Goal: Task Accomplishment & Management: Use online tool/utility

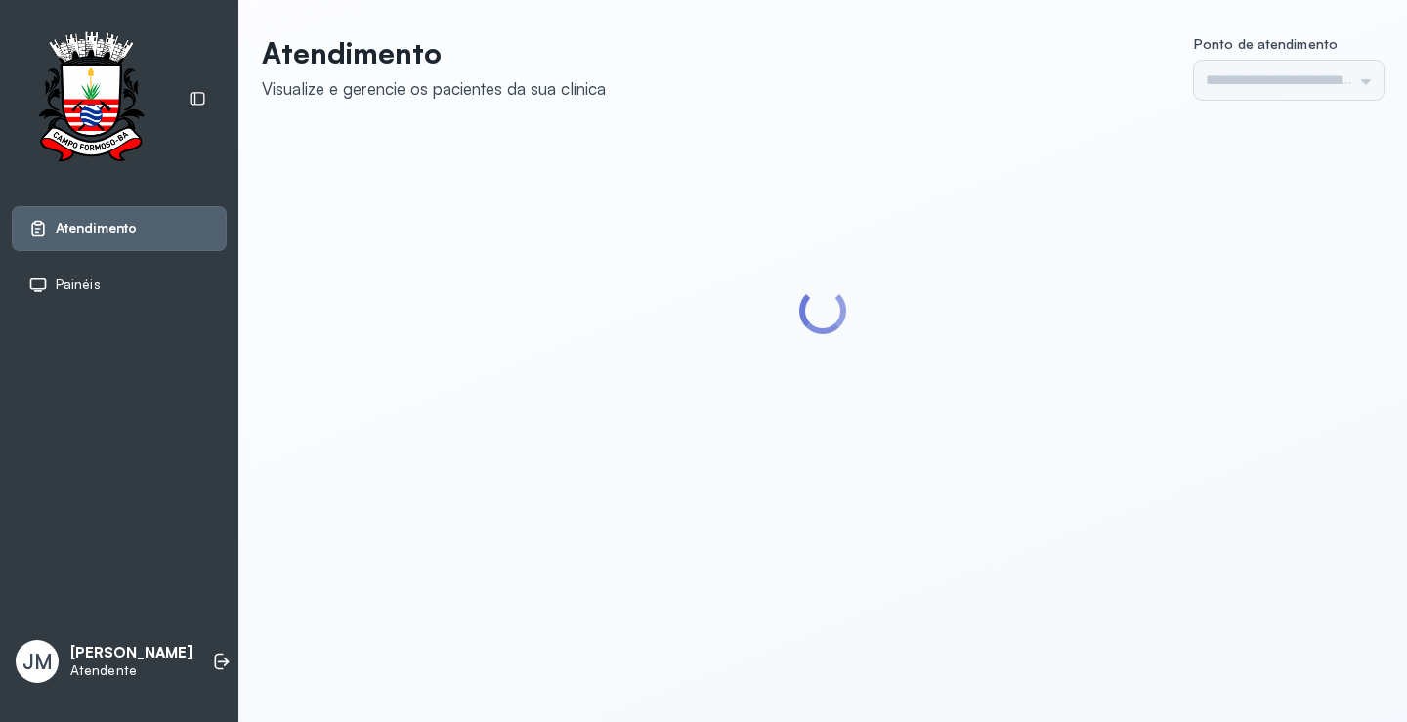
type input "*********"
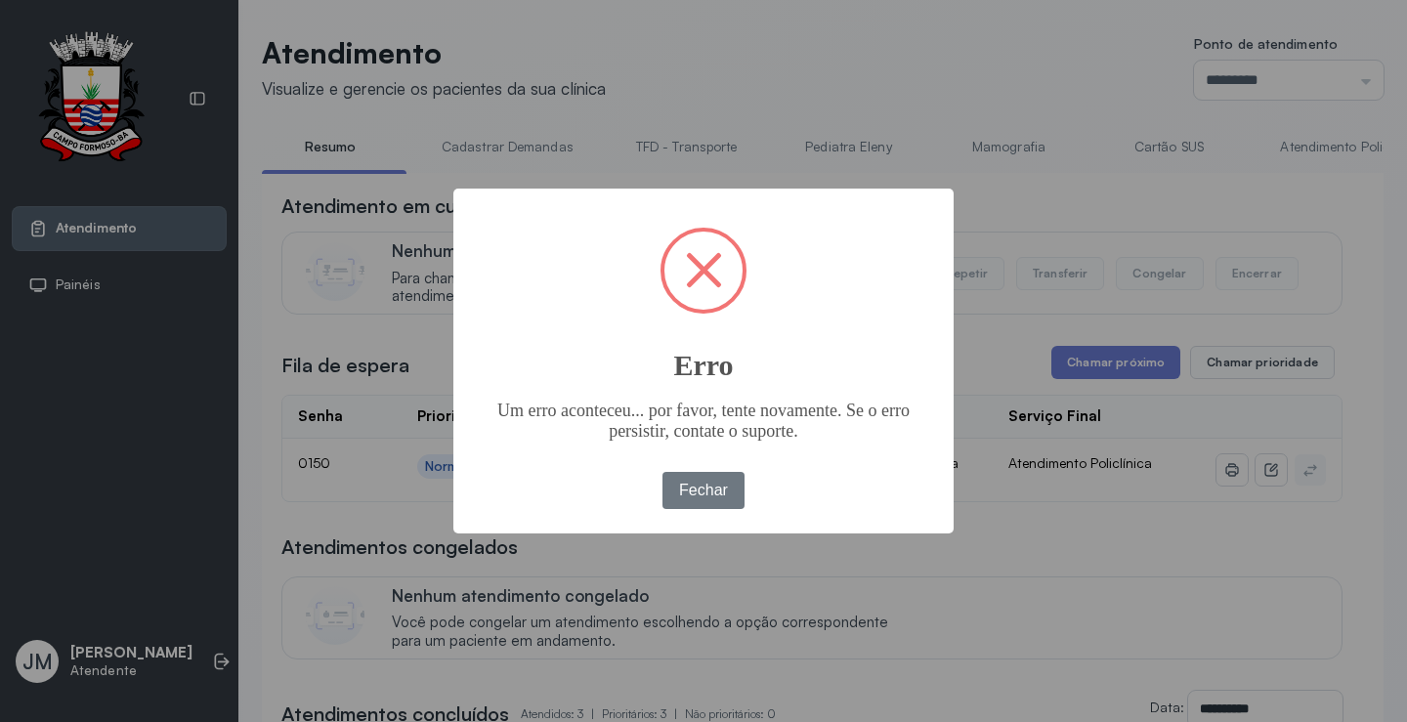
click at [663, 472] on button "Fechar" at bounding box center [704, 490] width 83 height 37
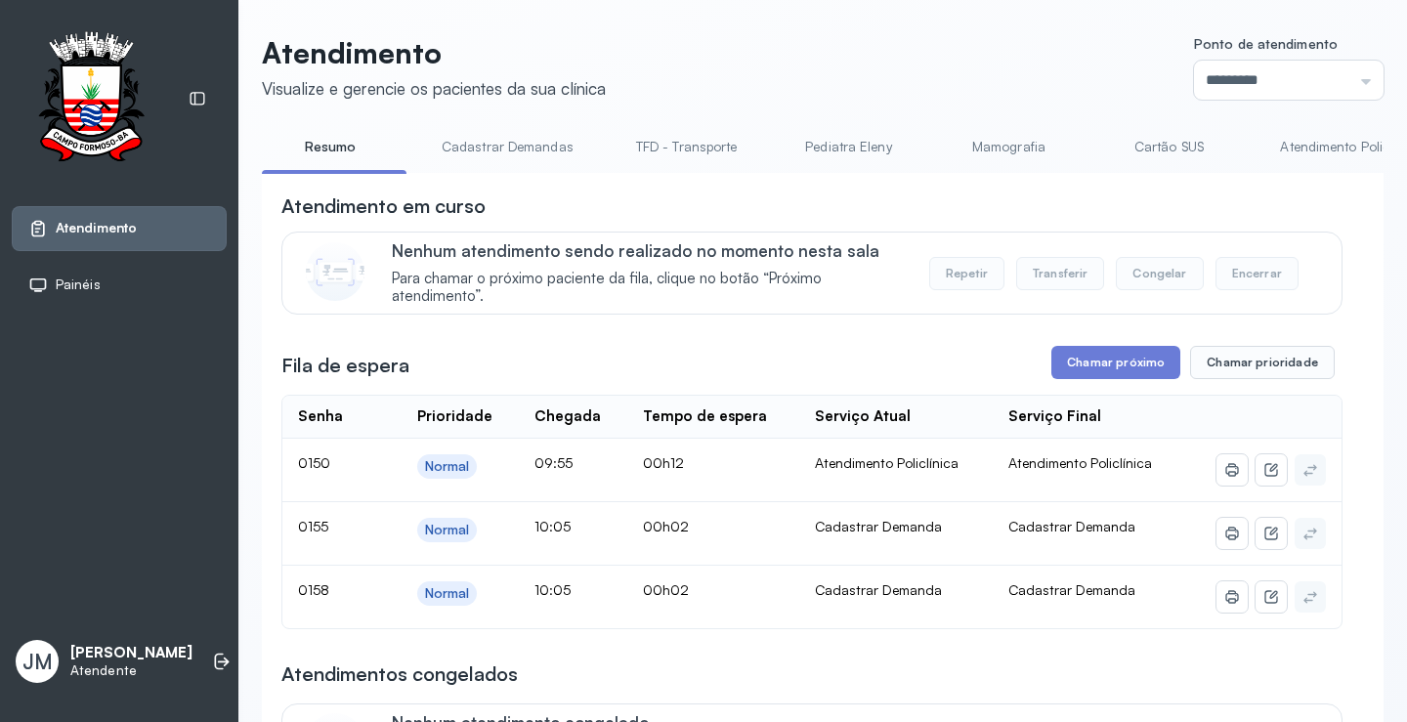
click at [1318, 153] on link "Atendimento Policlínica" at bounding box center [1351, 147] width 180 height 32
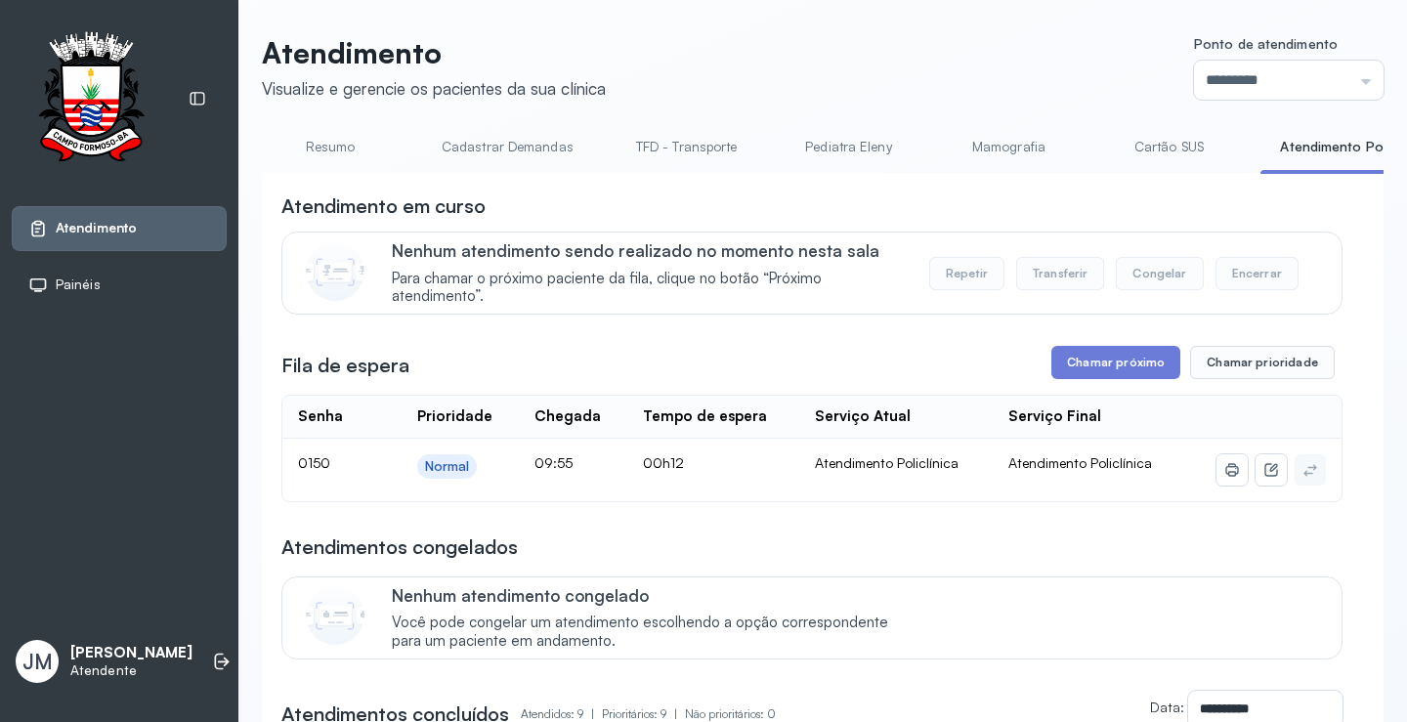
click at [466, 144] on link "Cadastrar Demandas" at bounding box center [507, 147] width 171 height 32
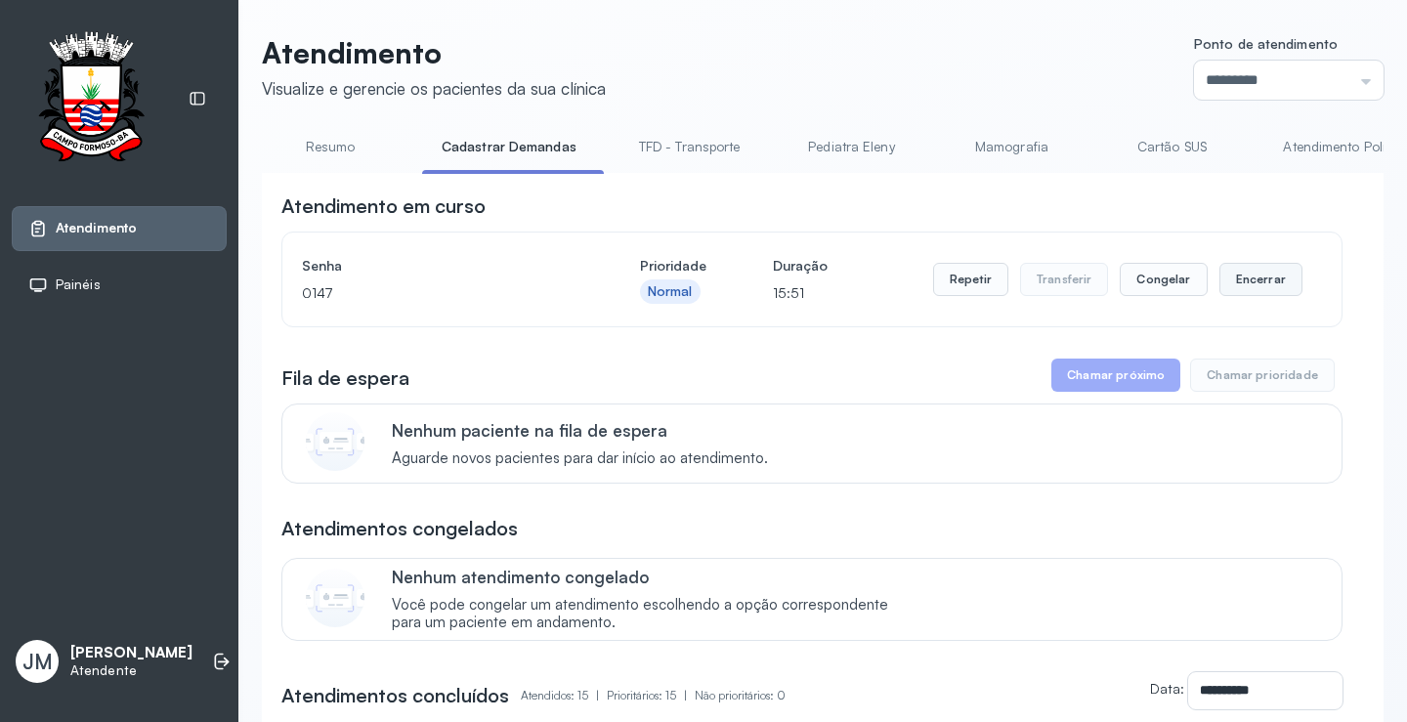
click at [1254, 279] on button "Encerrar" at bounding box center [1261, 279] width 83 height 33
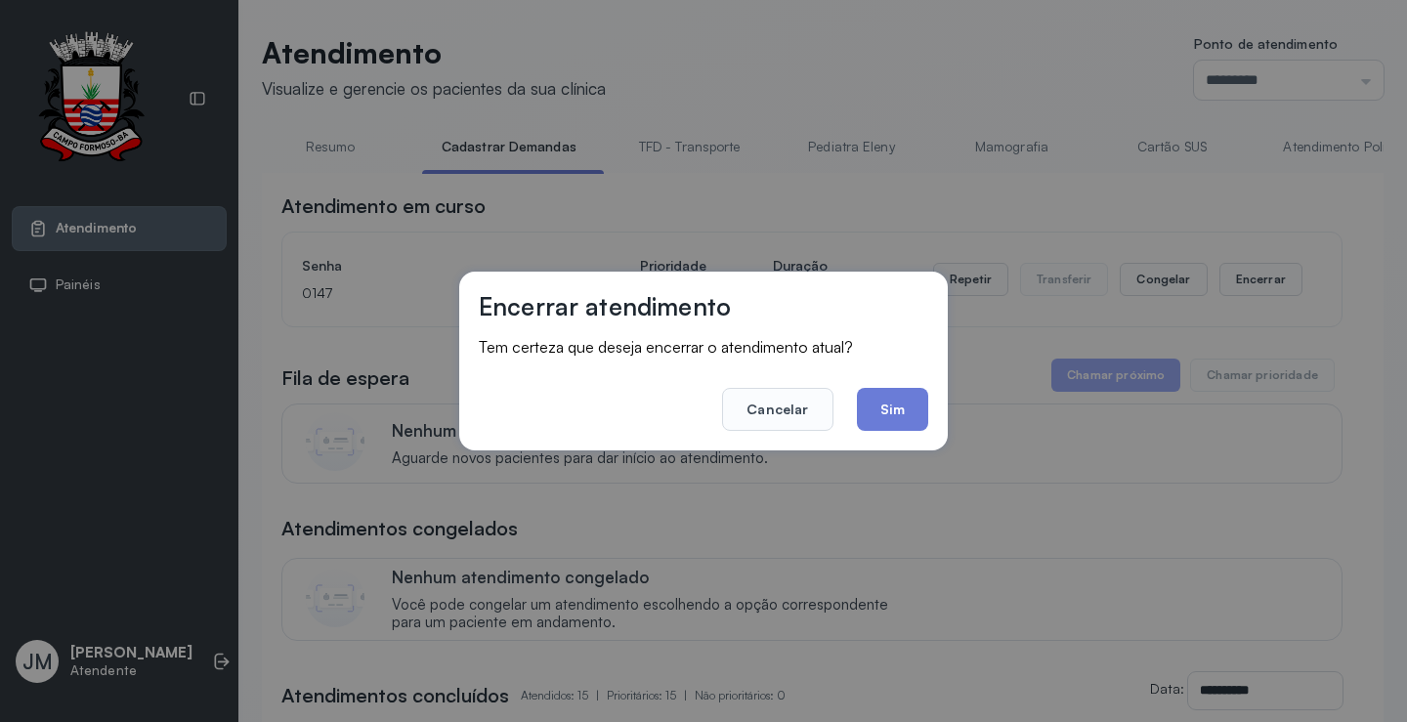
drag, startPoint x: 891, startPoint y: 400, endPoint x: 162, endPoint y: 106, distance: 786.2
click at [867, 392] on button "Sim" at bounding box center [892, 409] width 71 height 43
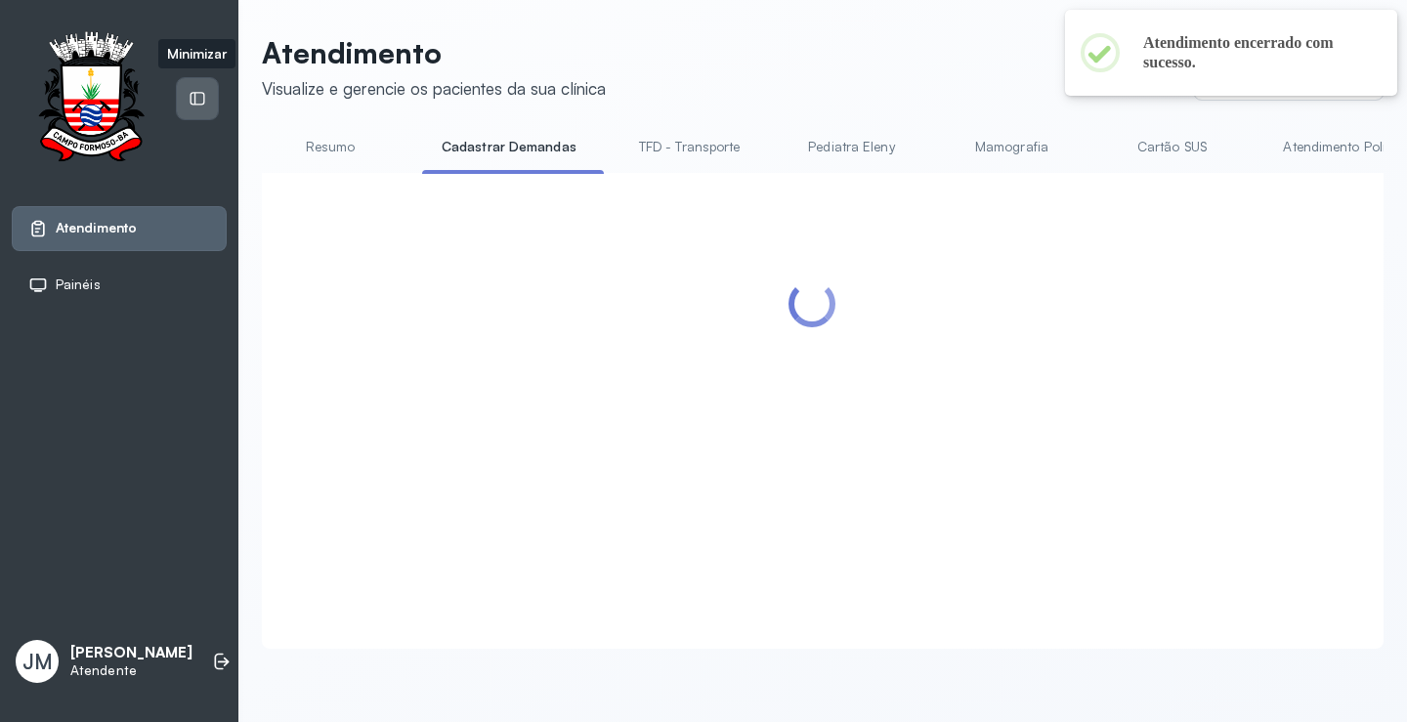
click at [198, 96] on icon at bounding box center [198, 99] width 18 height 18
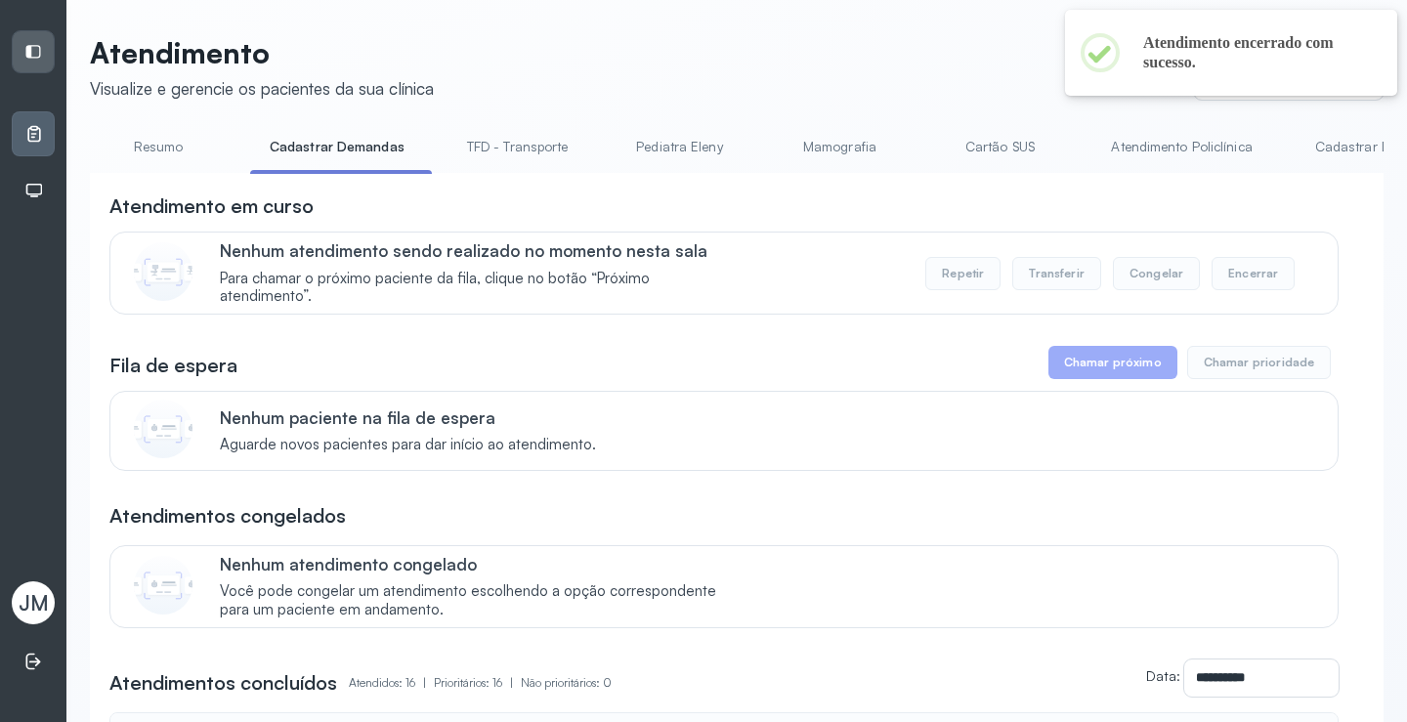
click at [1322, 142] on link "Cadastrar Demanda" at bounding box center [1378, 147] width 164 height 32
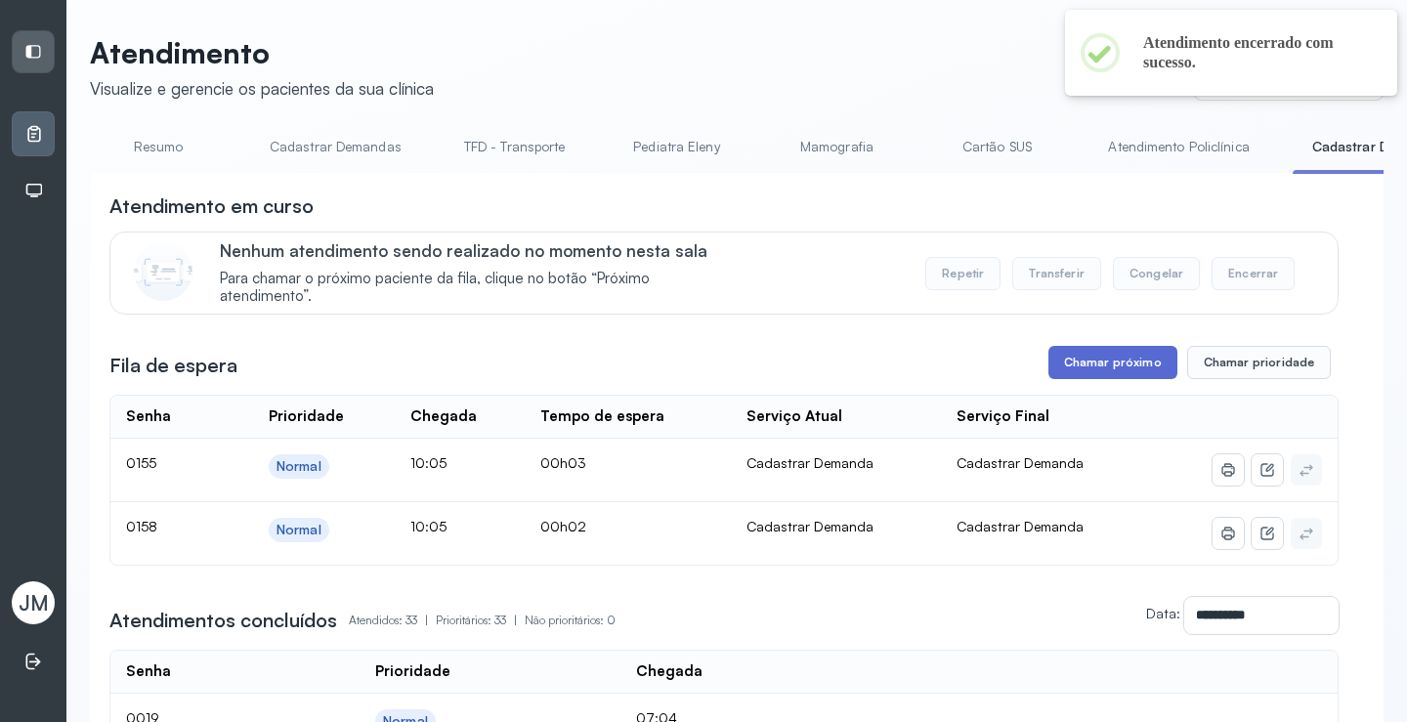
click at [1128, 368] on button "Chamar próximo" at bounding box center [1113, 362] width 129 height 33
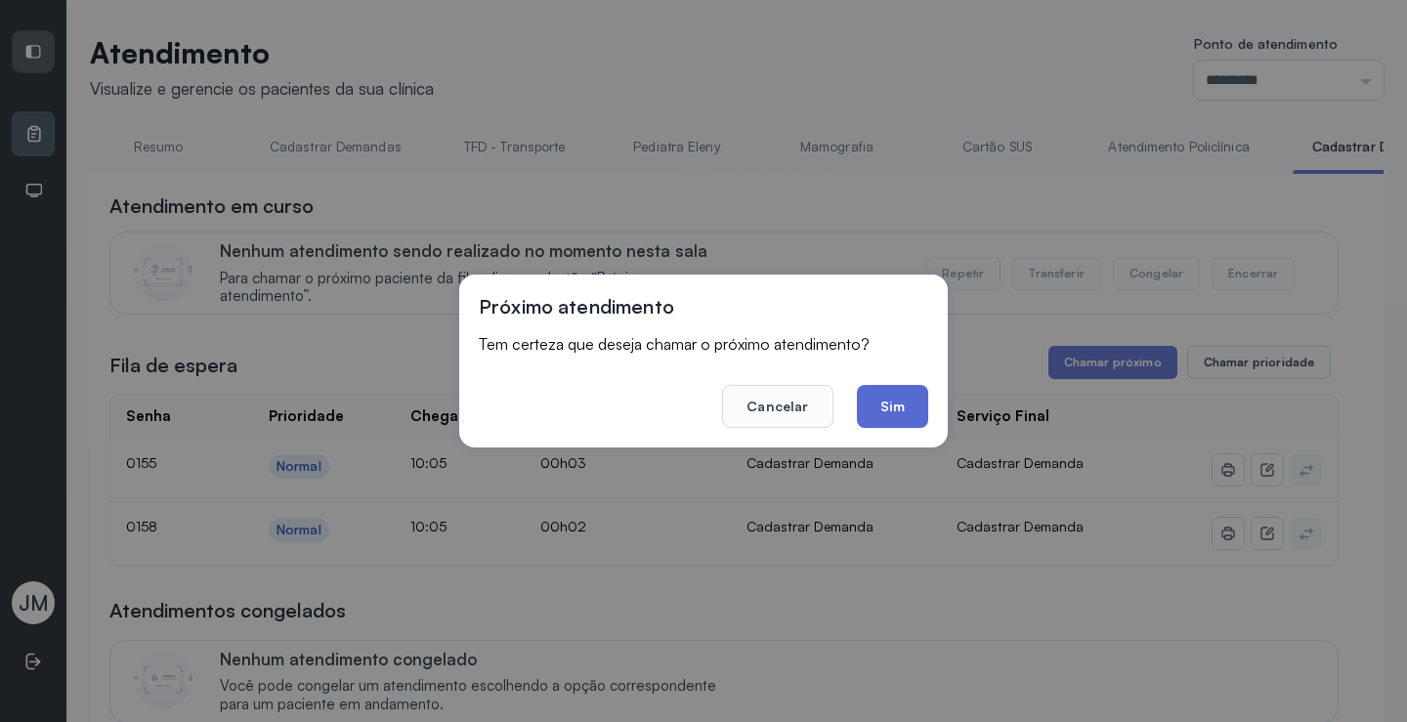
click at [889, 407] on button "Sim" at bounding box center [892, 406] width 71 height 43
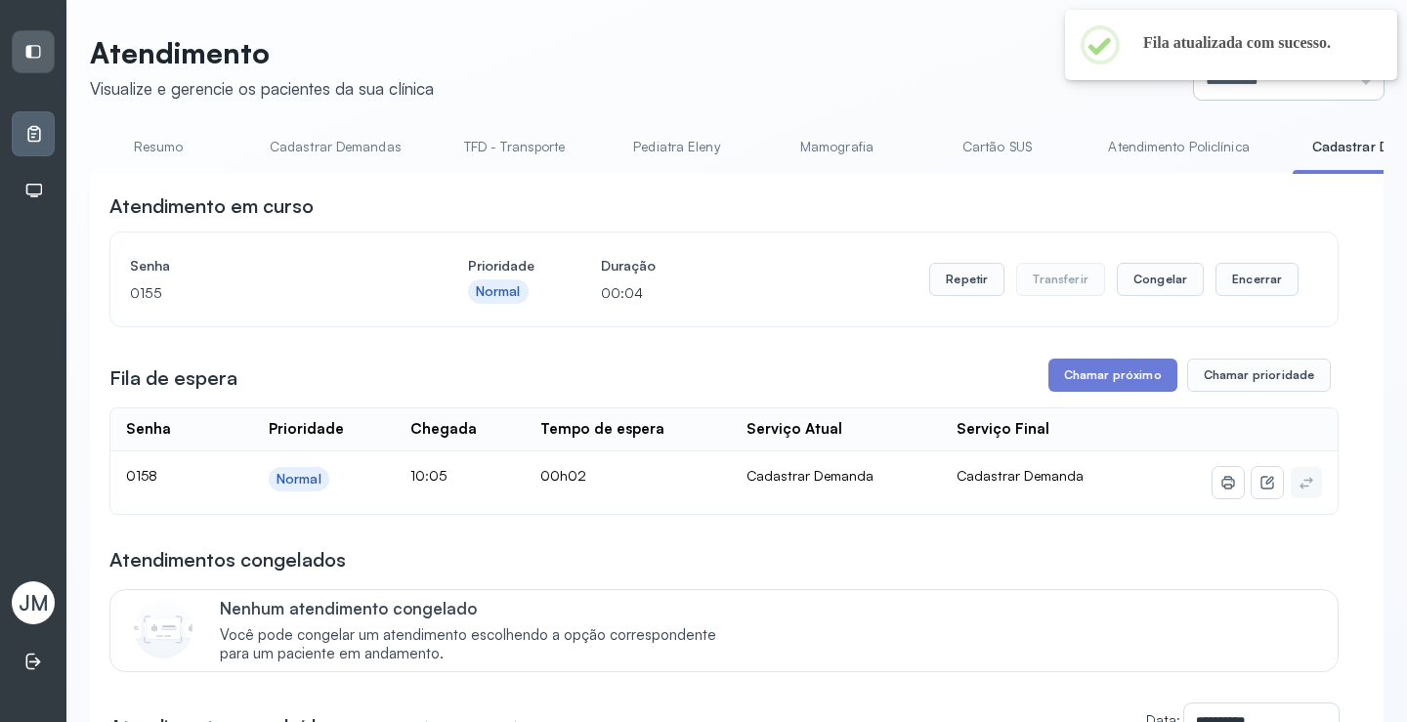
click at [1204, 90] on input "*********" at bounding box center [1289, 80] width 190 height 39
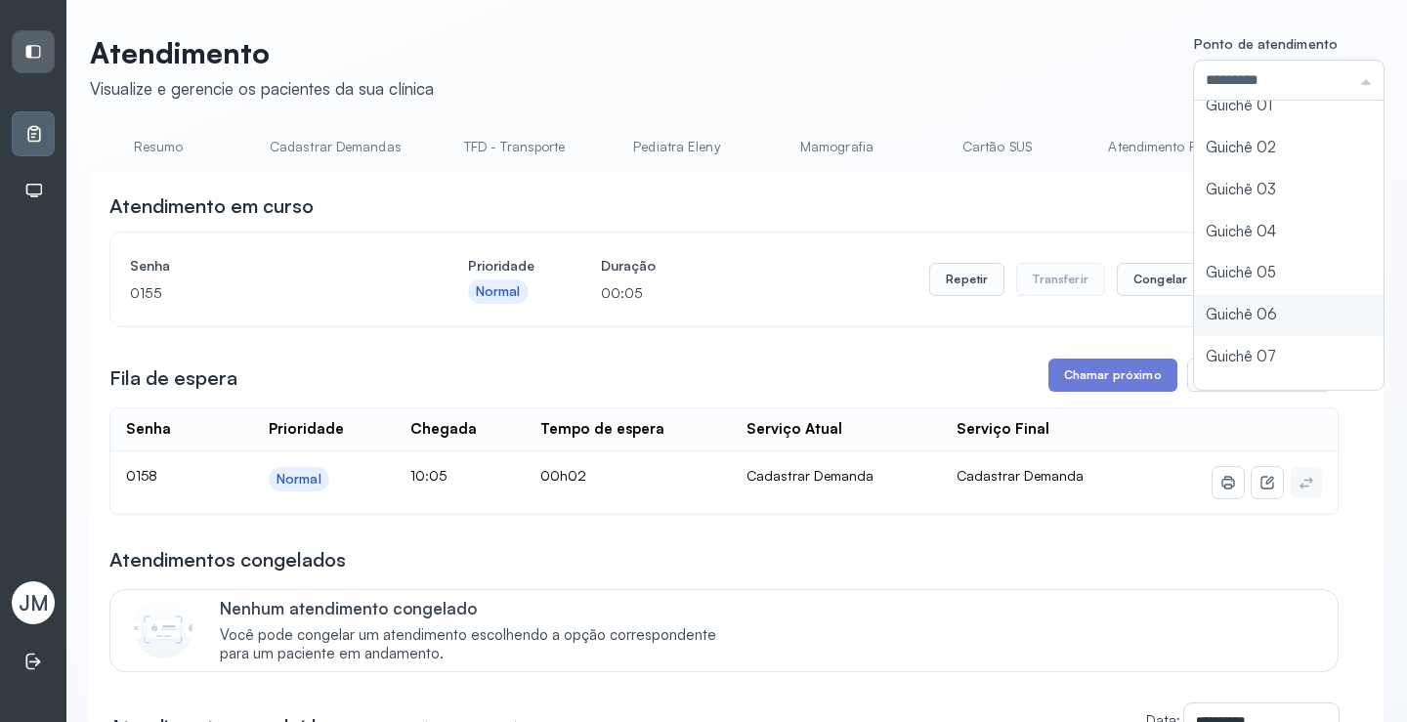
scroll to position [86, 0]
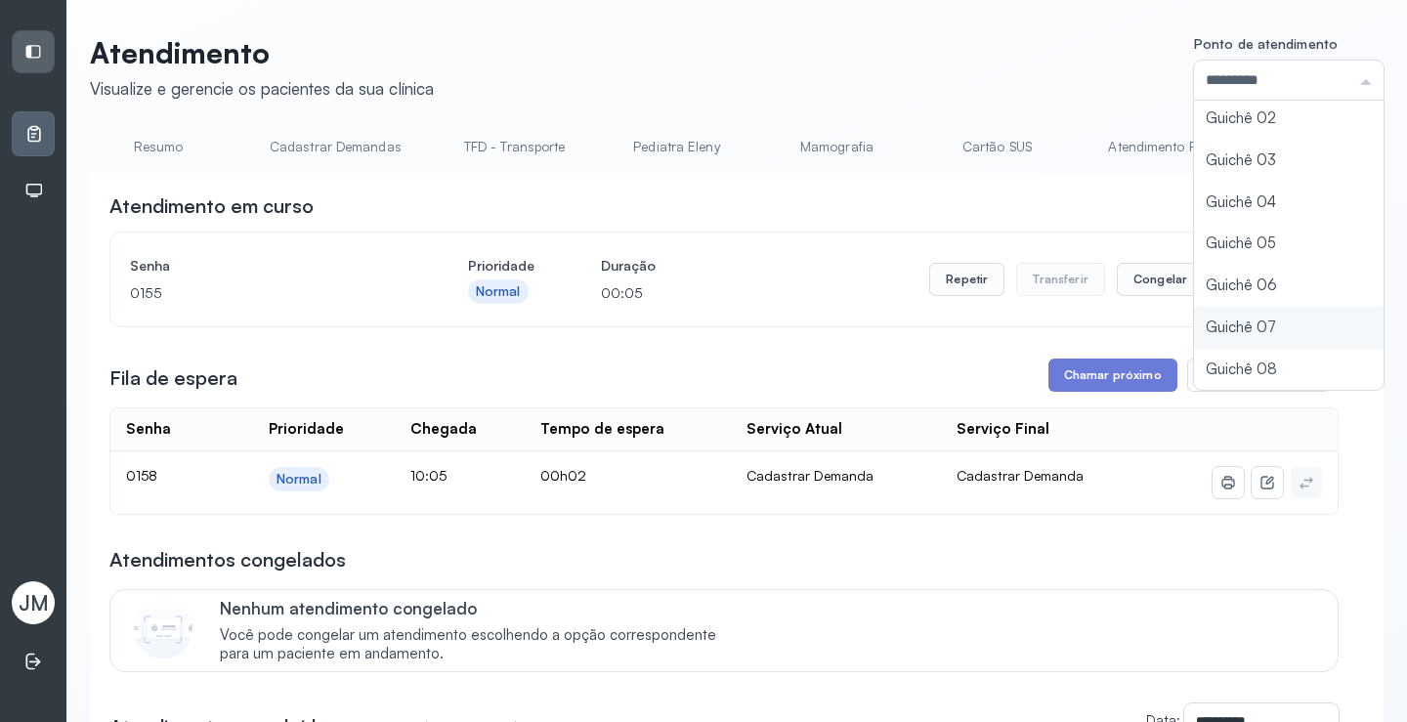
type input "*********"
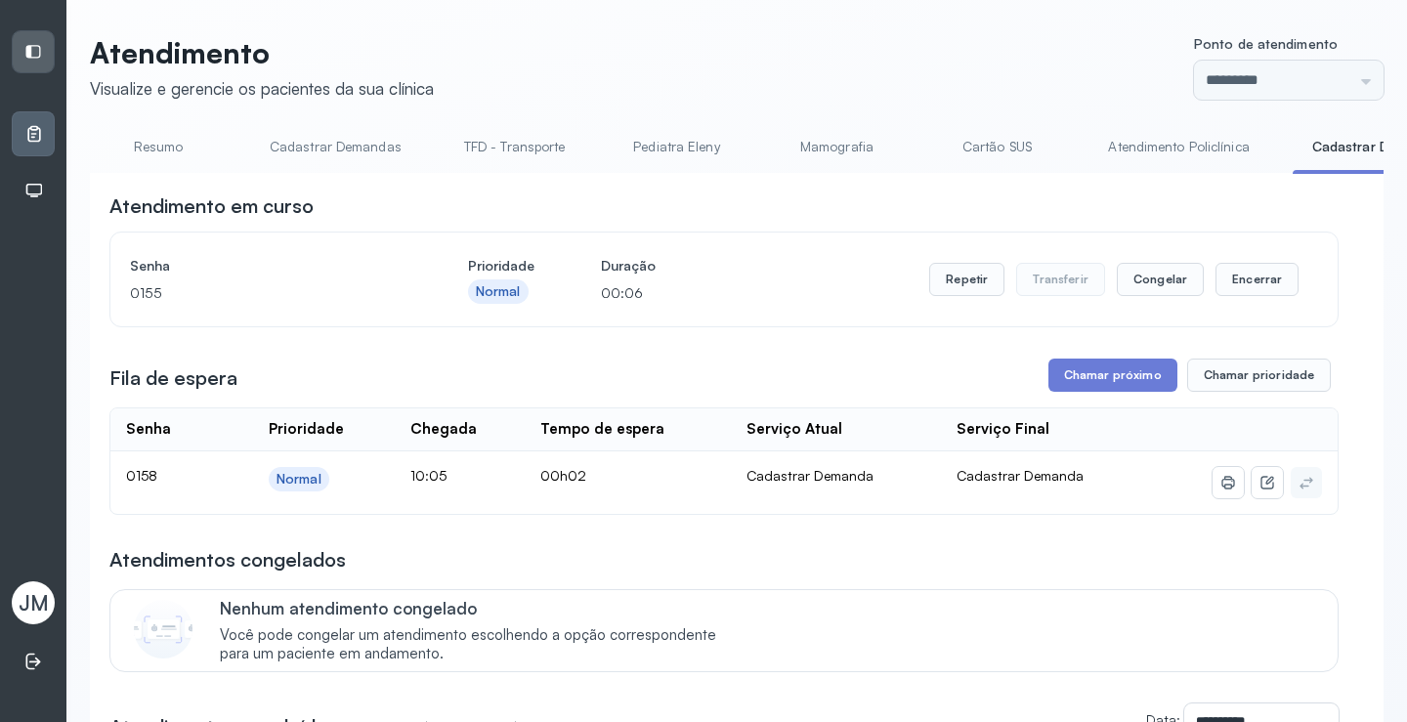
click at [1263, 285] on button "Encerrar" at bounding box center [1257, 279] width 83 height 33
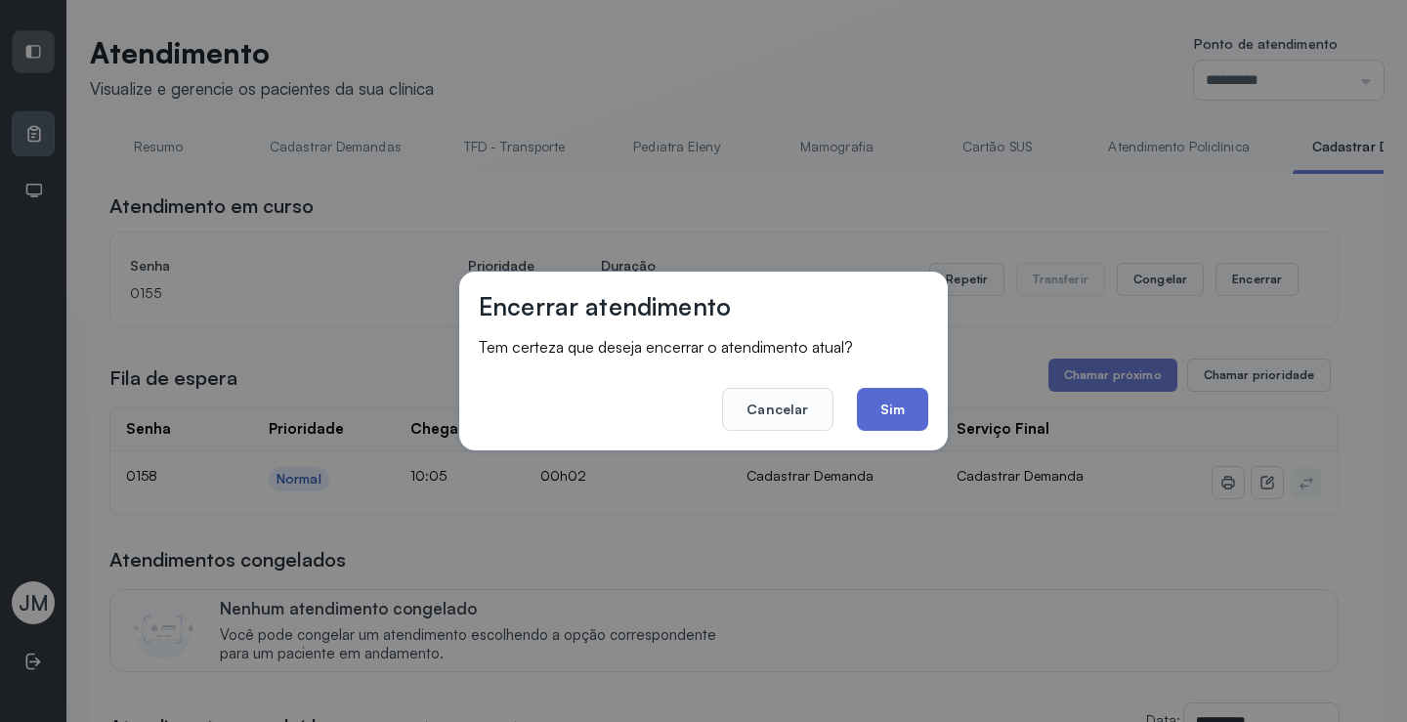
click at [885, 407] on button "Sim" at bounding box center [892, 409] width 71 height 43
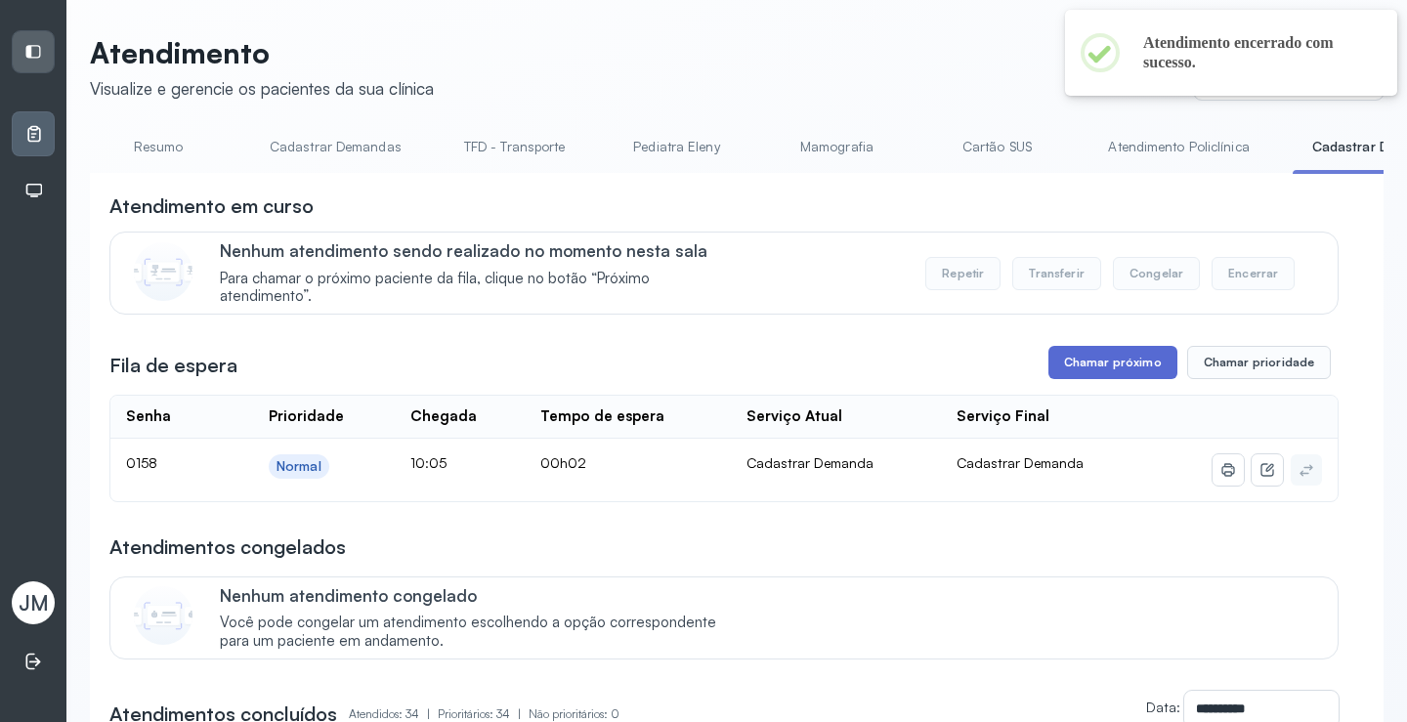
click at [1111, 366] on button "Chamar próximo" at bounding box center [1113, 362] width 129 height 33
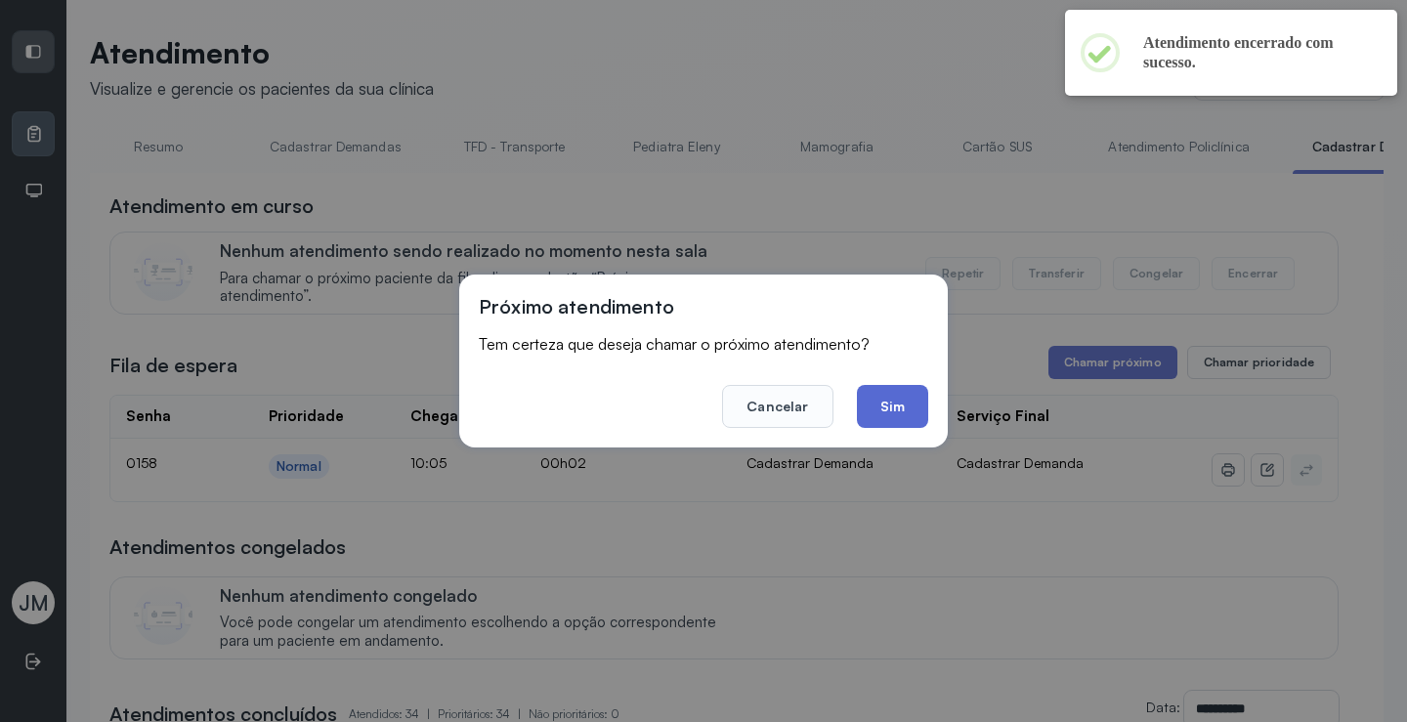
click at [888, 403] on button "Sim" at bounding box center [892, 406] width 71 height 43
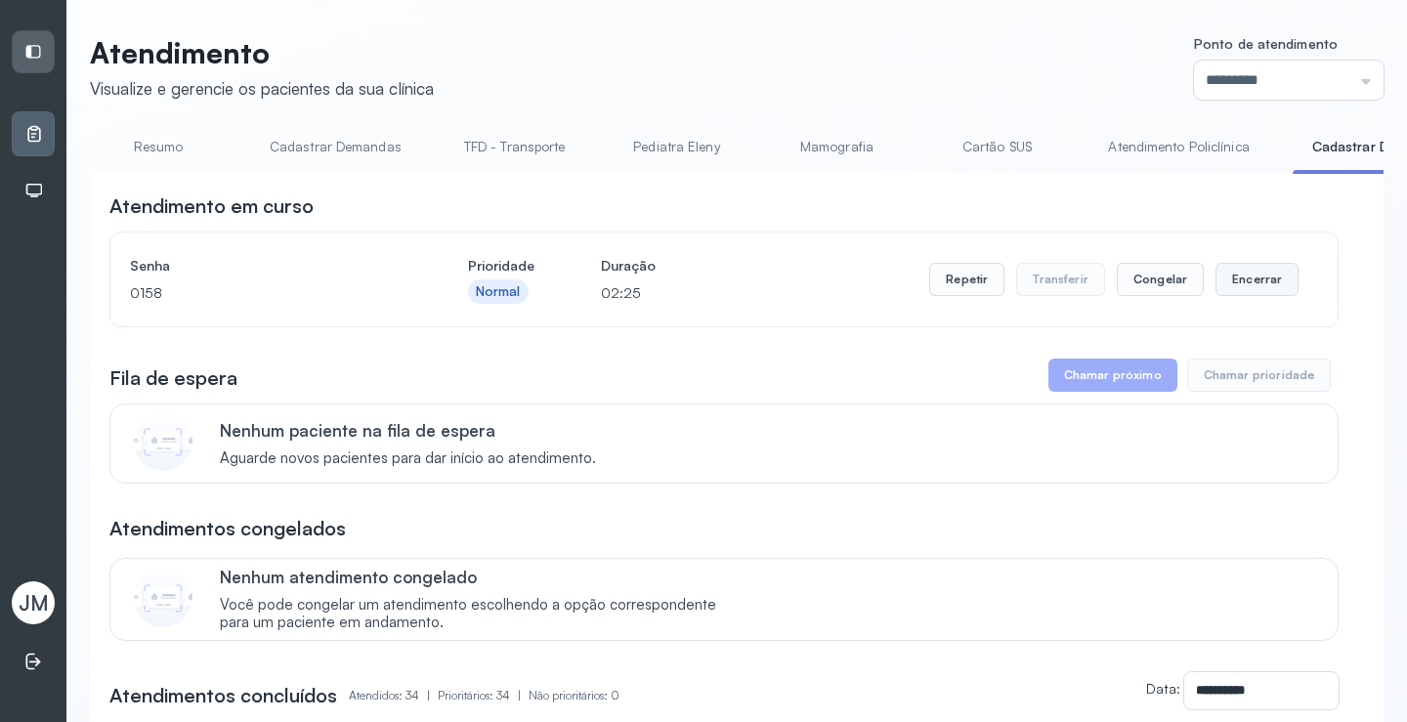
click at [1243, 275] on button "Encerrar" at bounding box center [1257, 279] width 83 height 33
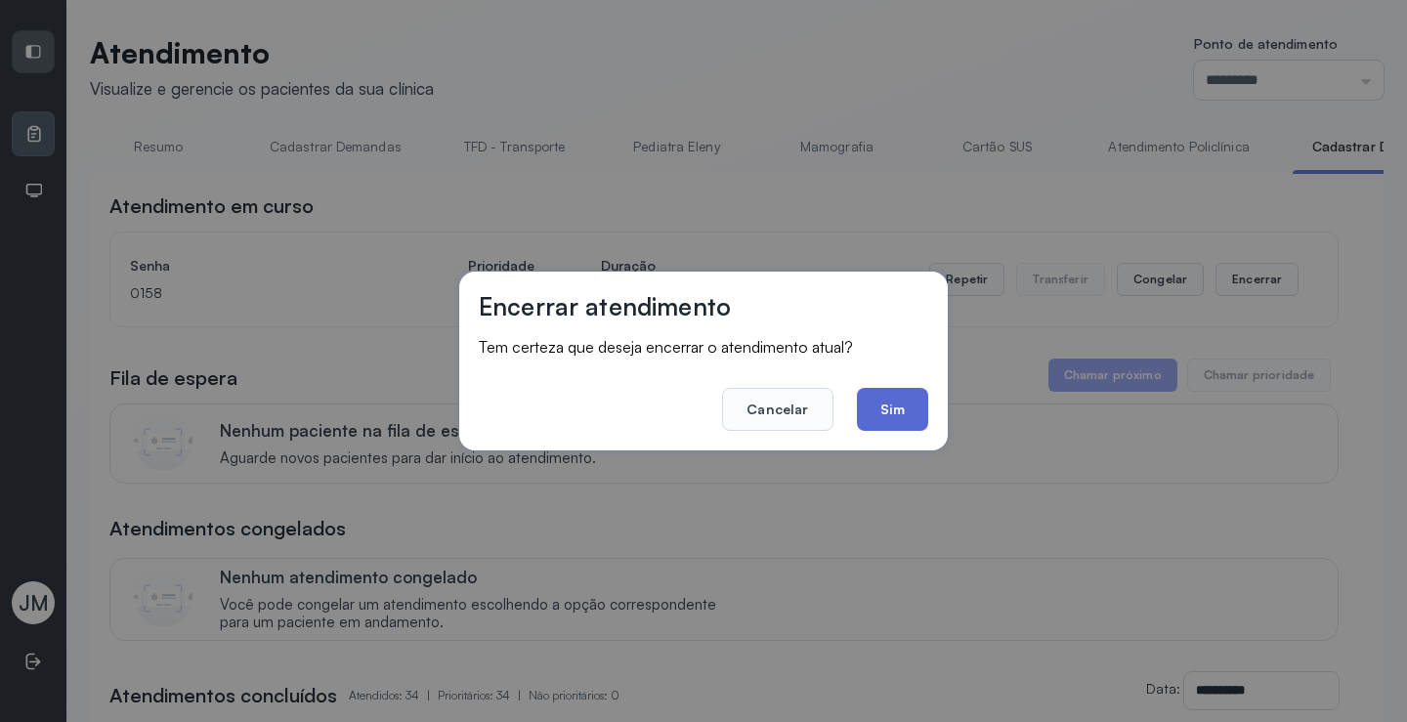
click at [907, 404] on button "Sim" at bounding box center [892, 409] width 71 height 43
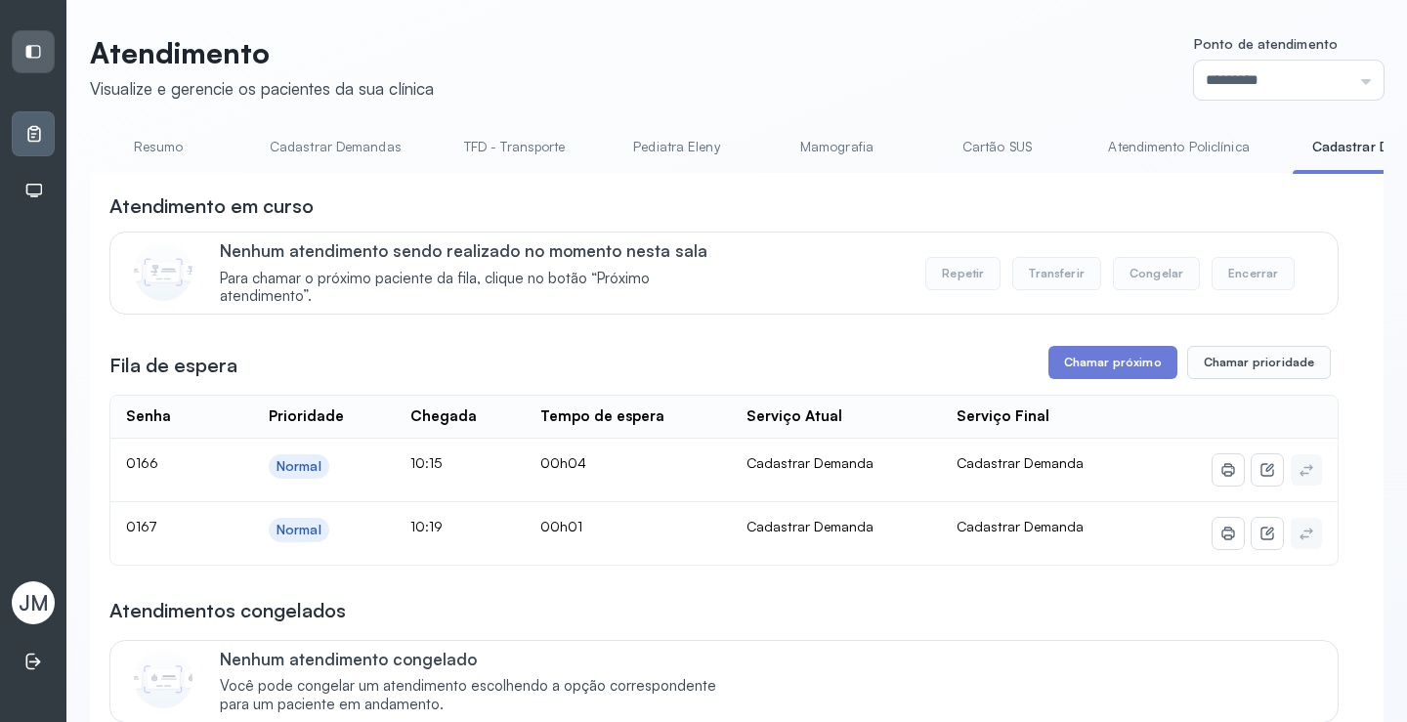
click at [1098, 366] on button "Chamar próximo" at bounding box center [1113, 362] width 129 height 33
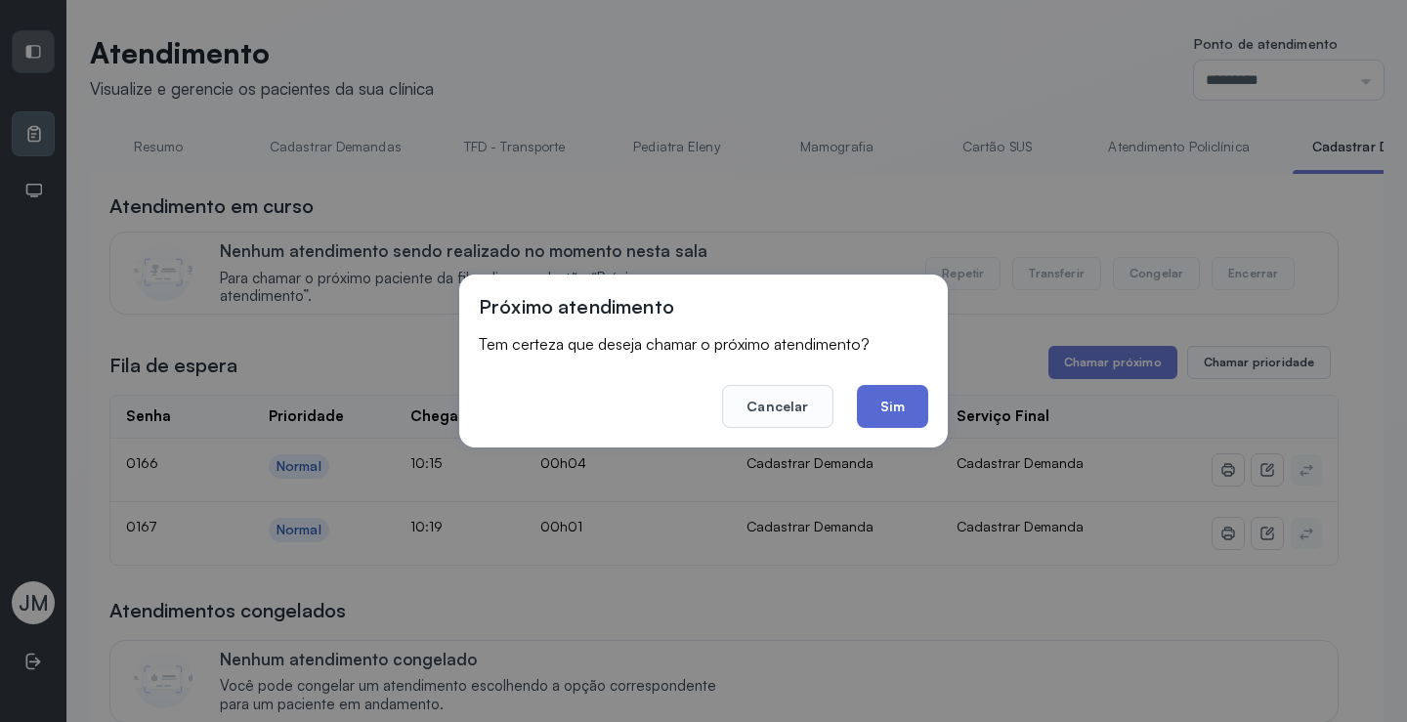
click at [908, 406] on button "Sim" at bounding box center [892, 406] width 71 height 43
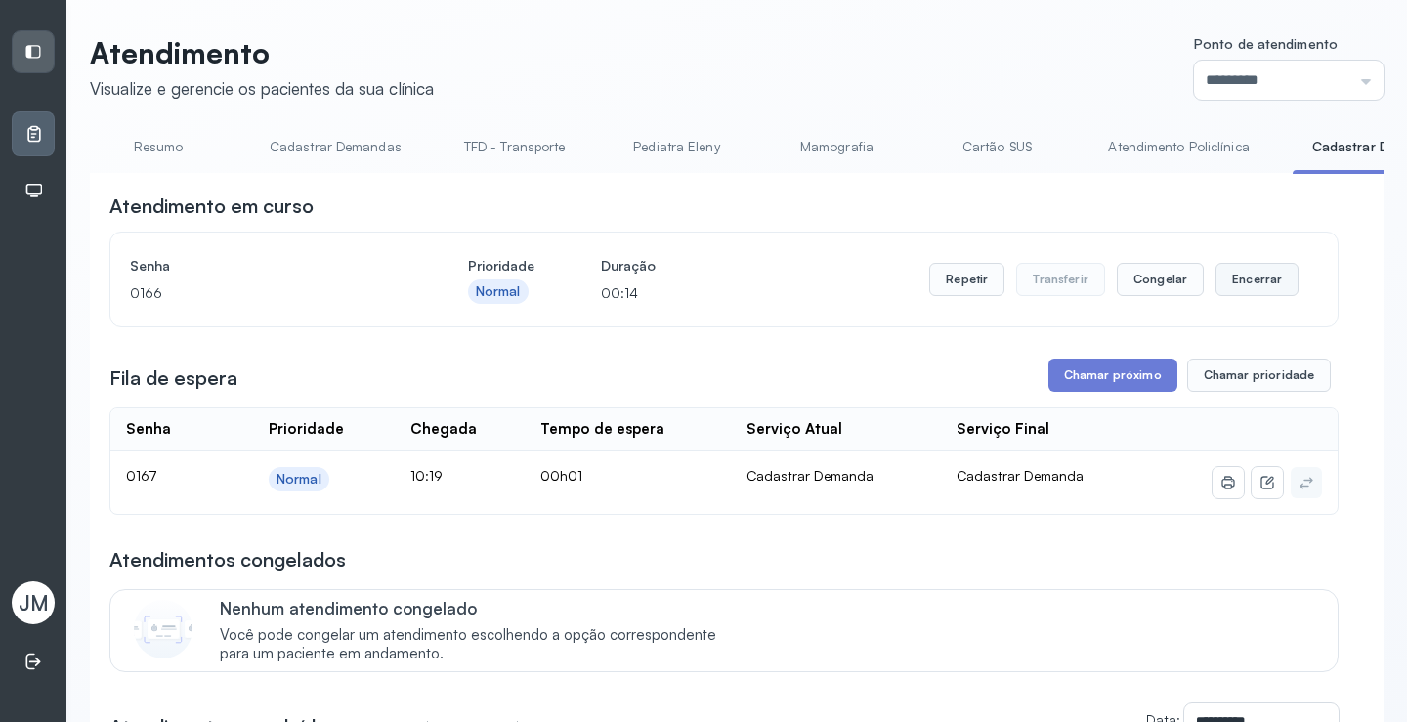
click at [1232, 285] on button "Encerrar" at bounding box center [1257, 279] width 83 height 33
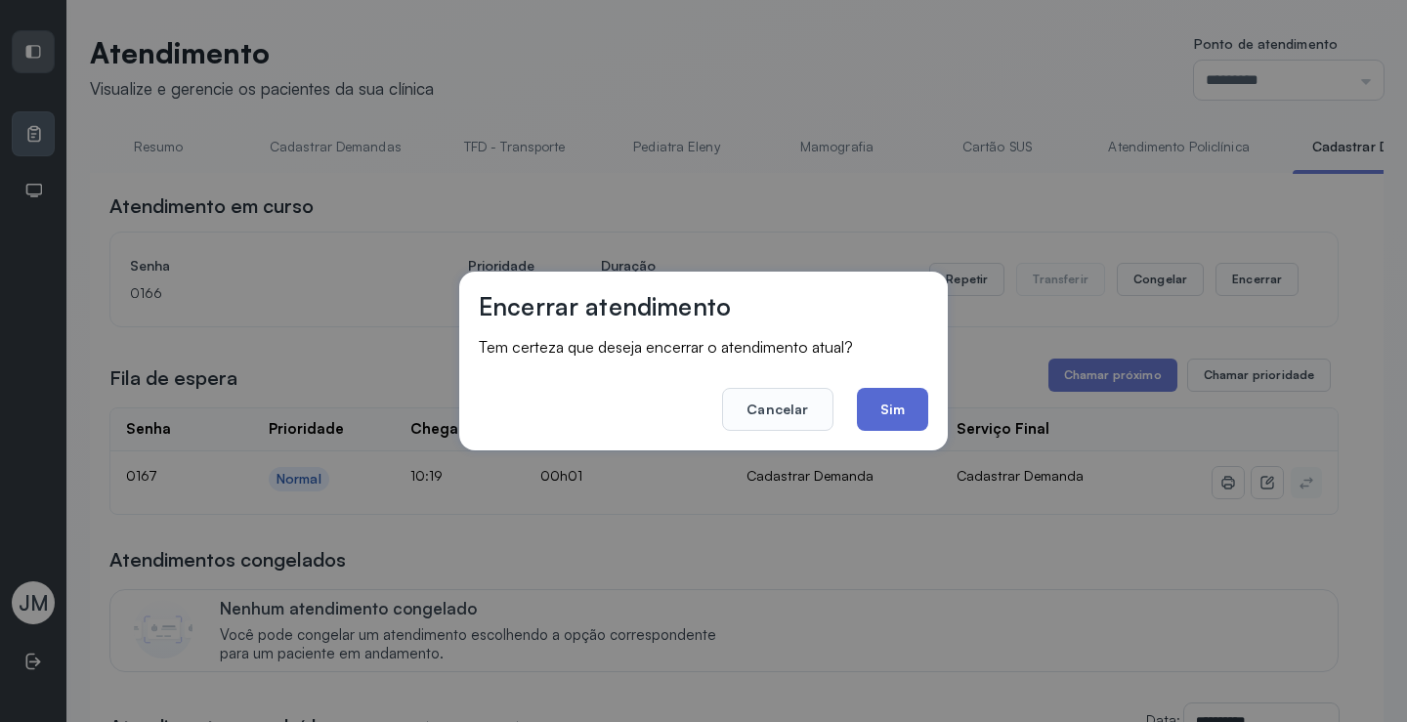
click at [904, 400] on button "Sim" at bounding box center [892, 409] width 71 height 43
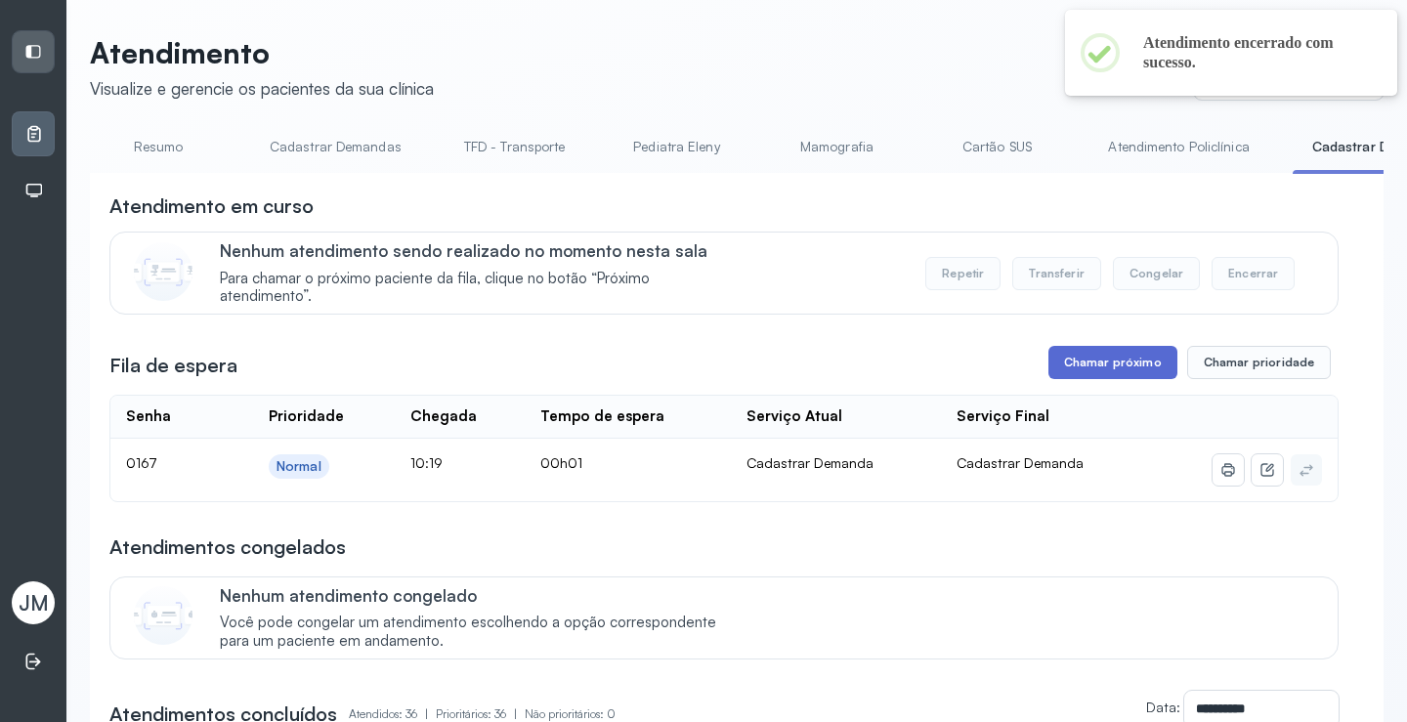
click at [1100, 379] on button "Chamar próximo" at bounding box center [1113, 362] width 129 height 33
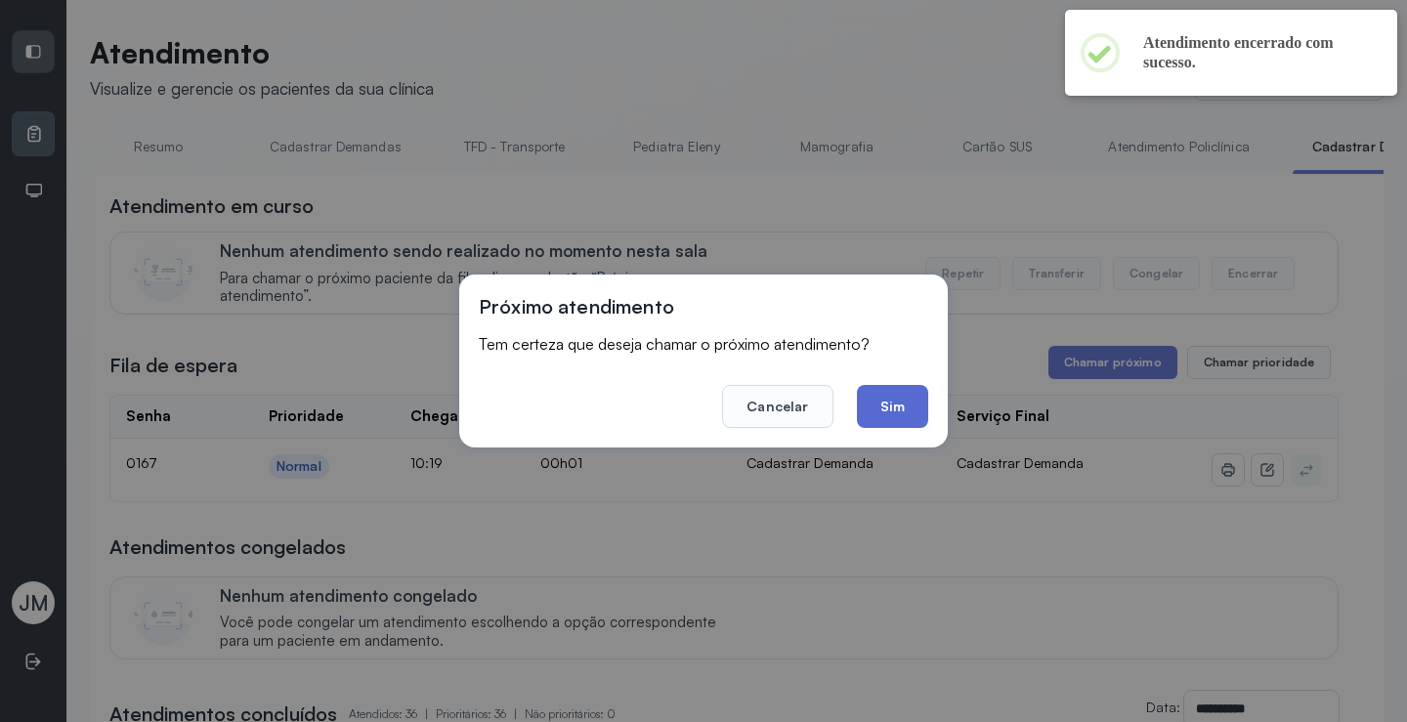
click at [889, 405] on button "Sim" at bounding box center [892, 406] width 71 height 43
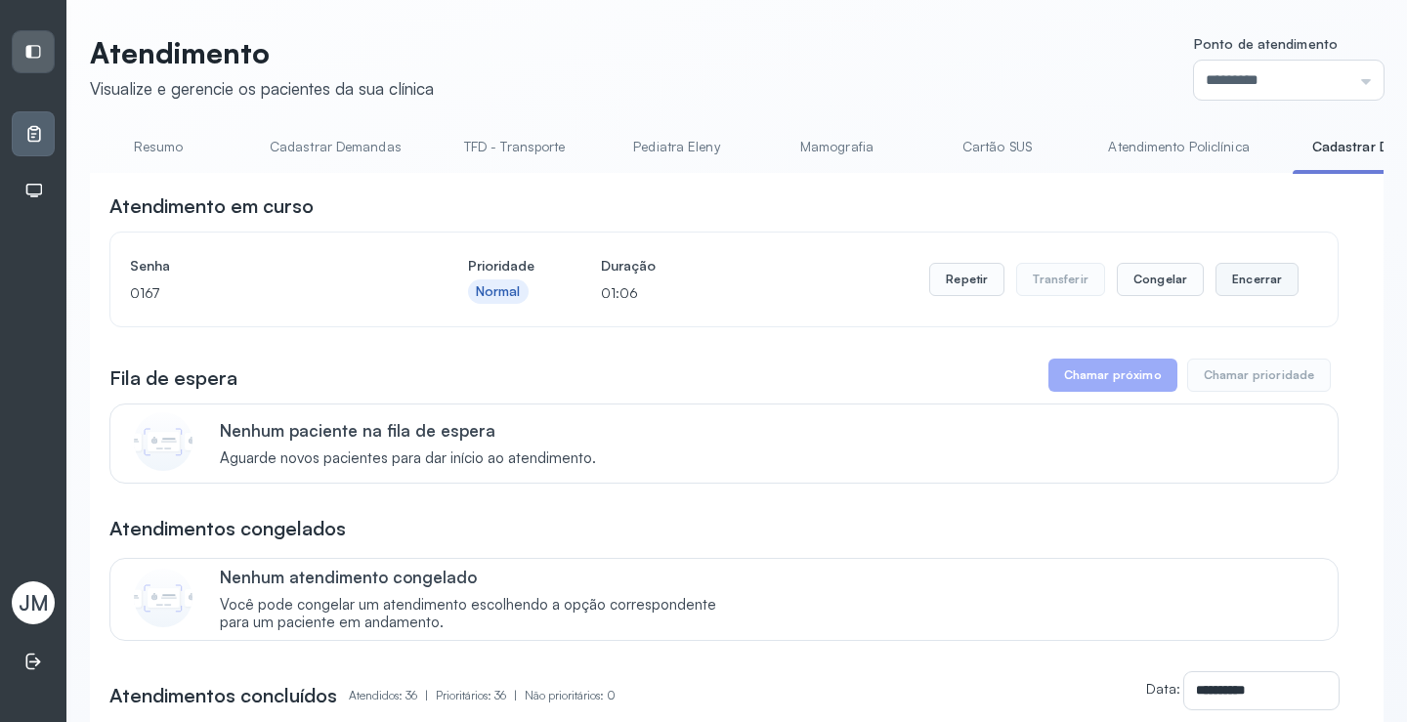
click at [1245, 287] on button "Encerrar" at bounding box center [1257, 279] width 83 height 33
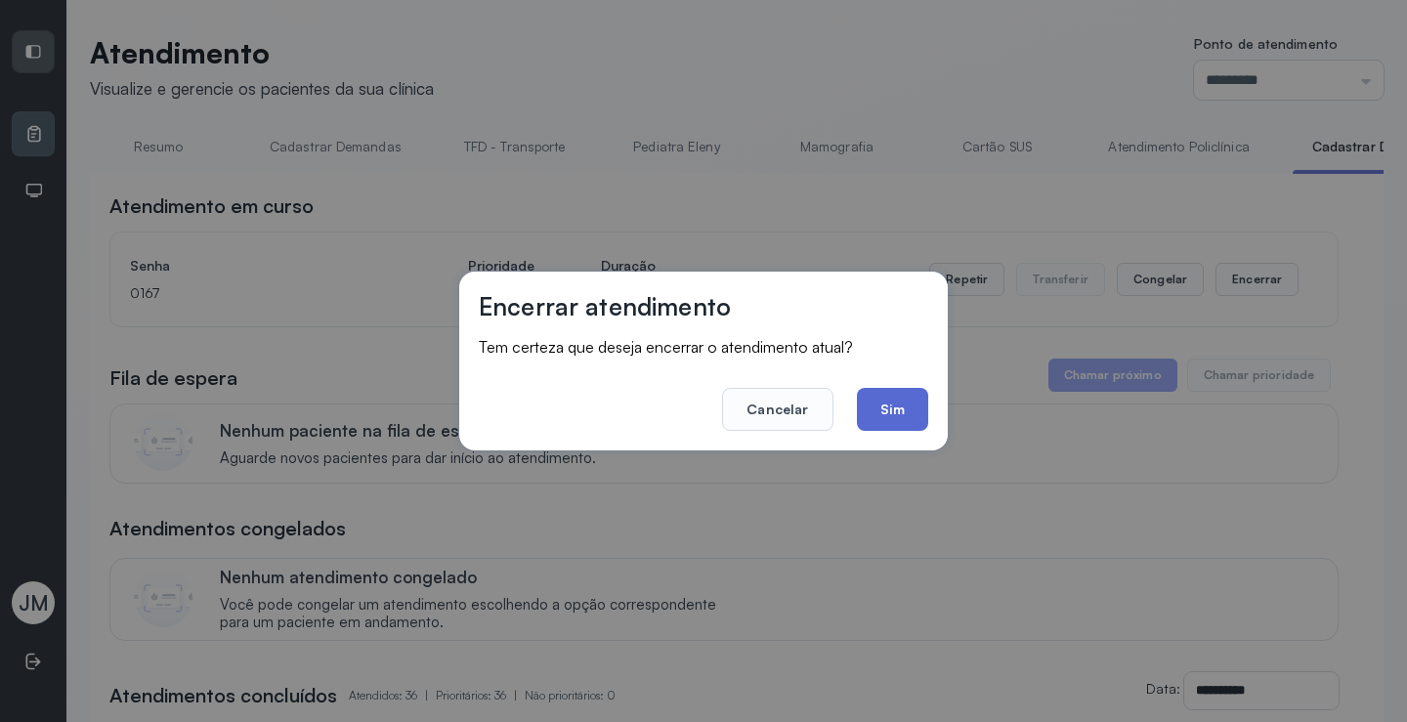
click at [921, 420] on button "Sim" at bounding box center [892, 409] width 71 height 43
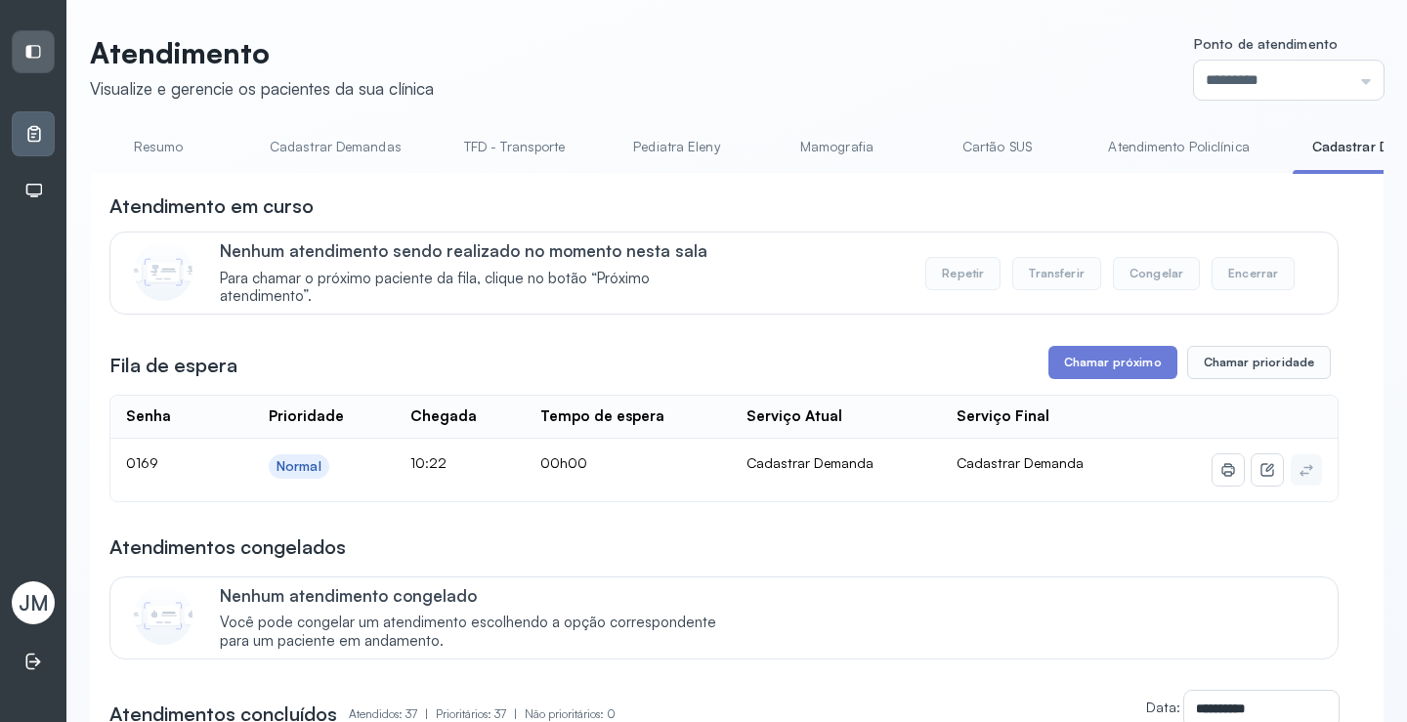
click at [162, 152] on link "Resumo" at bounding box center [158, 147] width 137 height 32
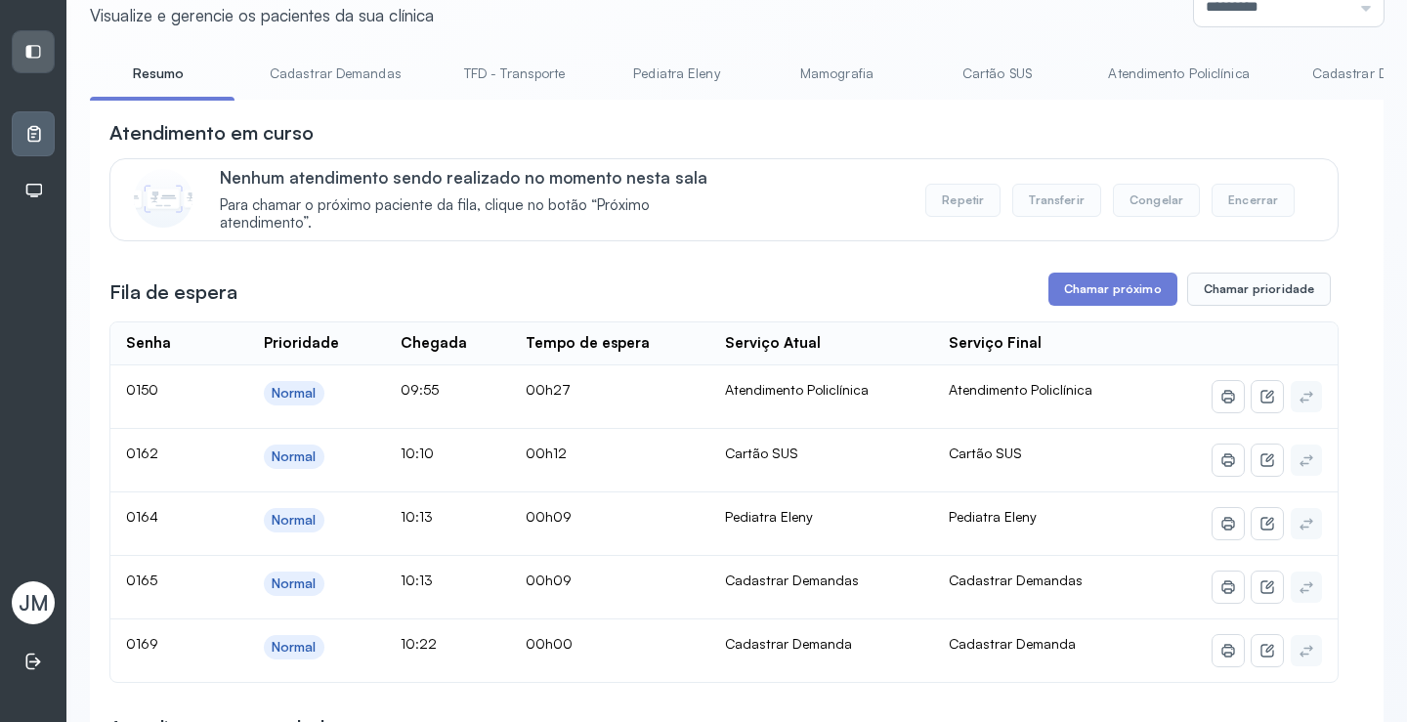
scroll to position [195, 0]
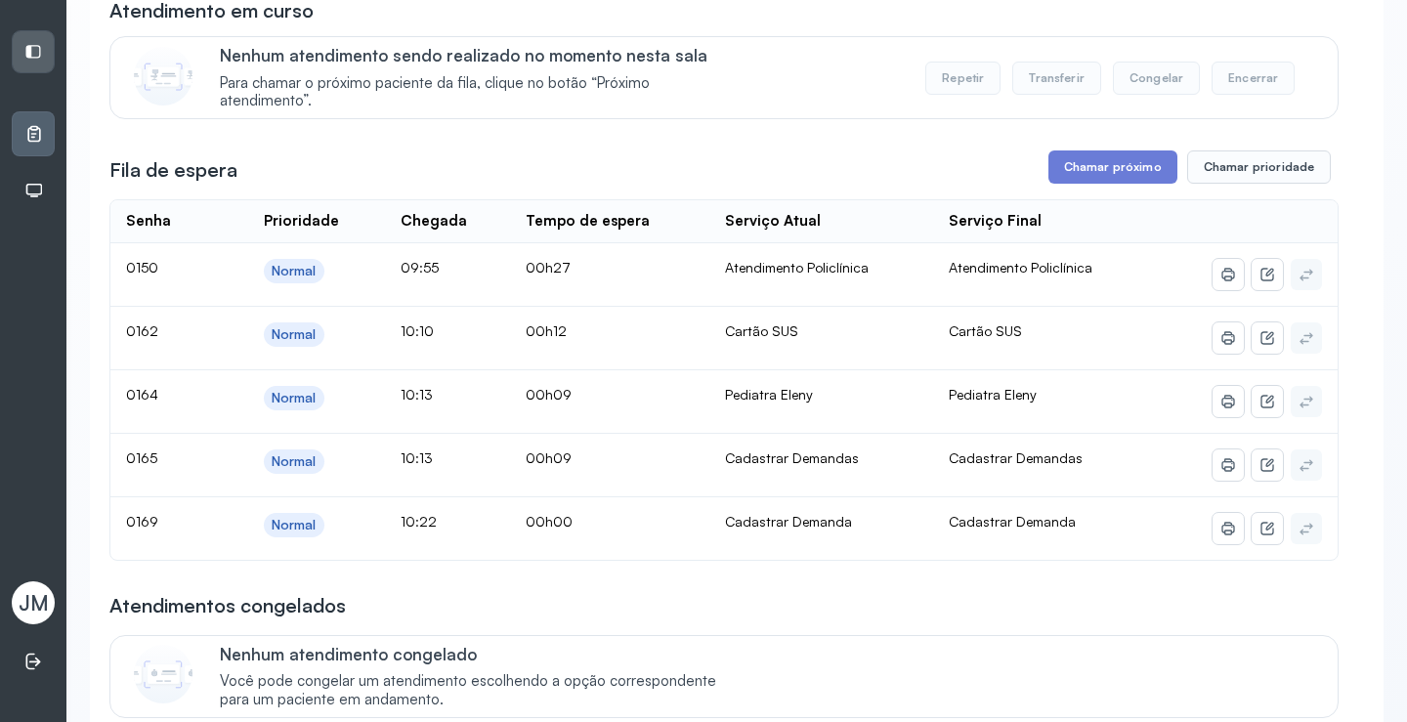
click at [1109, 146] on div "**********" at bounding box center [723, 619] width 1229 height 1244
click at [1110, 168] on button "Chamar próximo" at bounding box center [1113, 167] width 129 height 33
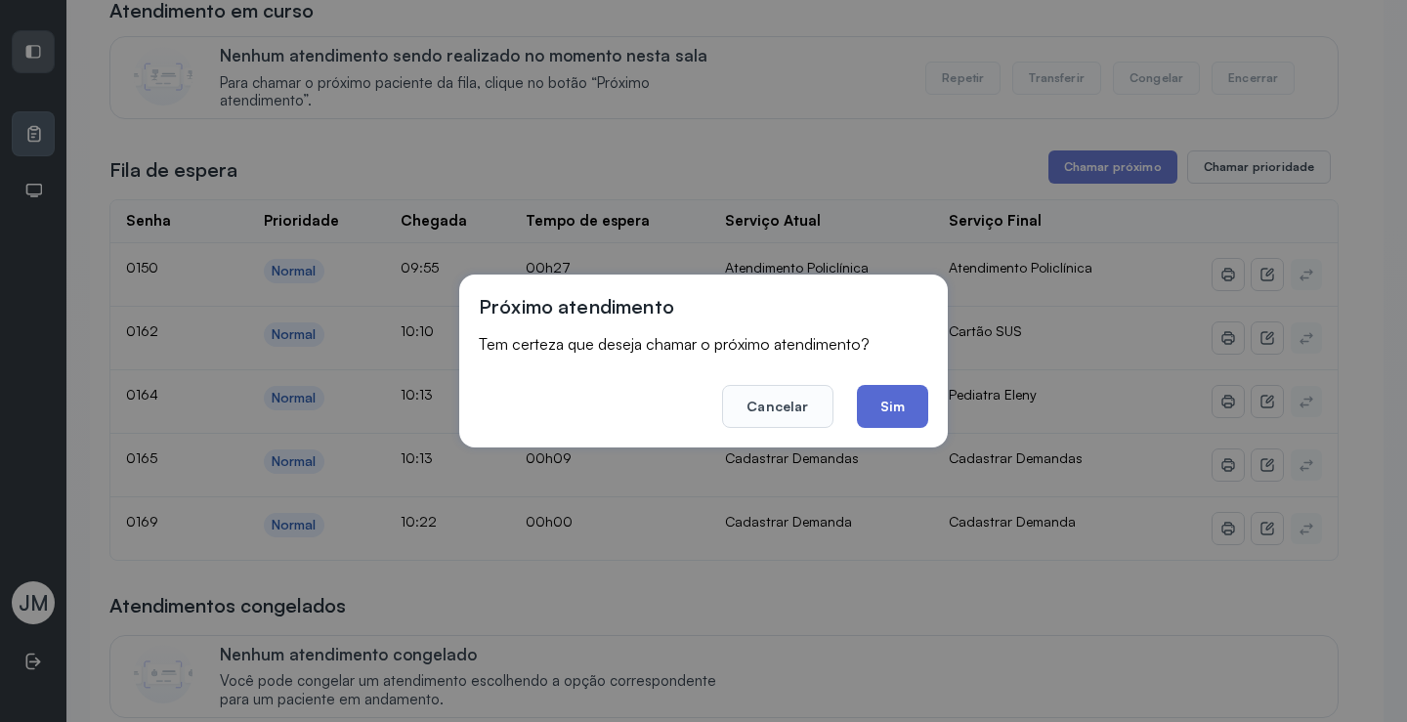
click at [894, 400] on button "Sim" at bounding box center [892, 406] width 71 height 43
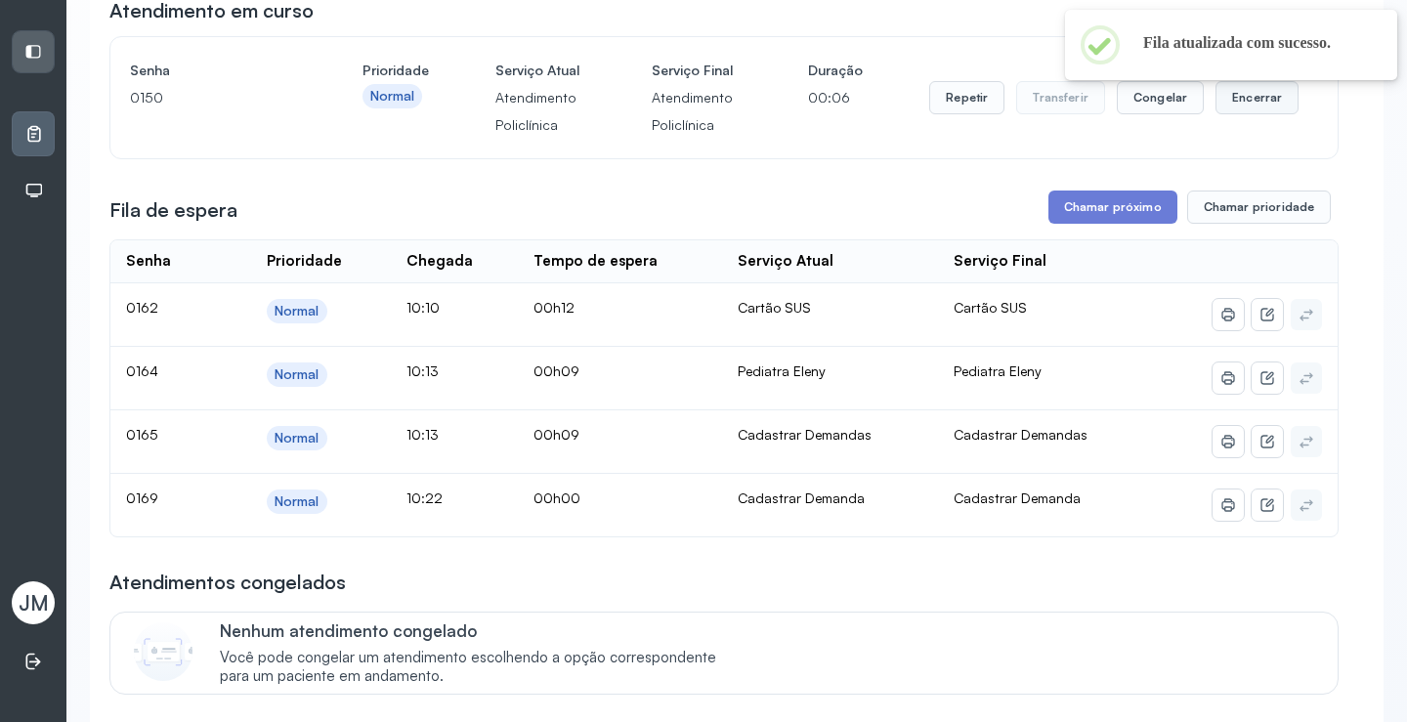
click at [1235, 112] on button "Encerrar" at bounding box center [1257, 97] width 83 height 33
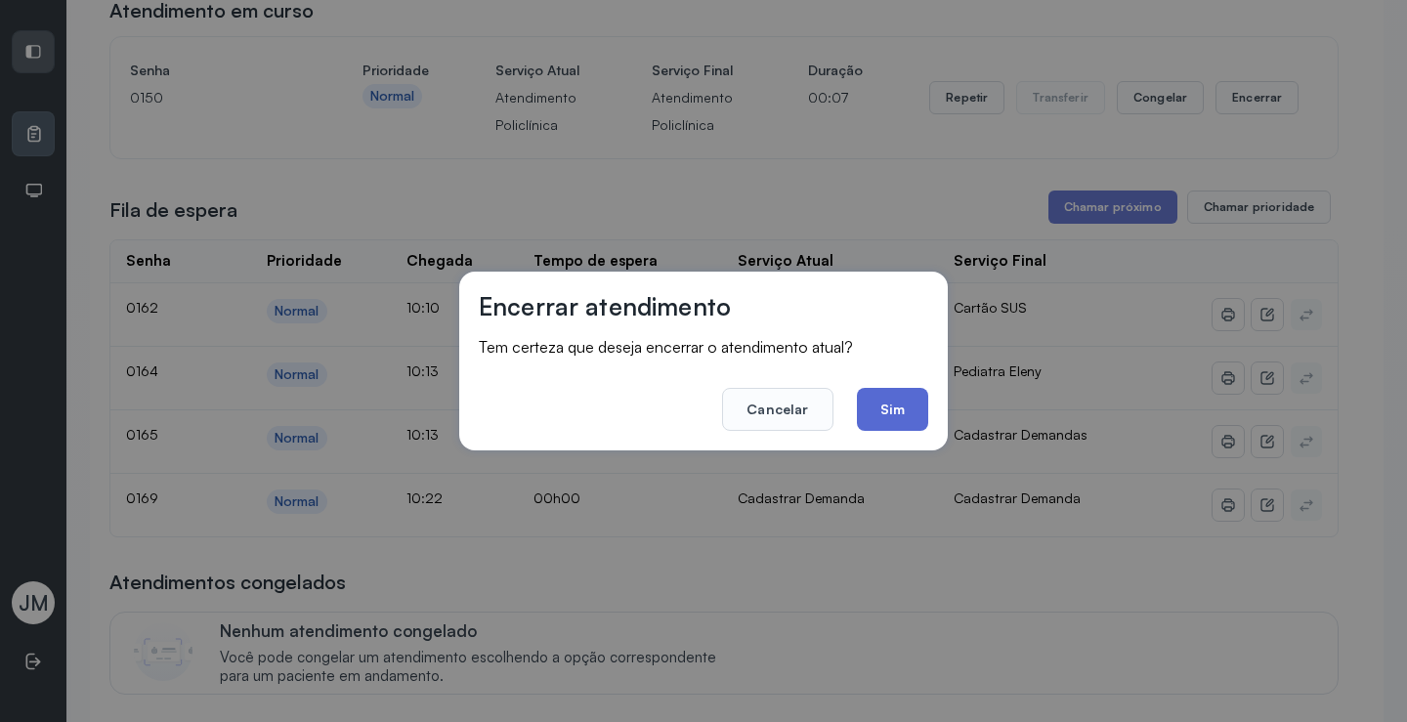
click at [911, 402] on button "Sim" at bounding box center [892, 409] width 71 height 43
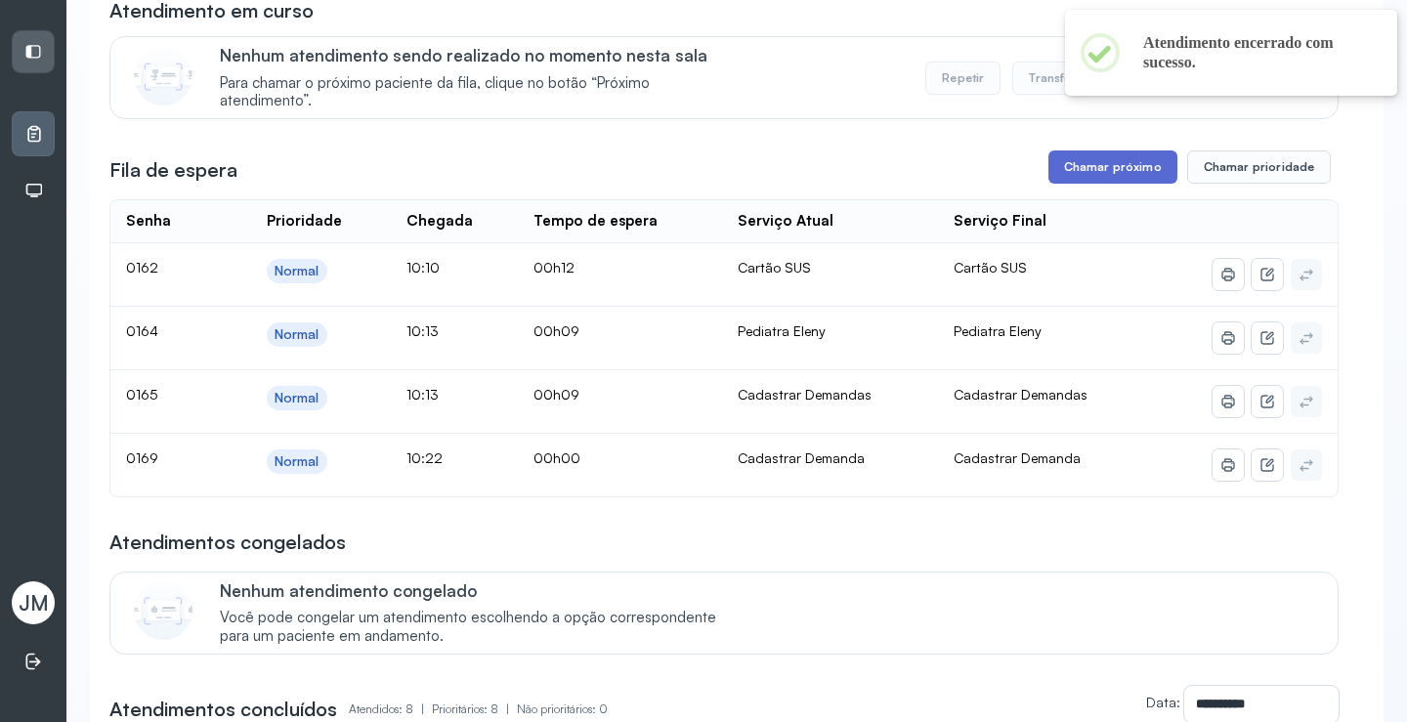
click at [1127, 161] on button "Chamar próximo" at bounding box center [1113, 167] width 129 height 33
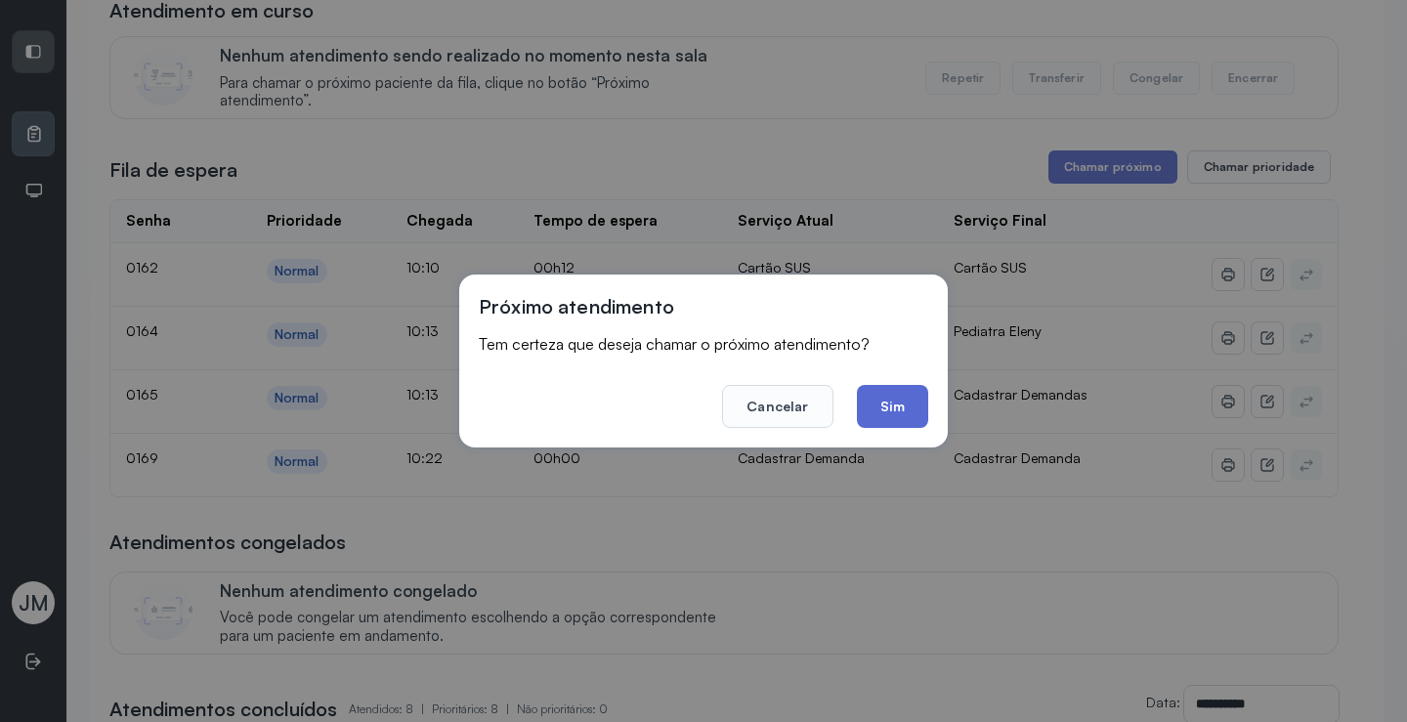
click at [902, 407] on button "Sim" at bounding box center [892, 406] width 71 height 43
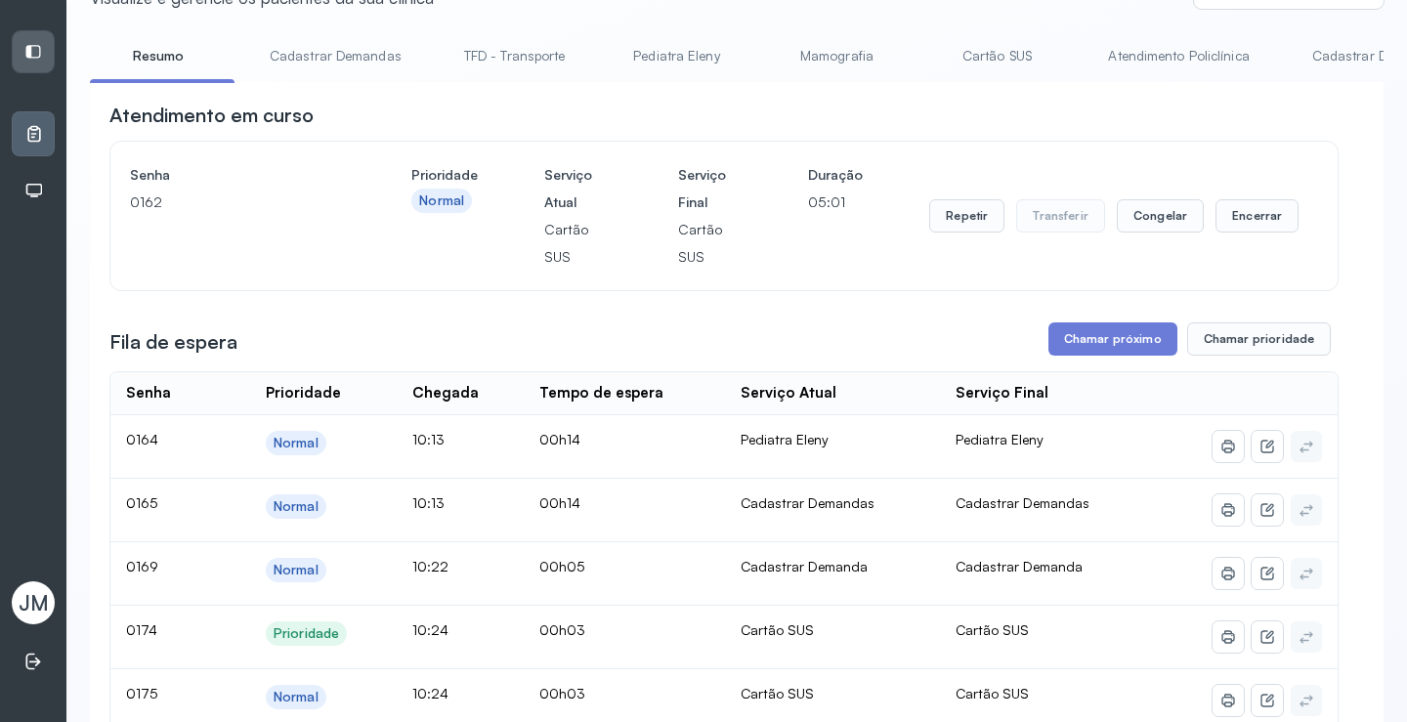
scroll to position [0, 0]
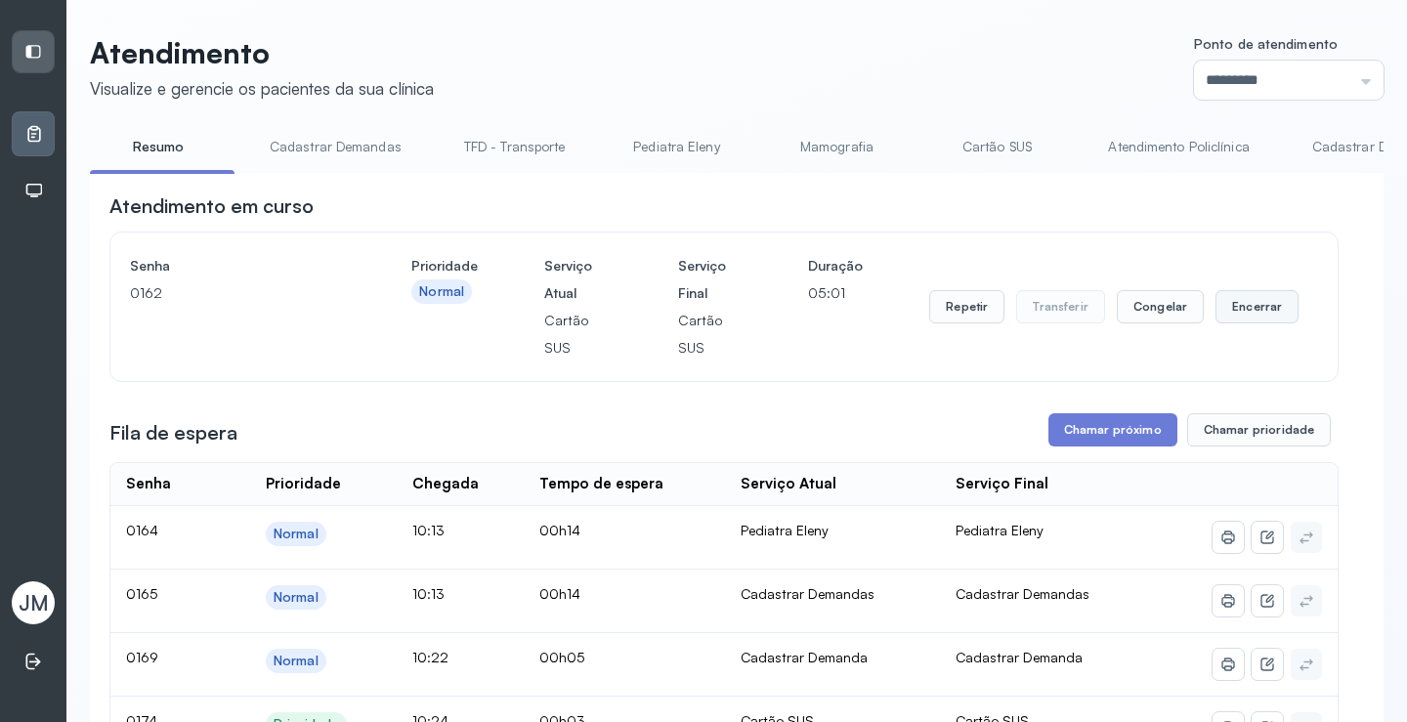
click at [1252, 318] on button "Encerrar" at bounding box center [1257, 306] width 83 height 33
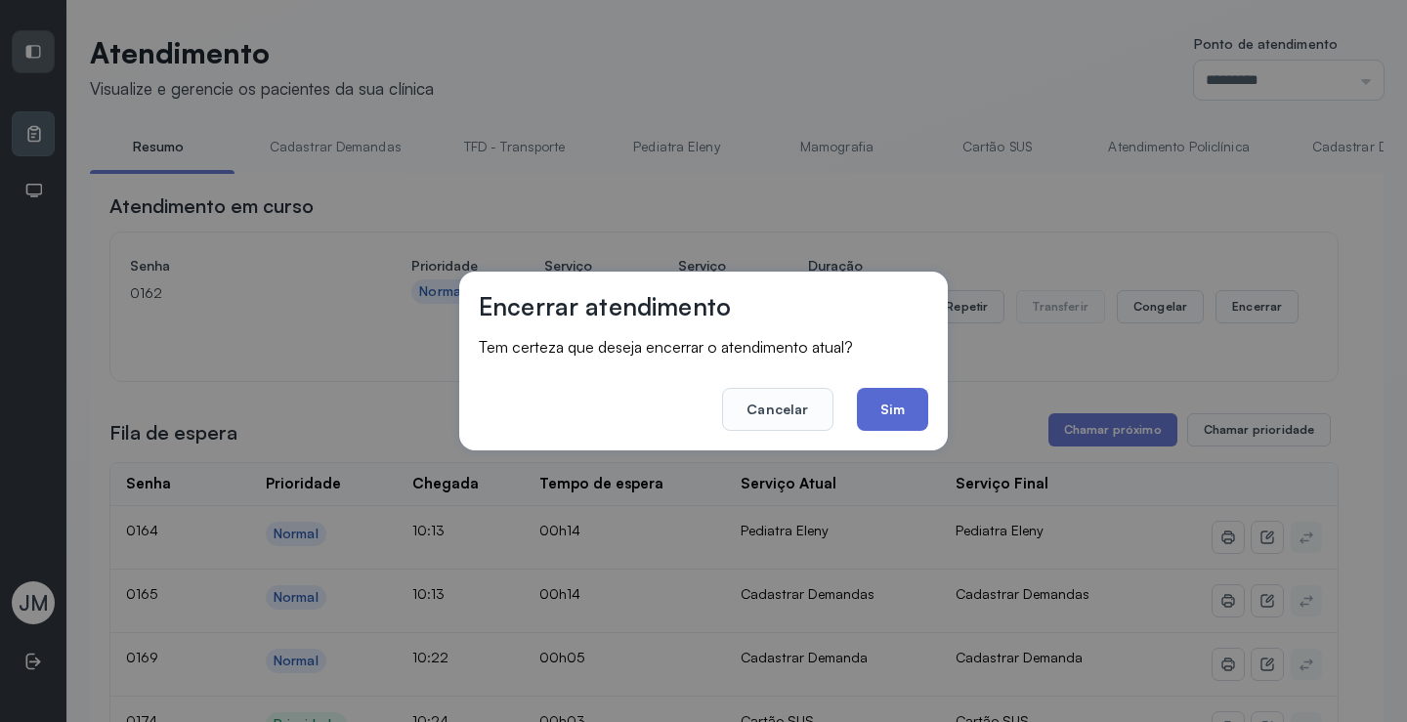
click at [900, 403] on button "Sim" at bounding box center [892, 409] width 71 height 43
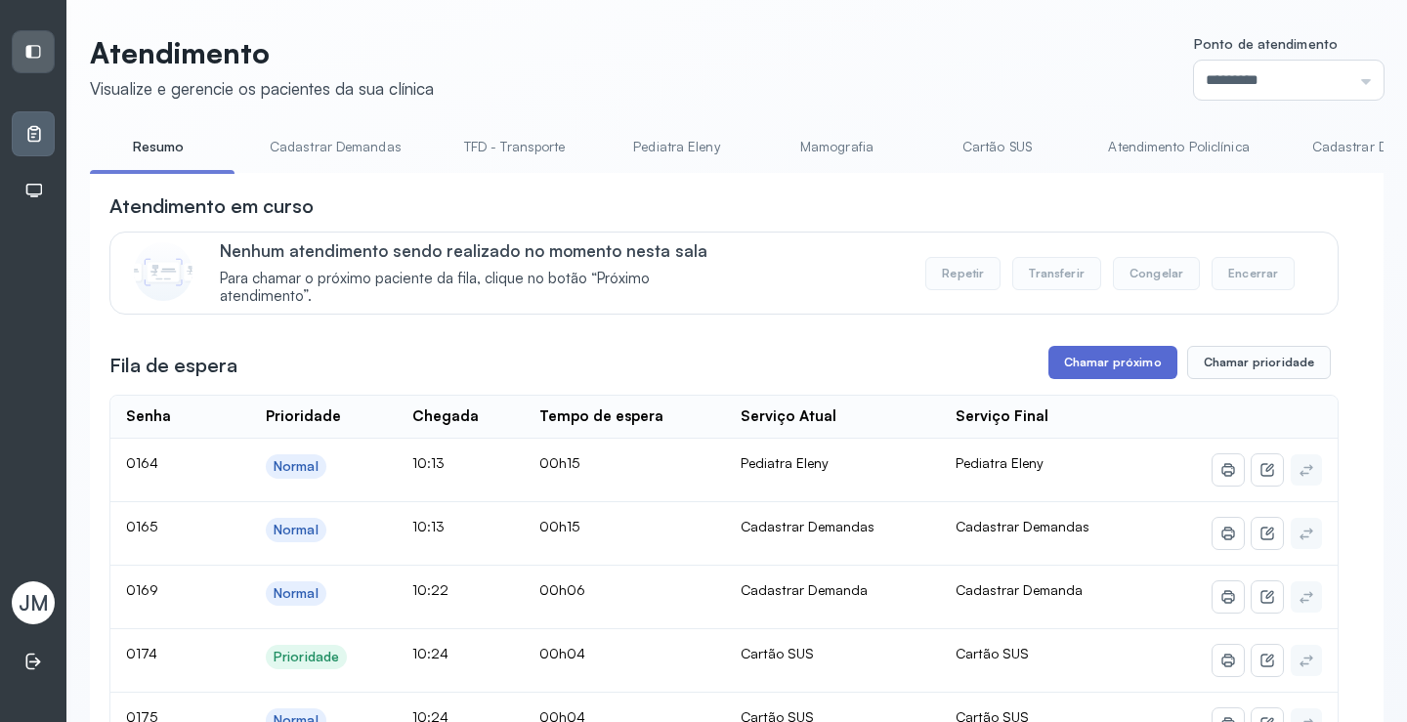
click at [1116, 370] on button "Chamar próximo" at bounding box center [1113, 362] width 129 height 33
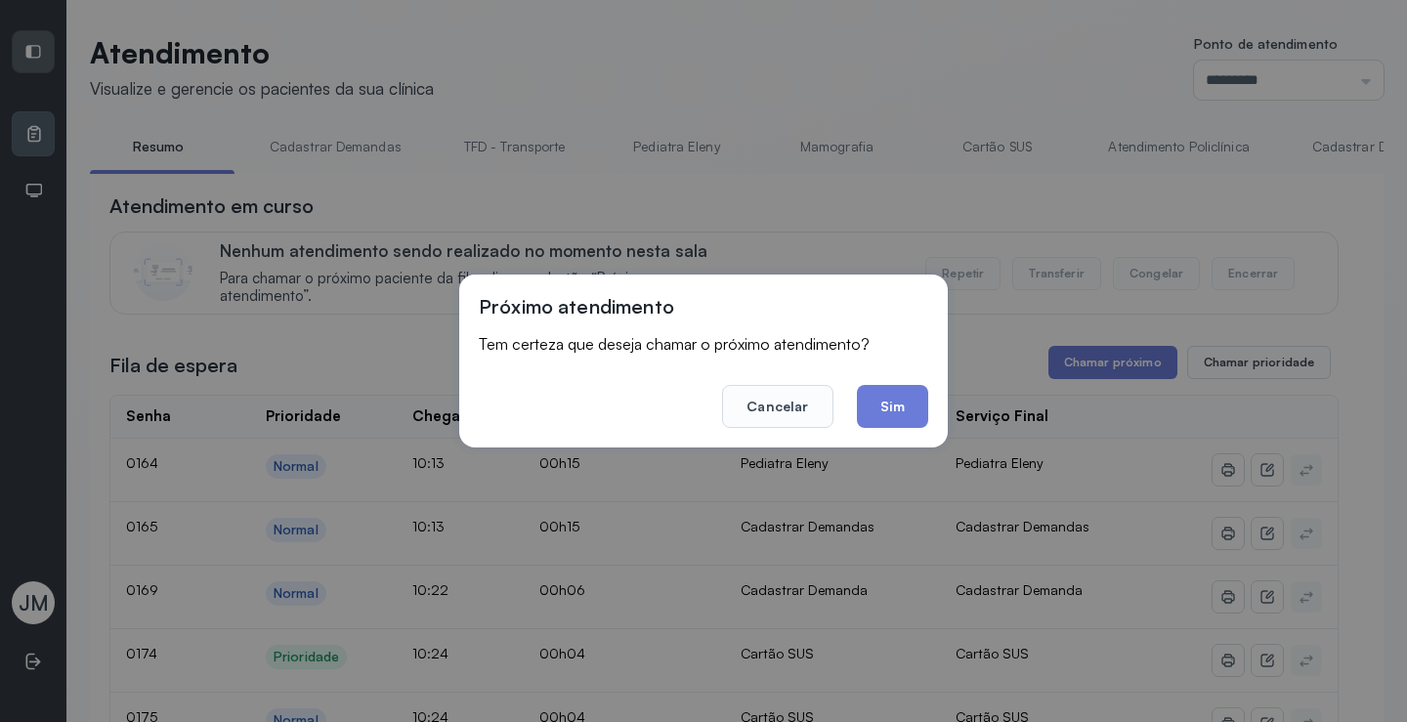
click at [930, 412] on div "Próximo atendimento Tem certeza que deseja chamar o próximo atendimento? Cancel…" at bounding box center [703, 361] width 489 height 173
click at [910, 404] on button "Sim" at bounding box center [892, 406] width 71 height 43
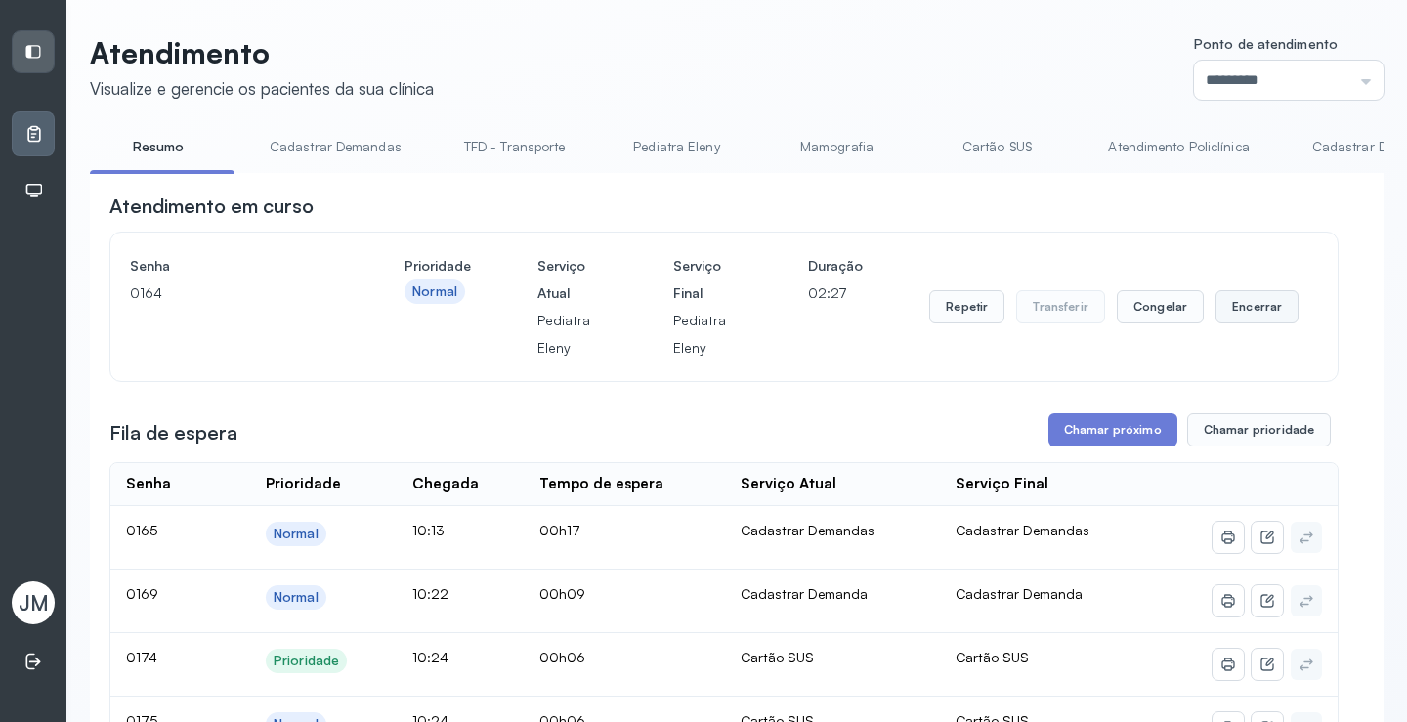
click at [1268, 298] on button "Encerrar" at bounding box center [1257, 306] width 83 height 33
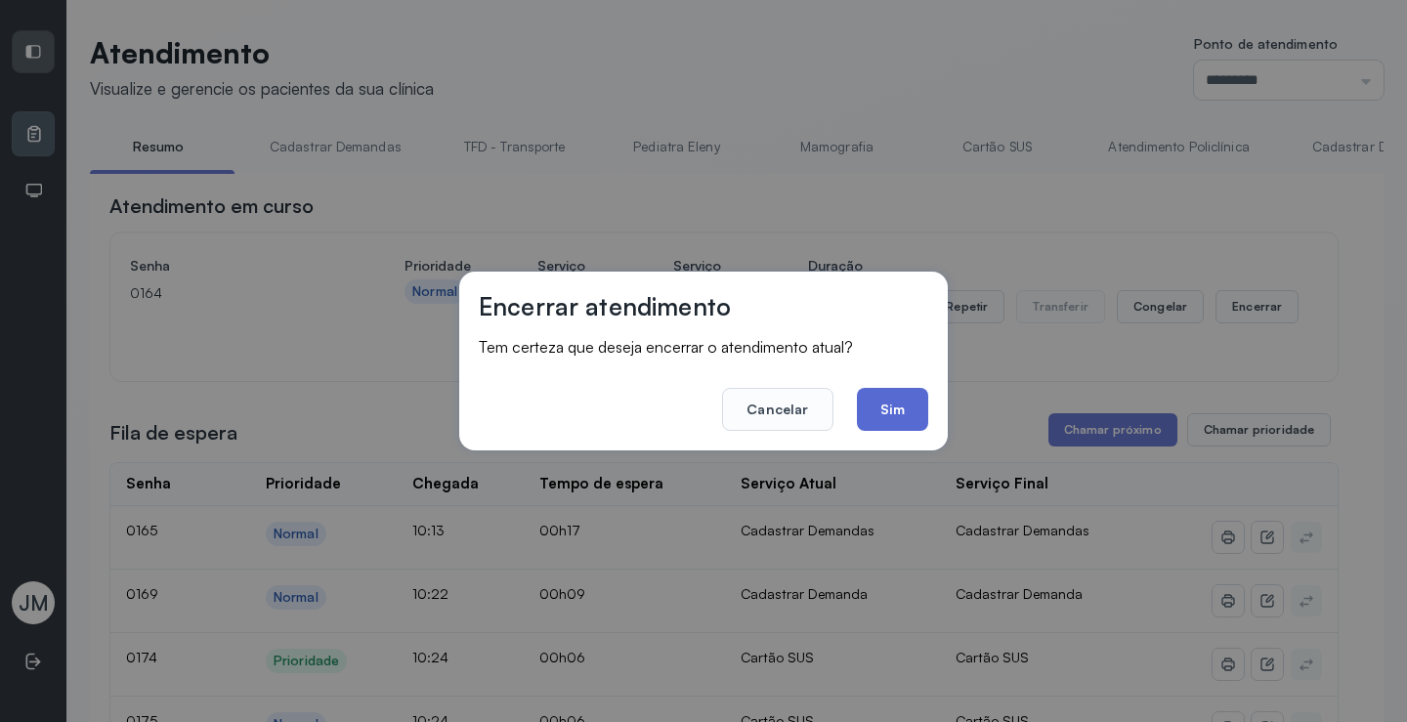
click at [897, 392] on button "Sim" at bounding box center [892, 409] width 71 height 43
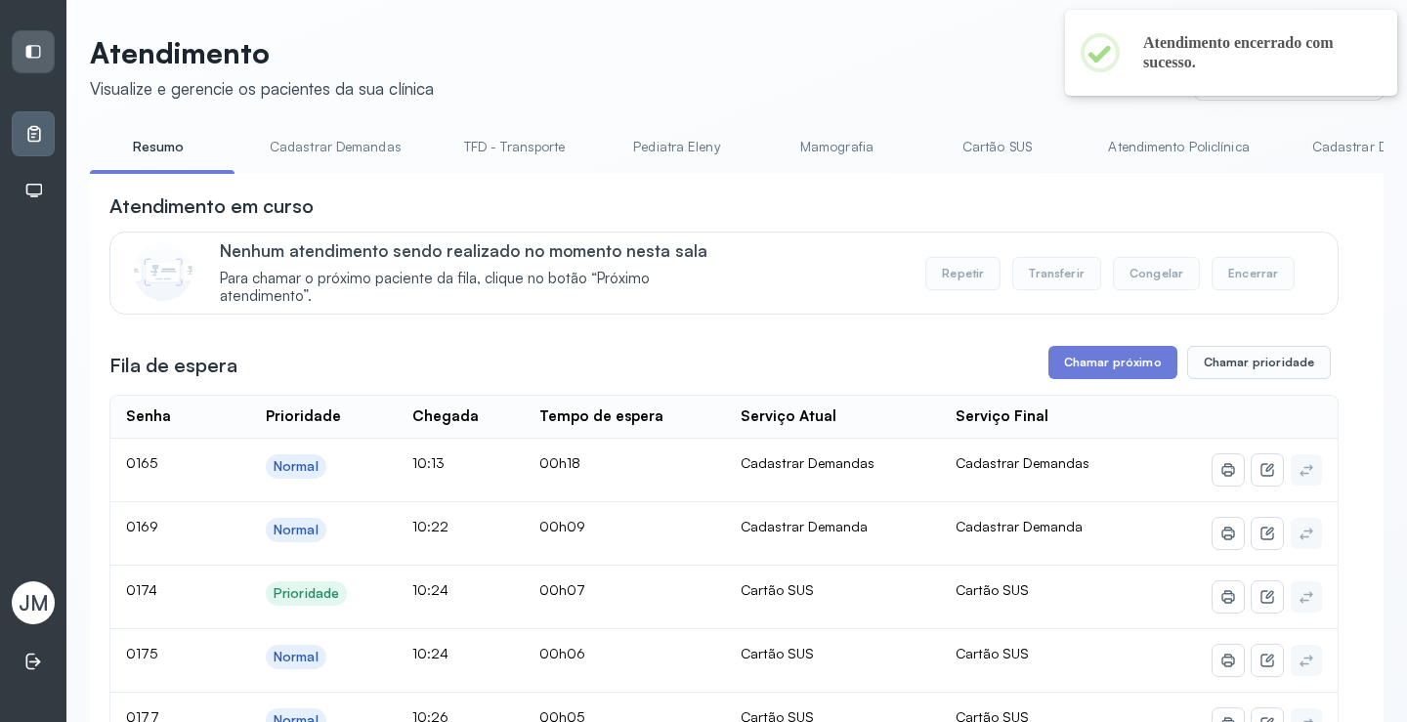
click at [984, 147] on link "Cartão SUS" at bounding box center [996, 147] width 137 height 32
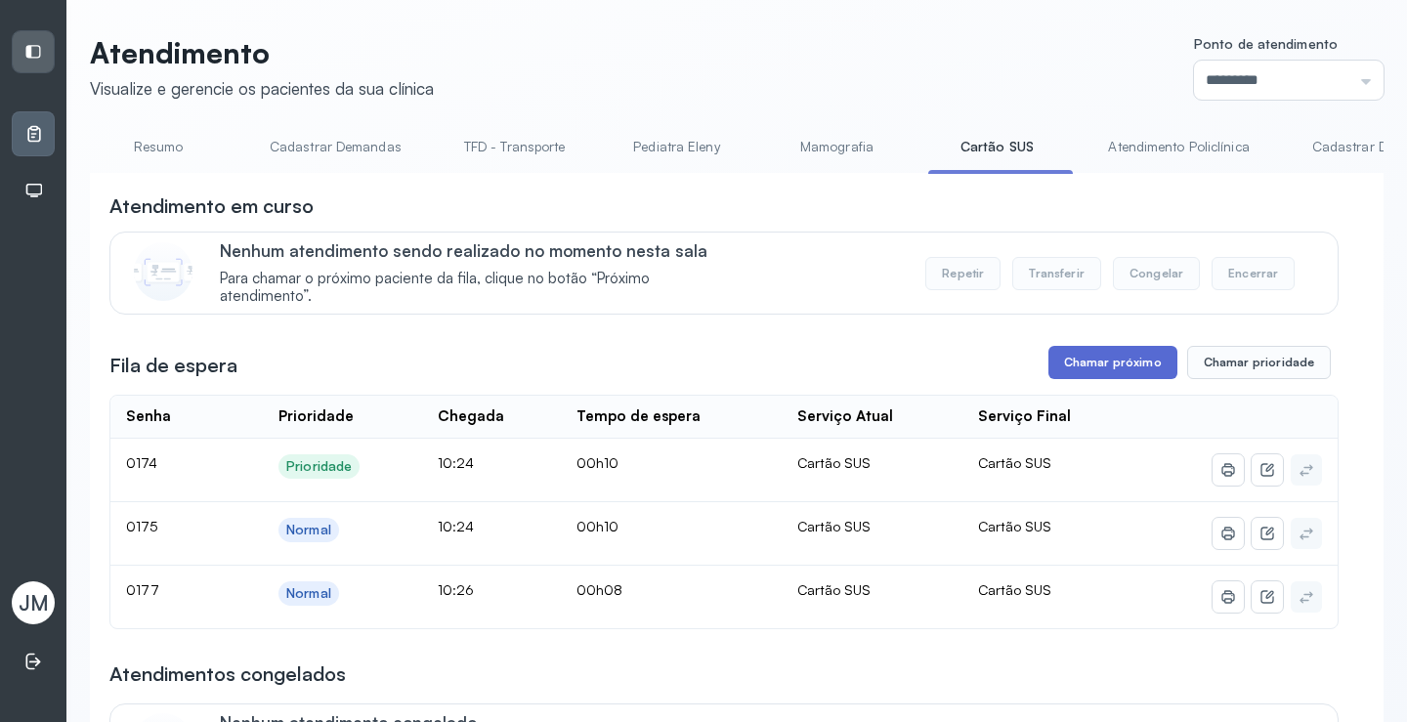
click at [1110, 361] on button "Chamar próximo" at bounding box center [1113, 362] width 129 height 33
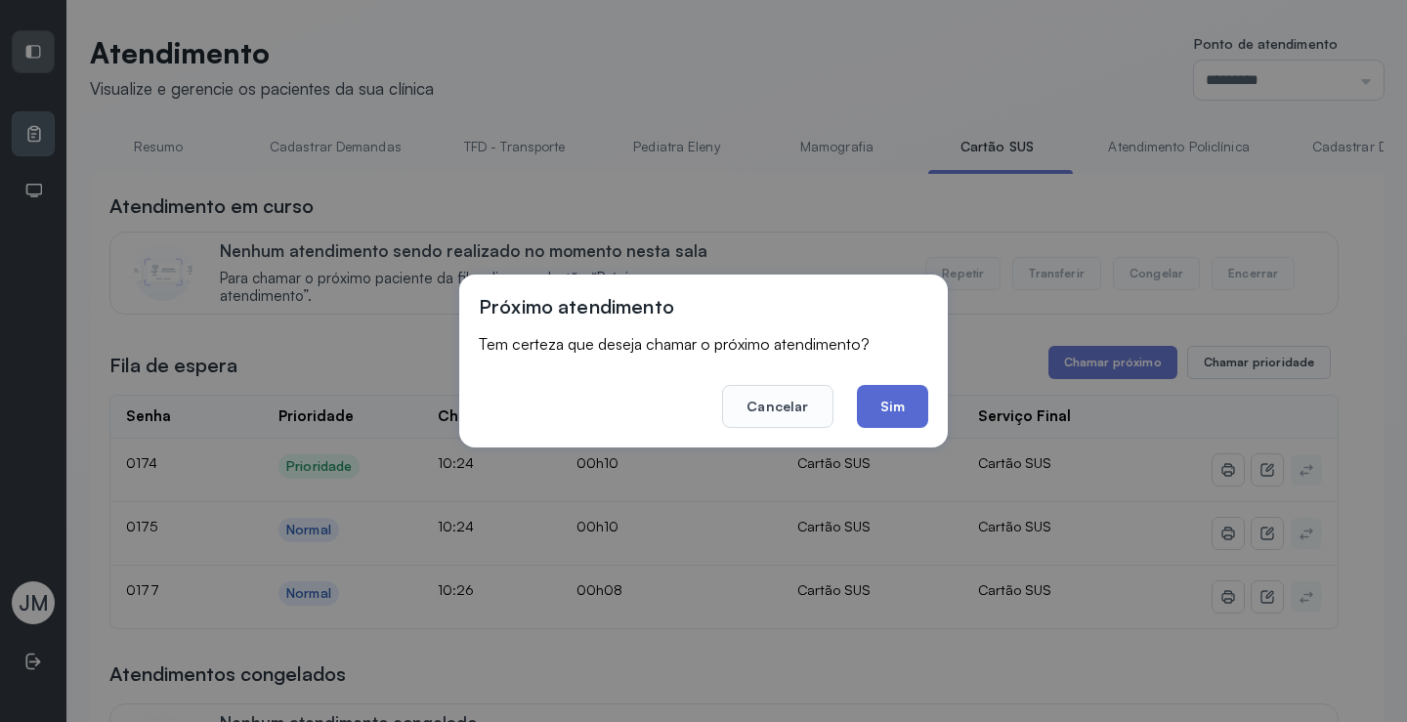
click at [886, 390] on button "Sim" at bounding box center [892, 406] width 71 height 43
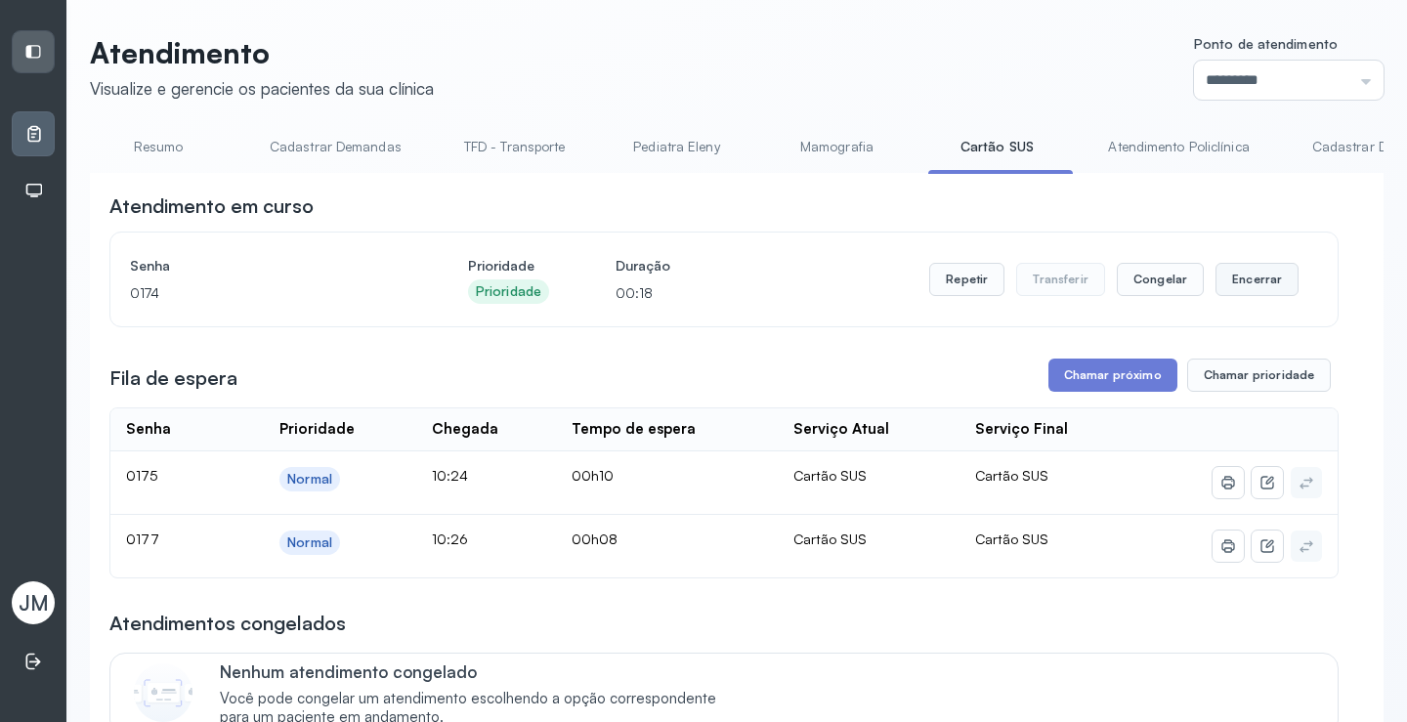
click at [1235, 286] on button "Encerrar" at bounding box center [1257, 279] width 83 height 33
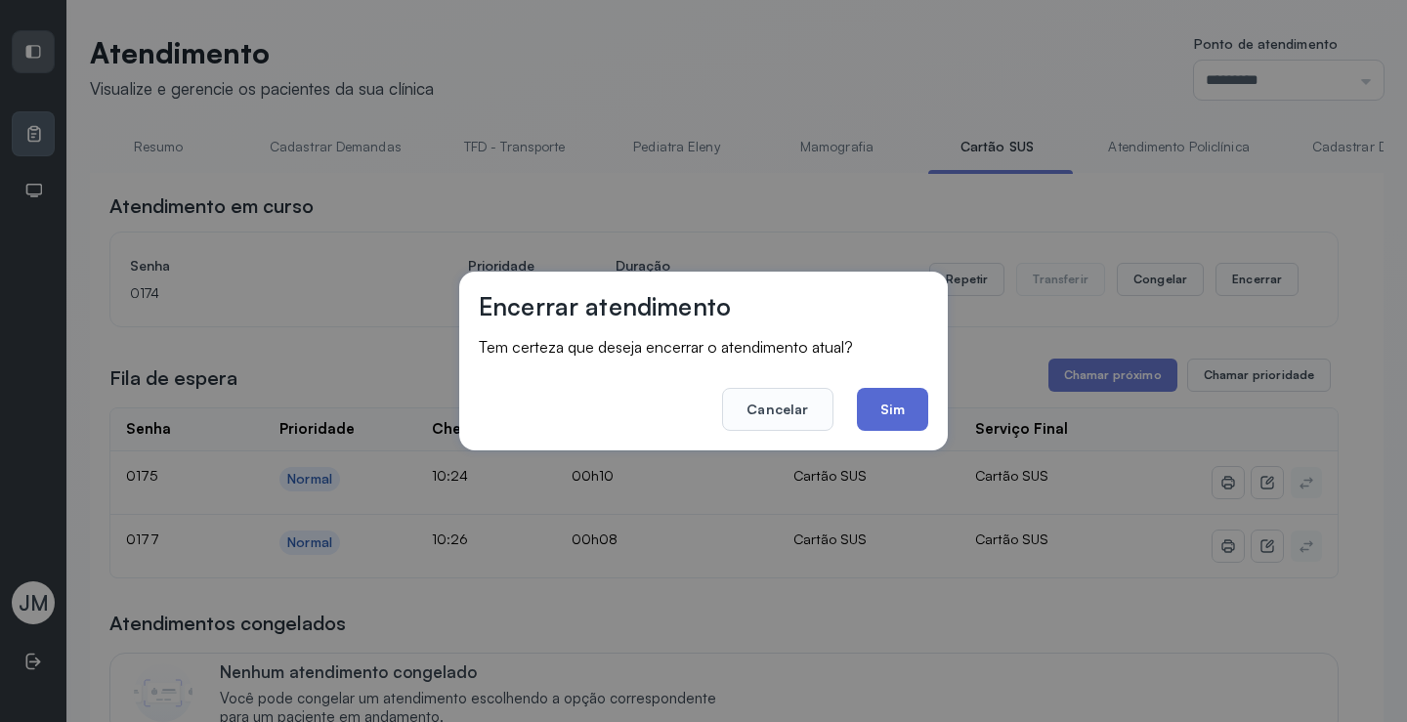
click at [927, 409] on button "Sim" at bounding box center [892, 409] width 71 height 43
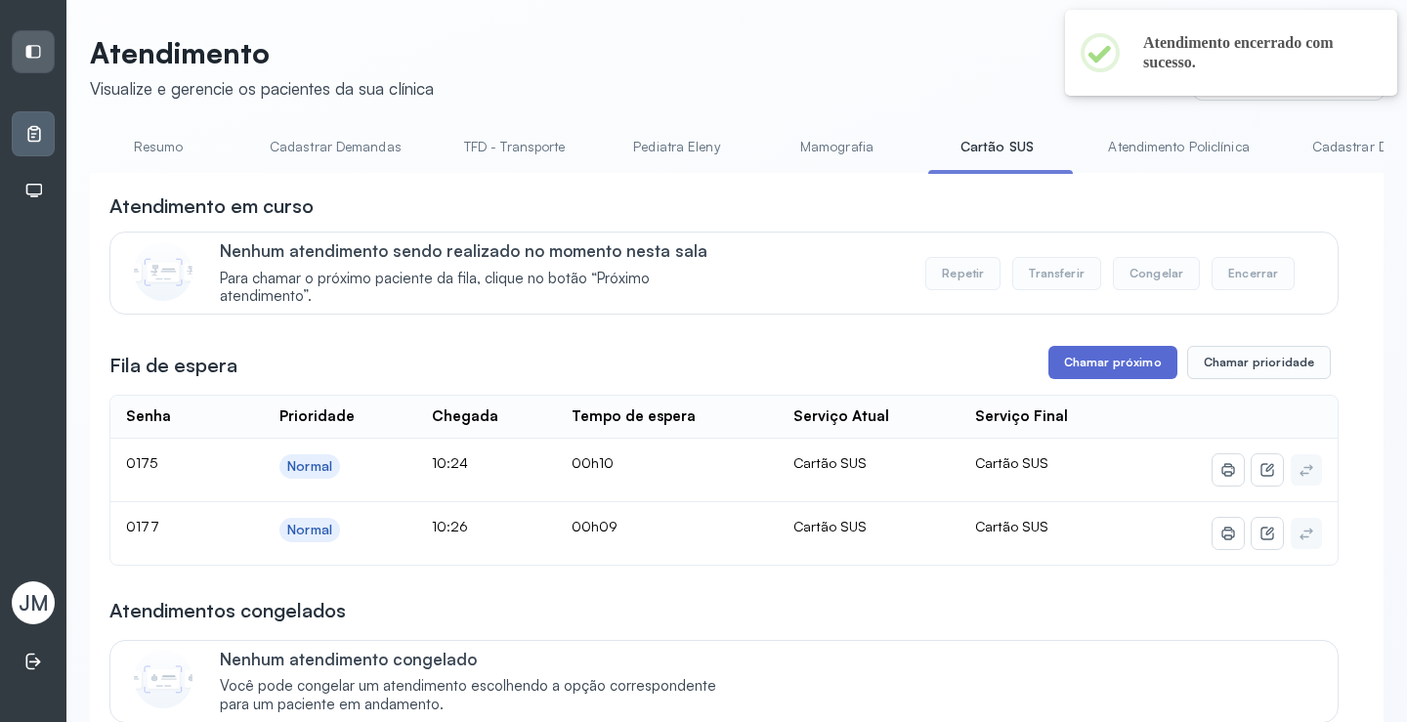
click at [1075, 370] on button "Chamar próximo" at bounding box center [1113, 362] width 129 height 33
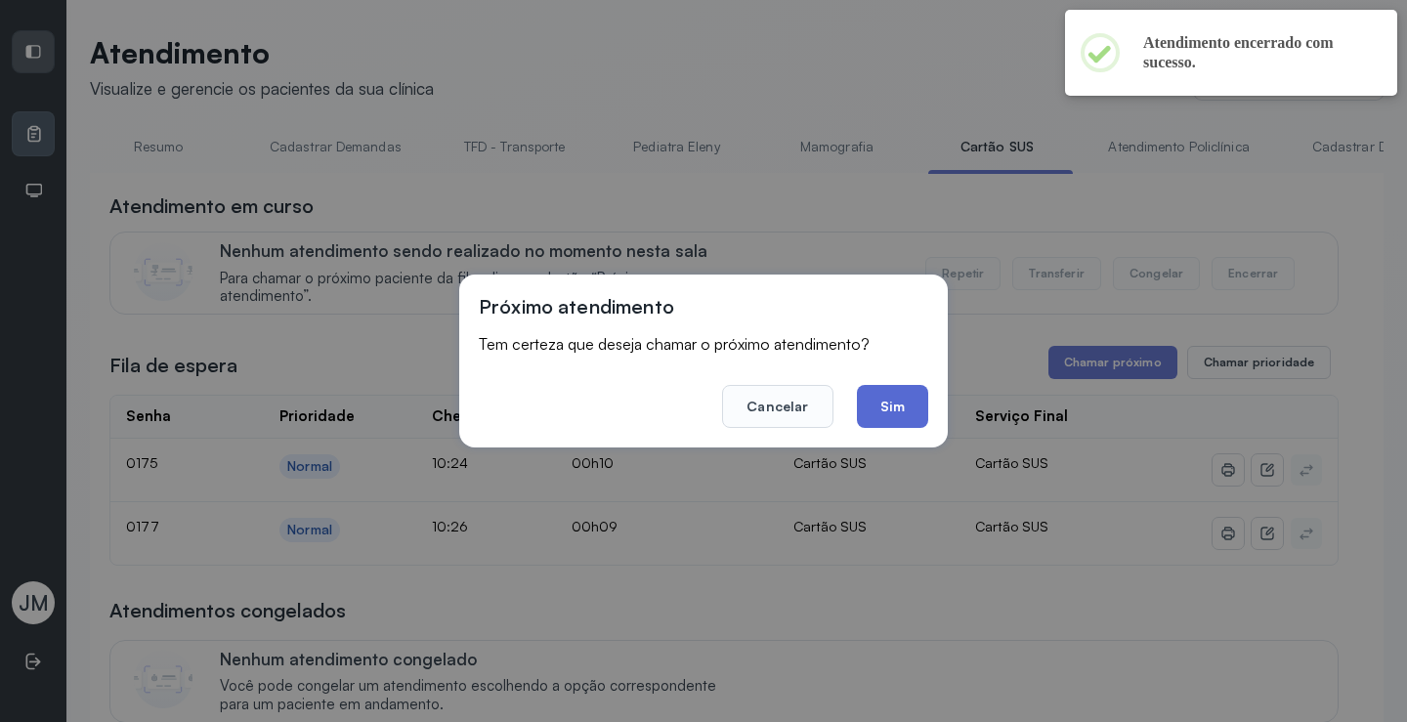
click at [889, 401] on button "Sim" at bounding box center [892, 406] width 71 height 43
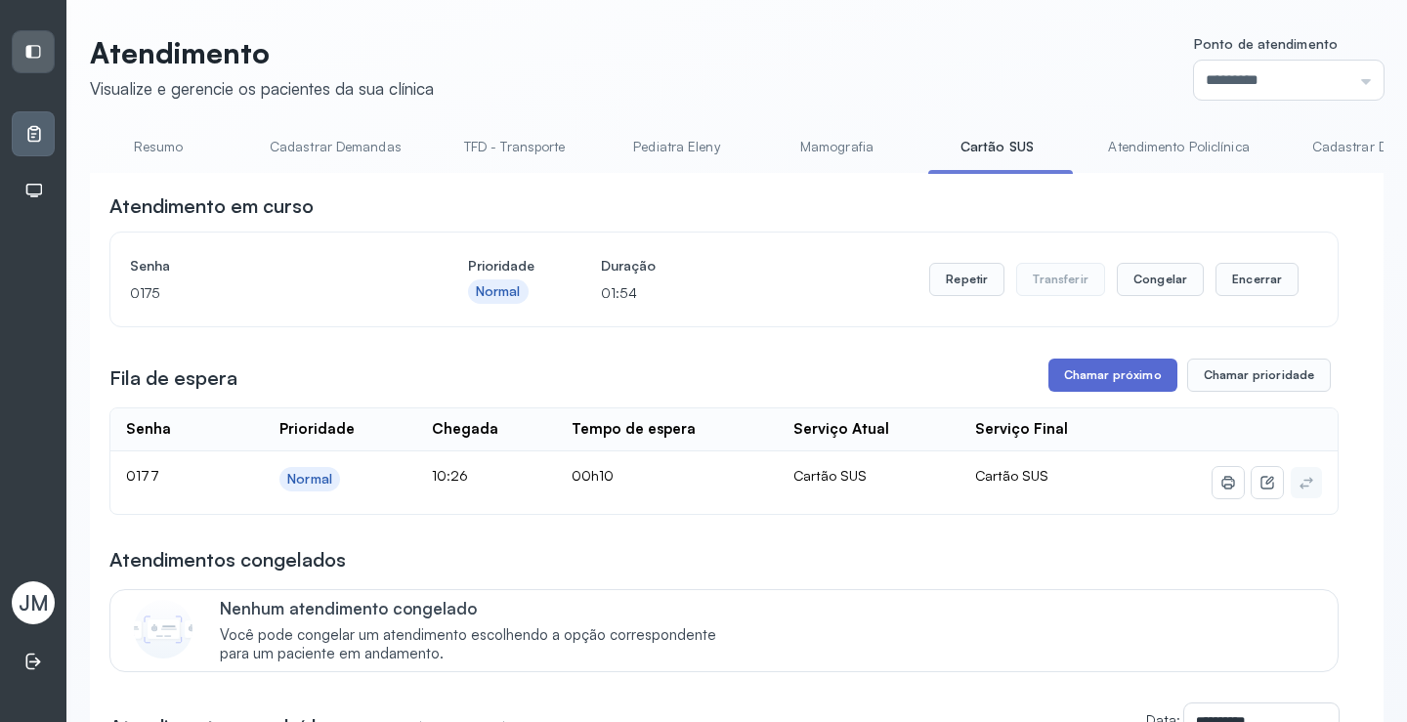
click at [1058, 372] on button "Chamar próximo" at bounding box center [1113, 375] width 129 height 33
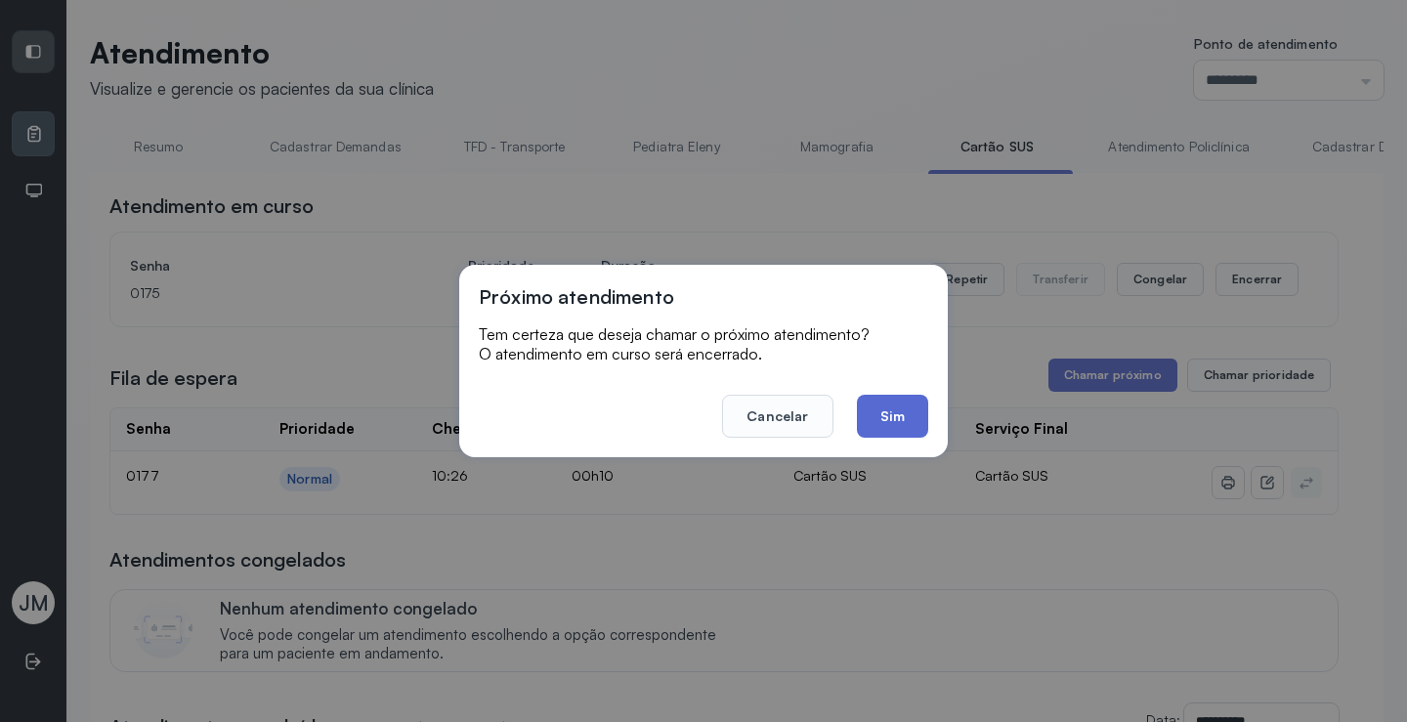
click at [883, 437] on button "Sim" at bounding box center [892, 416] width 71 height 43
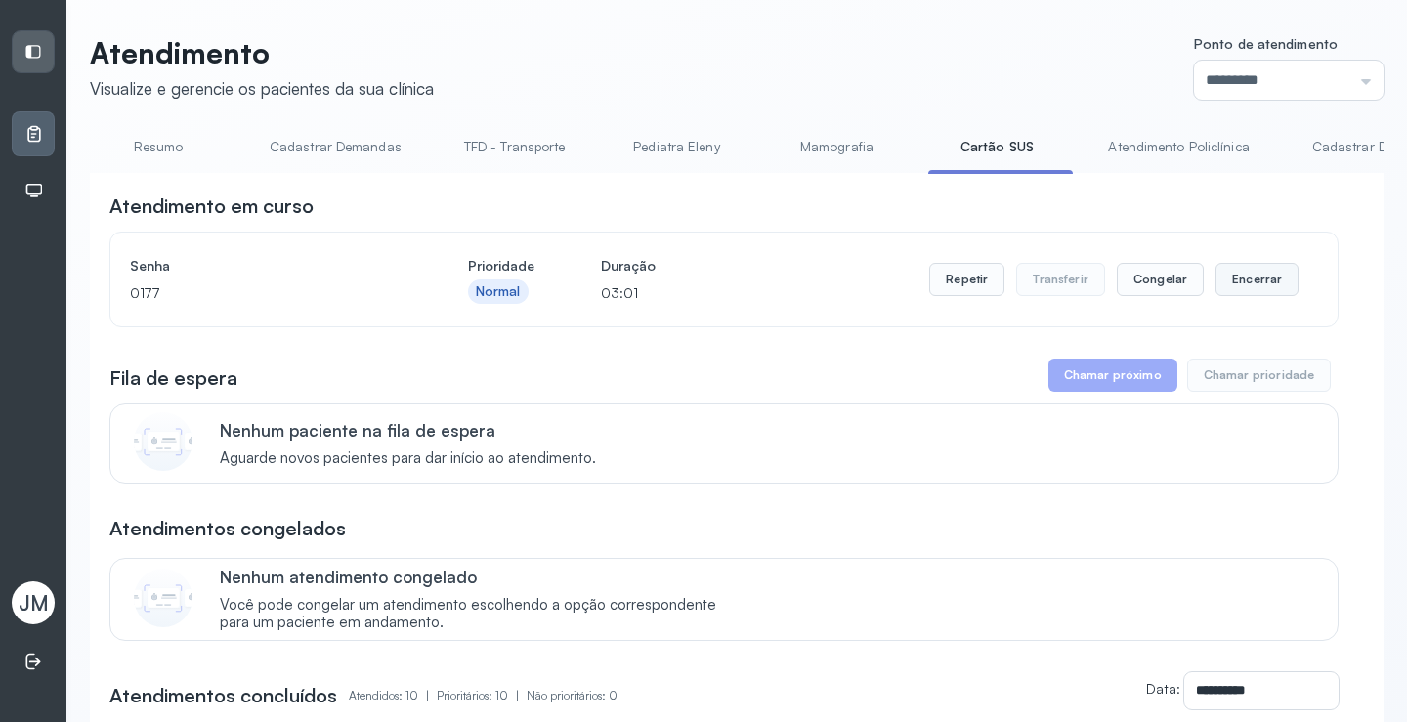
click at [1216, 282] on button "Encerrar" at bounding box center [1257, 279] width 83 height 33
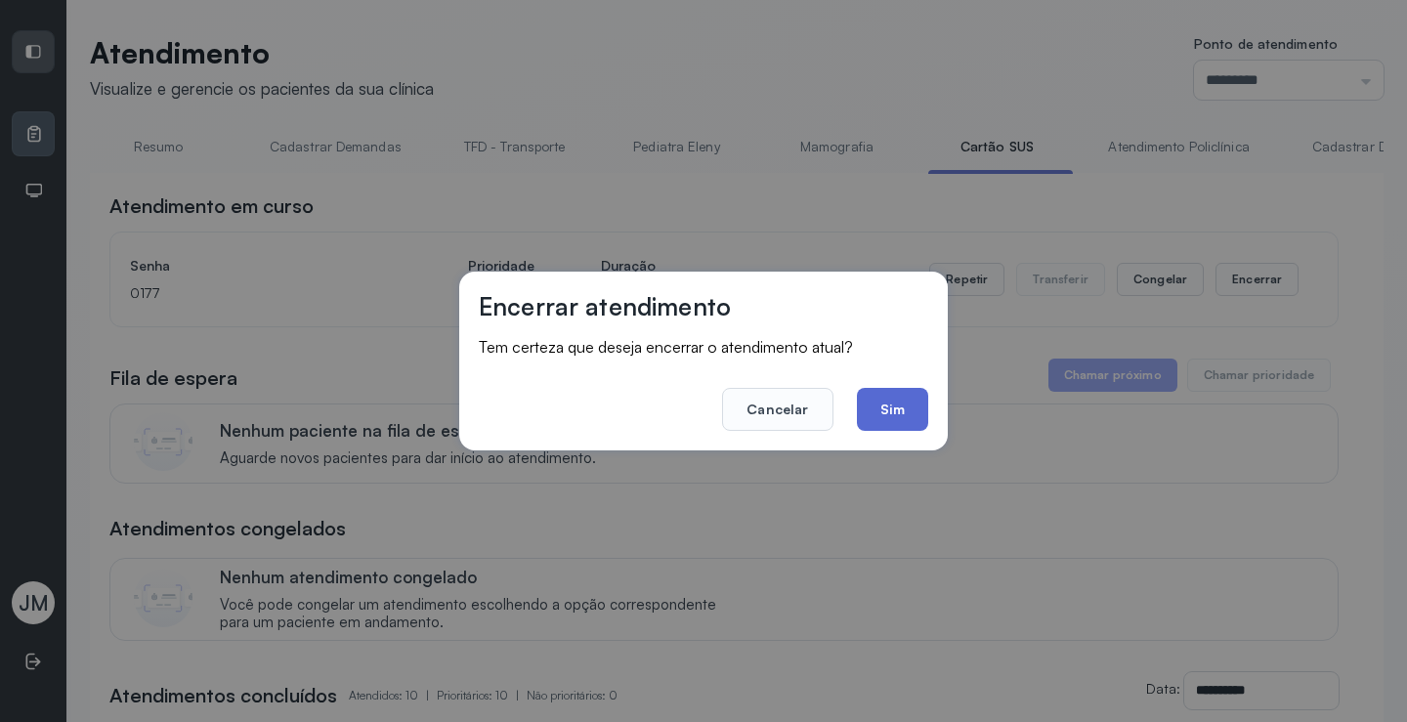
click at [881, 404] on button "Sim" at bounding box center [892, 409] width 71 height 43
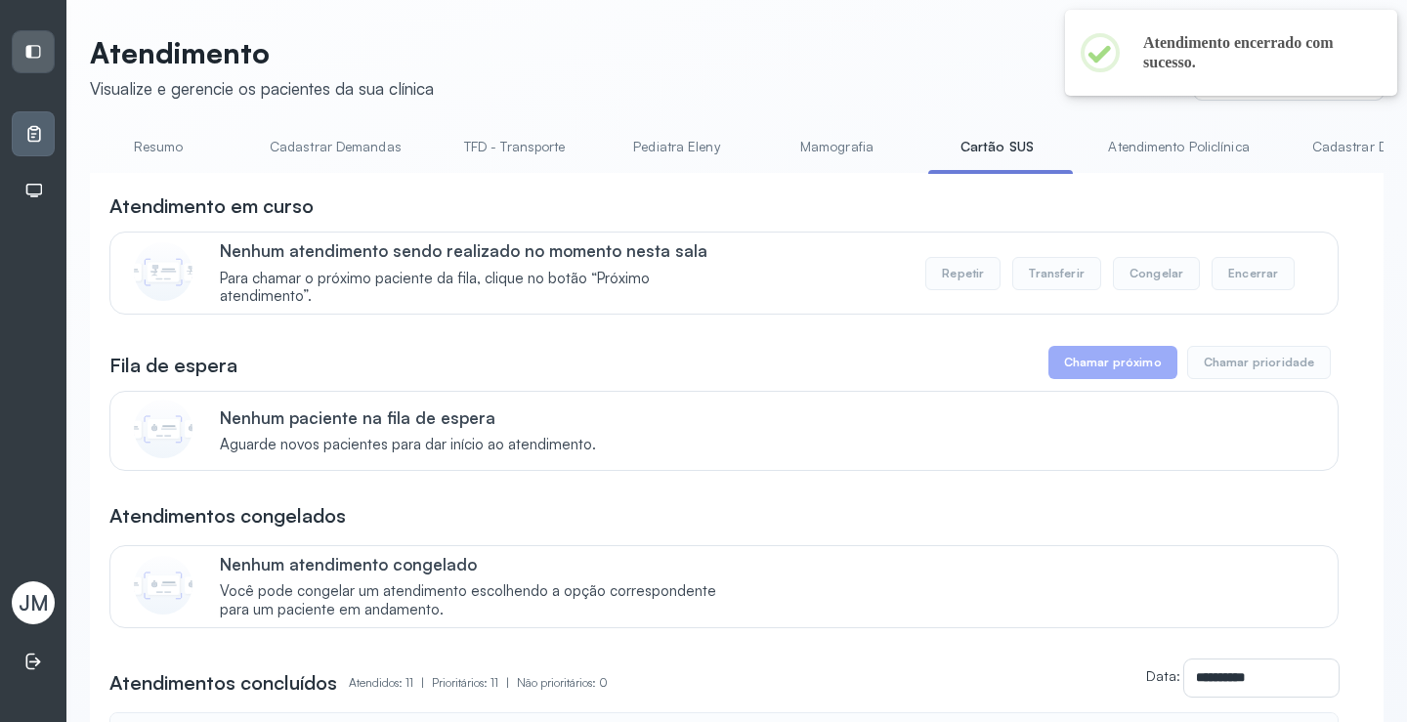
click at [166, 152] on link "Resumo" at bounding box center [158, 147] width 137 height 32
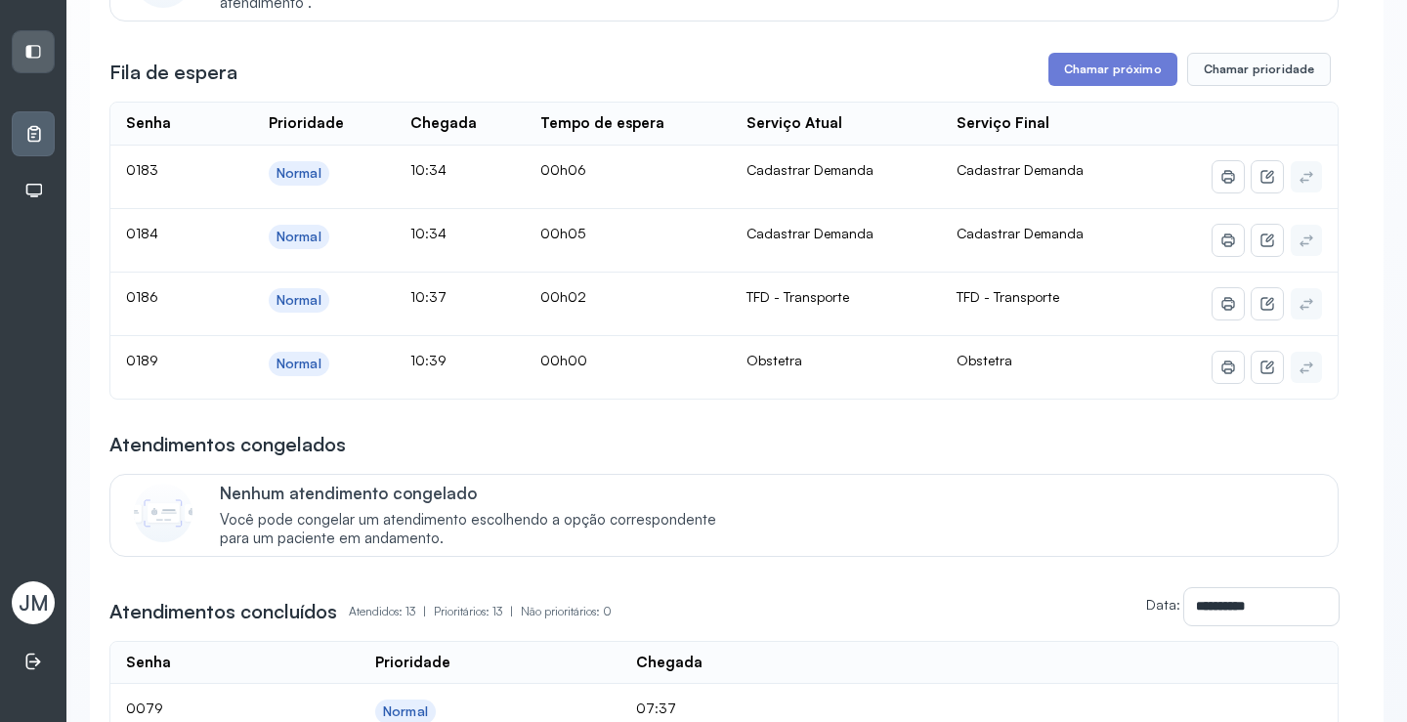
scroll to position [98, 0]
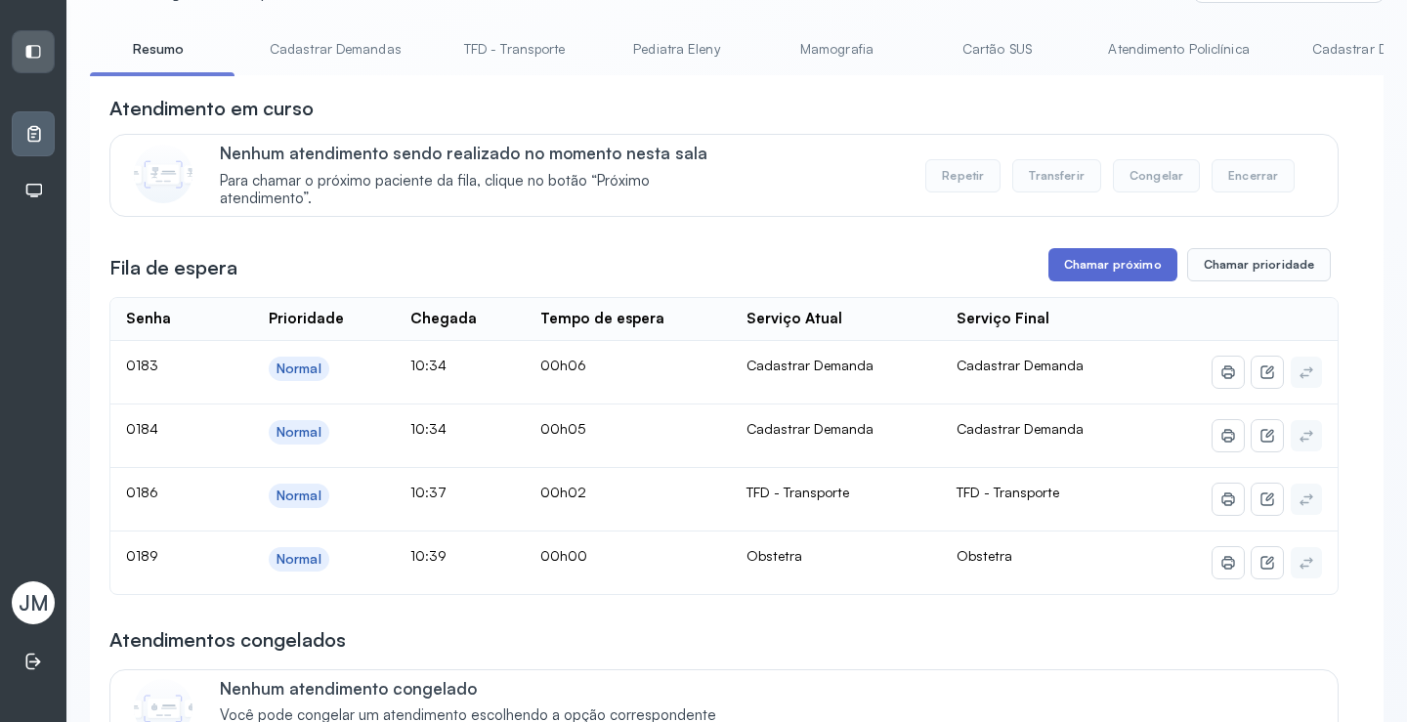
click at [1116, 258] on button "Chamar próximo" at bounding box center [1113, 264] width 129 height 33
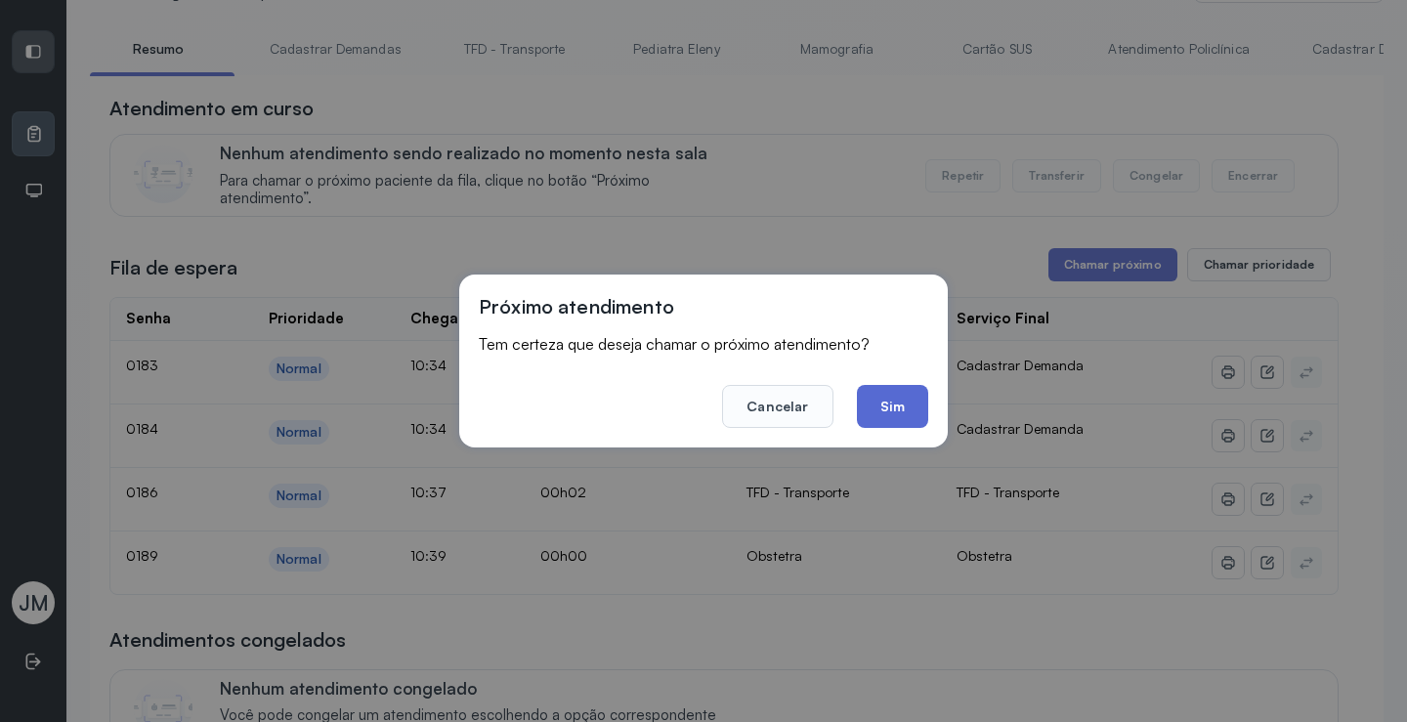
click at [888, 409] on button "Sim" at bounding box center [892, 406] width 71 height 43
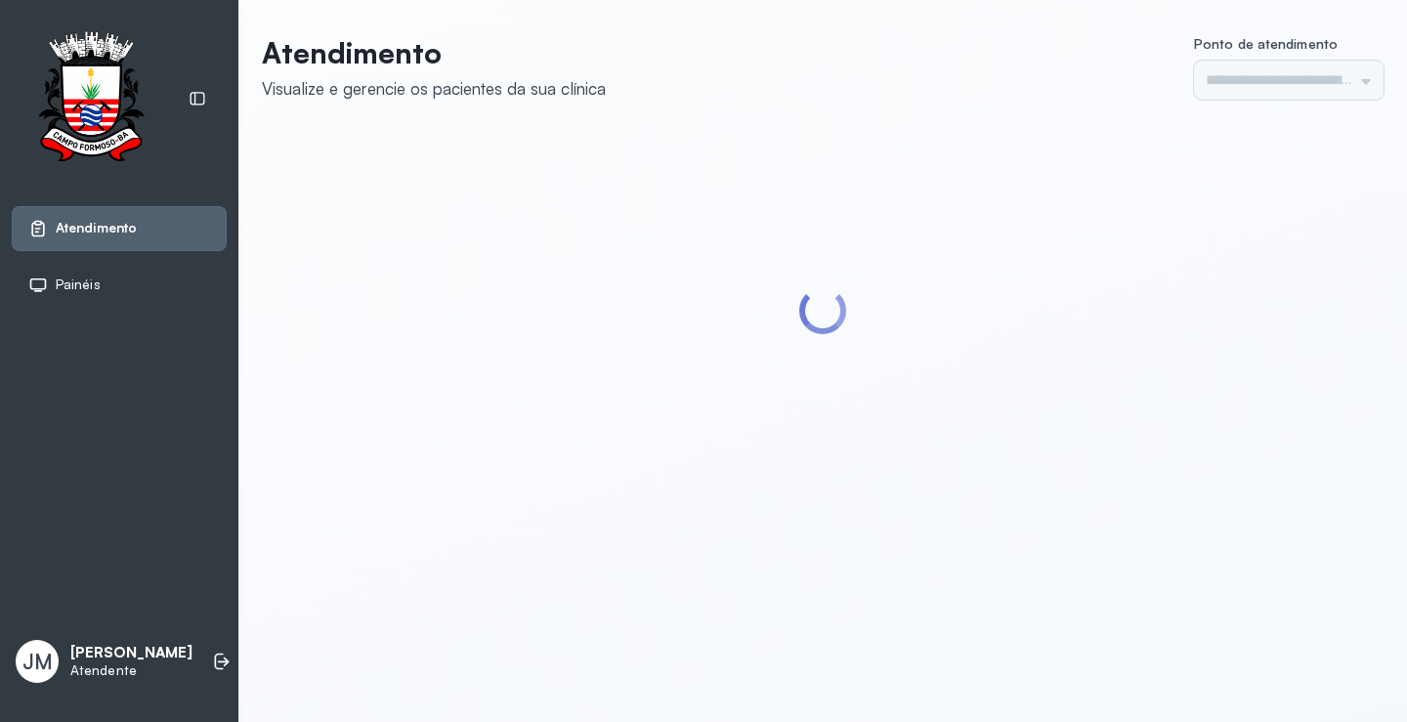
type input "*********"
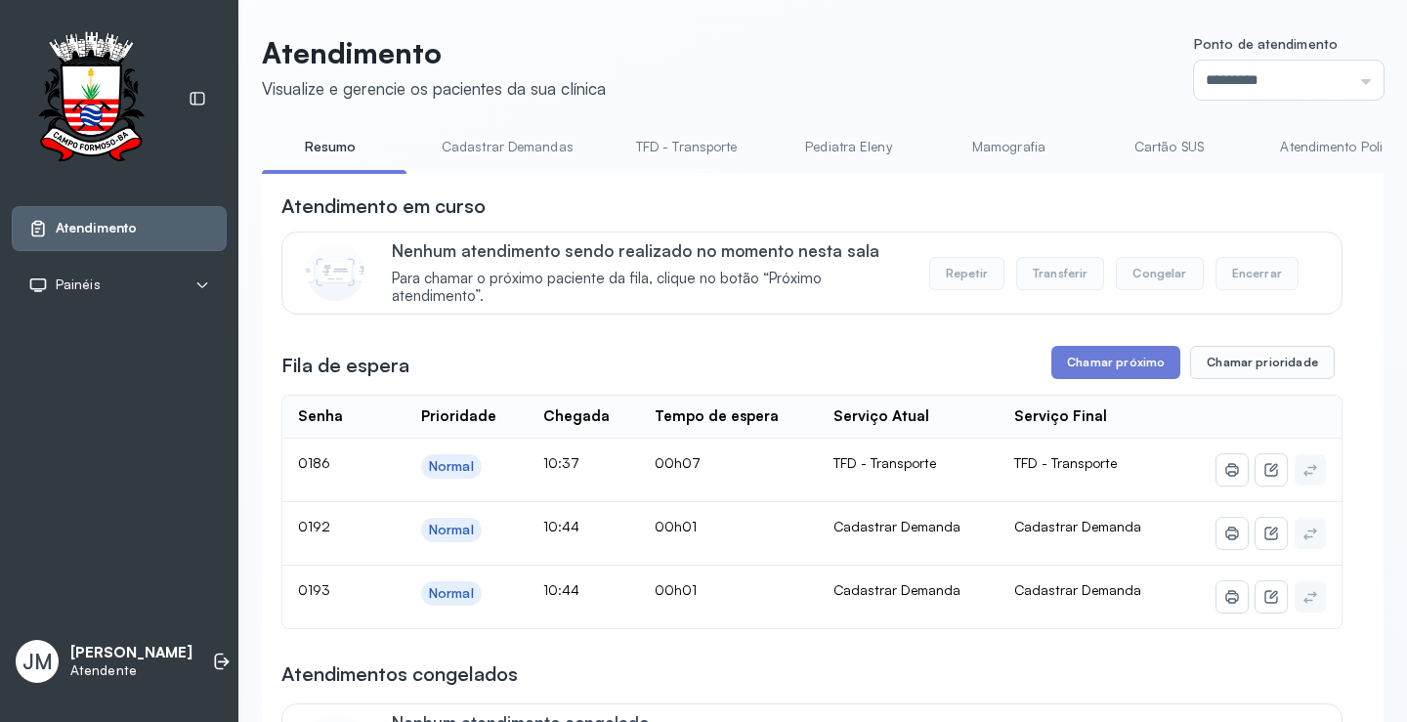
click at [531, 149] on link "Cadastrar Demandas" at bounding box center [507, 147] width 171 height 32
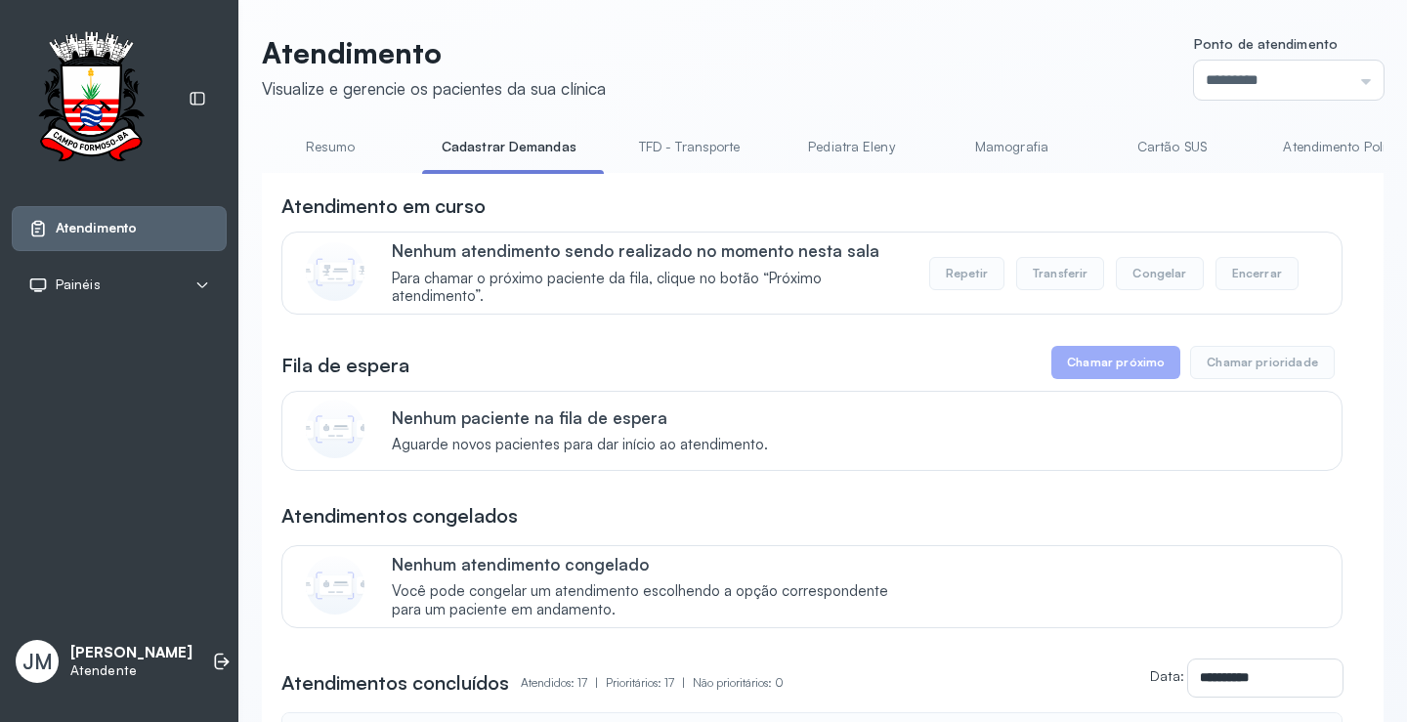
click at [1325, 135] on link "Atendimento Policlínica" at bounding box center [1354, 147] width 180 height 32
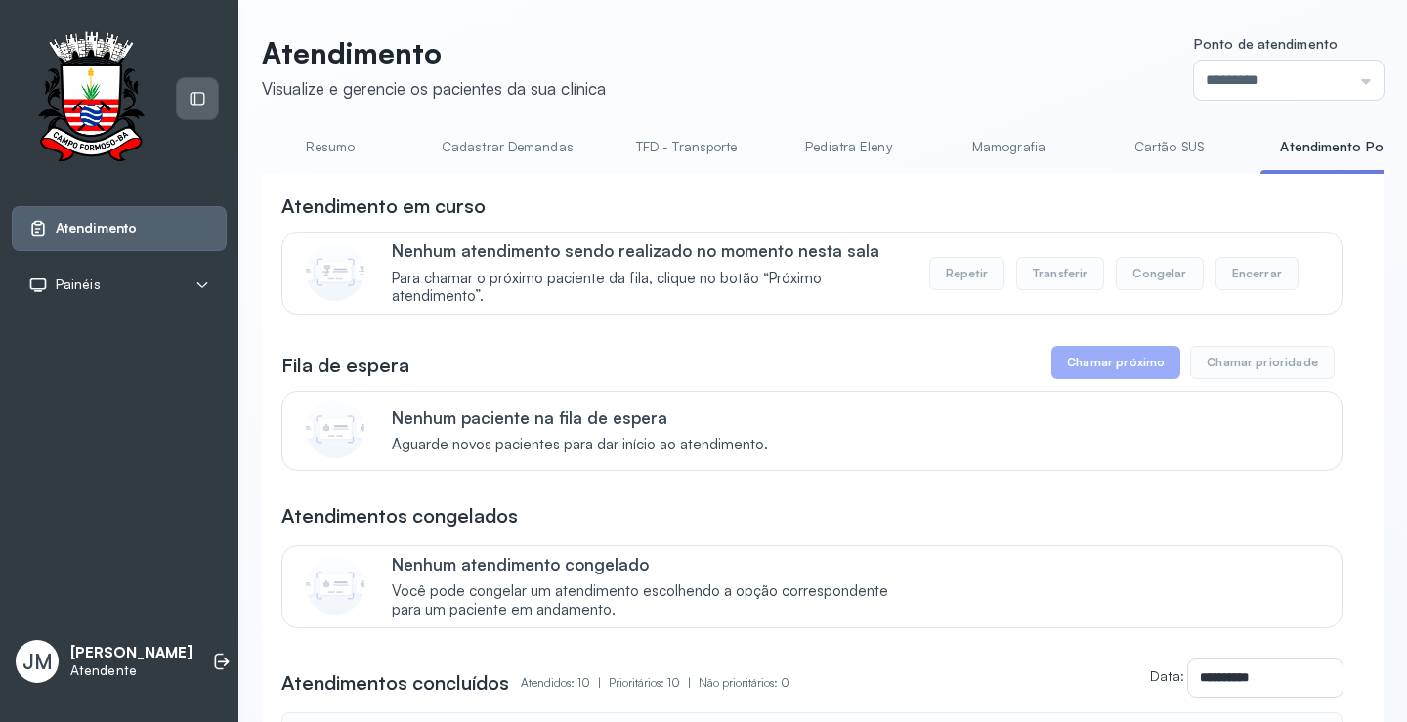
click at [199, 100] on icon at bounding box center [198, 99] width 18 height 18
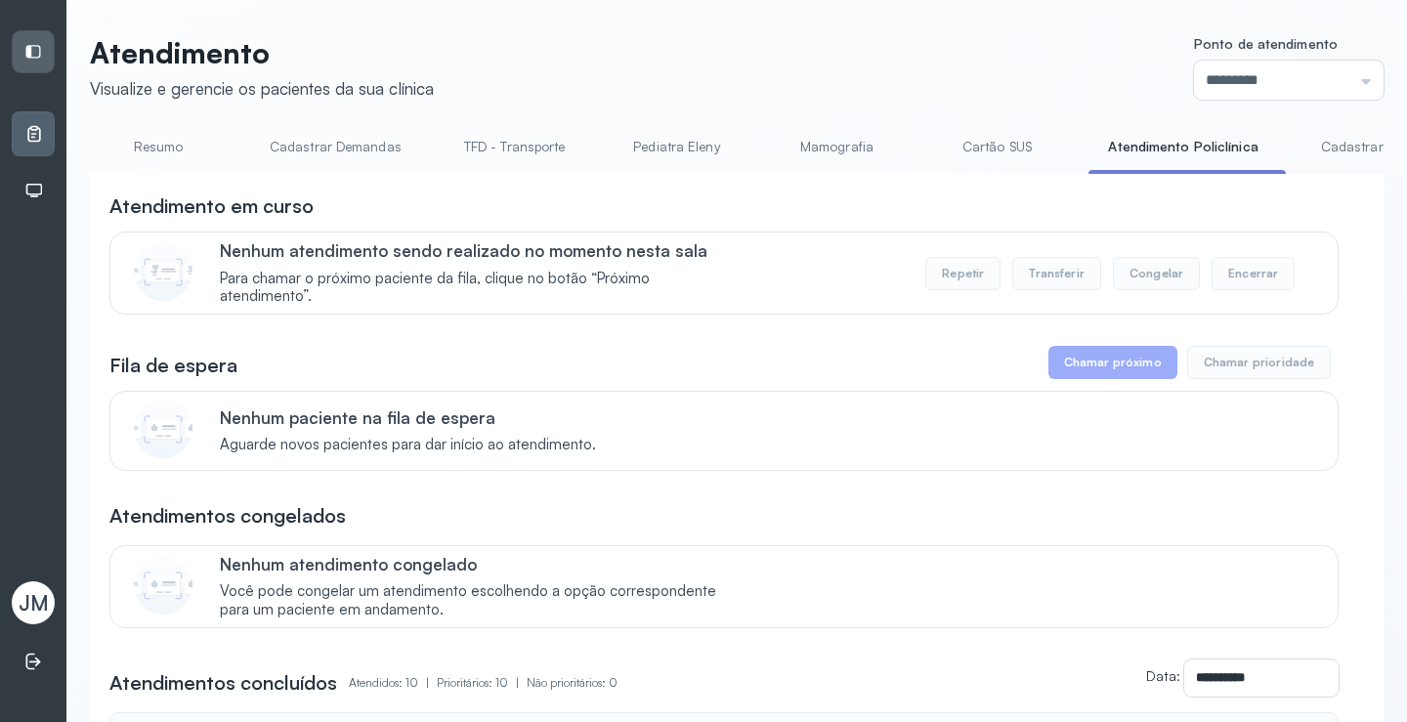
click at [1328, 141] on link "Cadastrar Demanda" at bounding box center [1384, 147] width 164 height 32
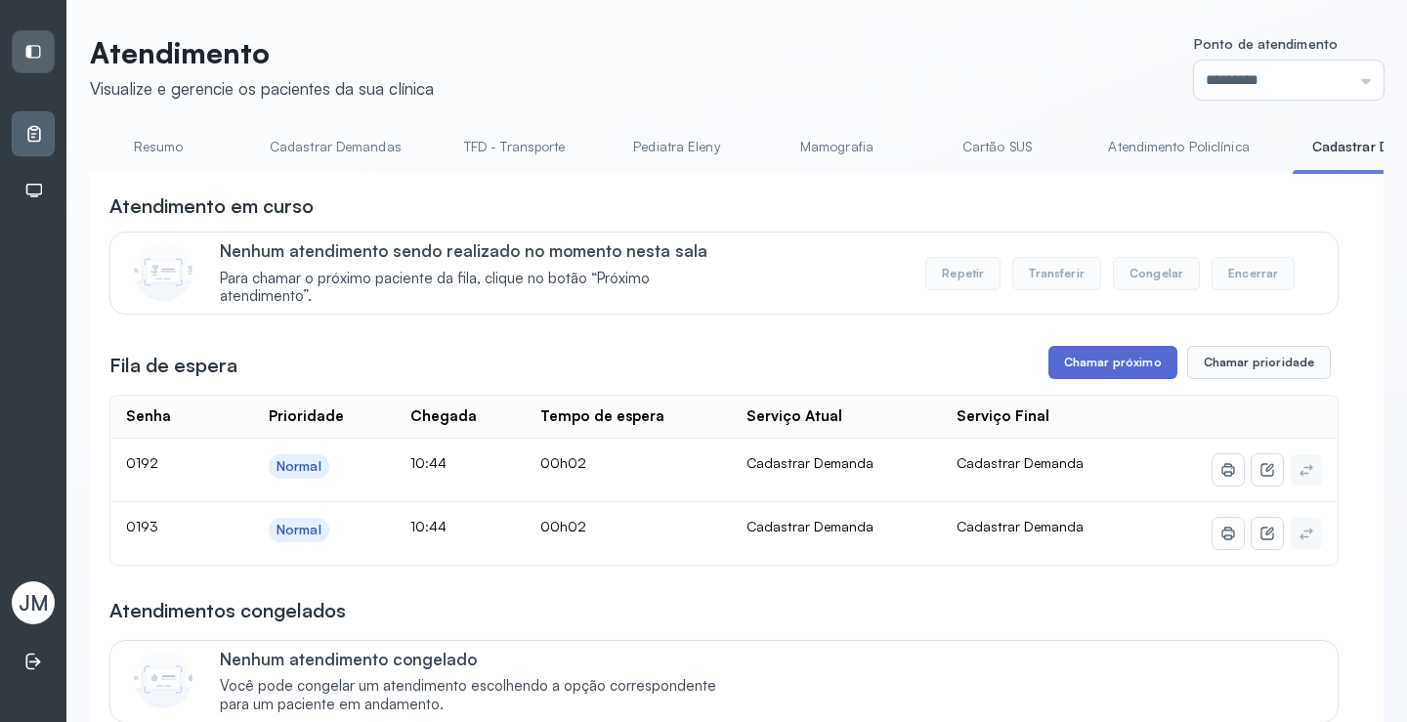
click at [1121, 366] on button "Chamar próximo" at bounding box center [1113, 362] width 129 height 33
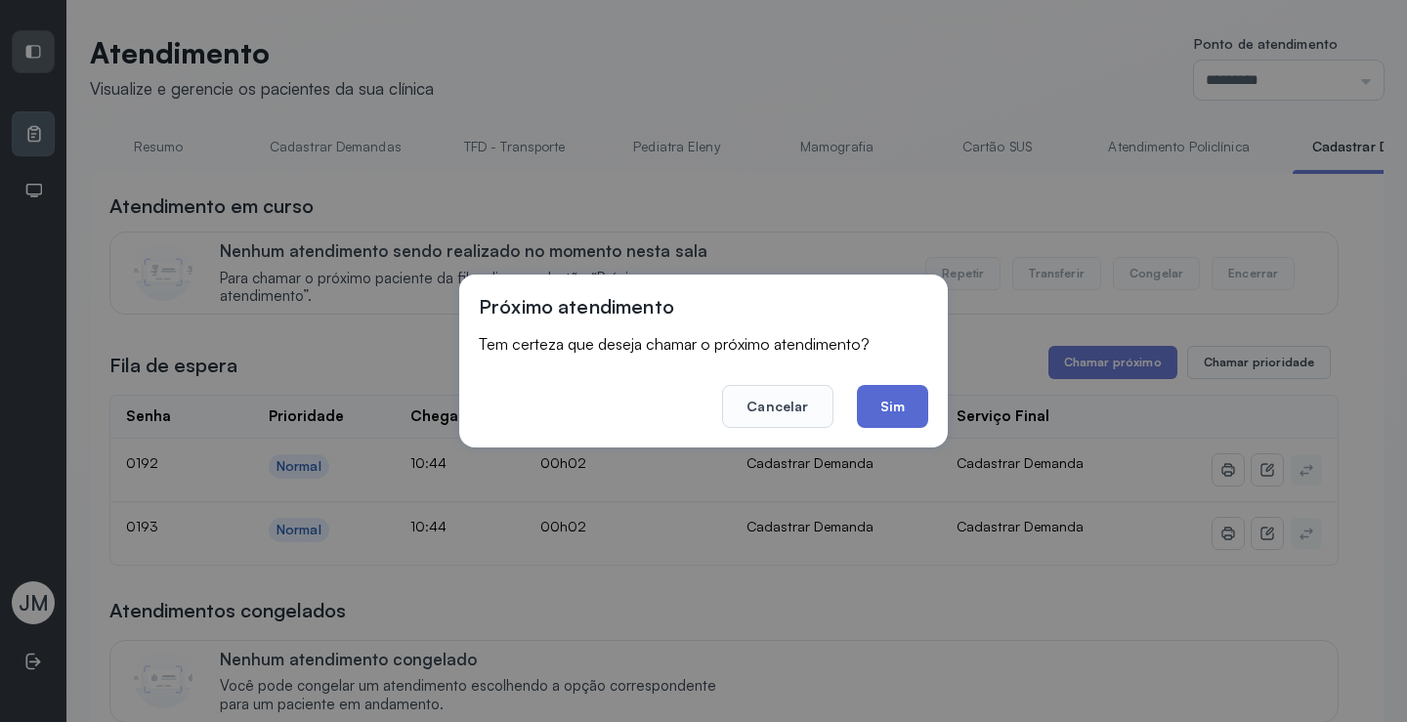
click at [874, 410] on button "Sim" at bounding box center [892, 406] width 71 height 43
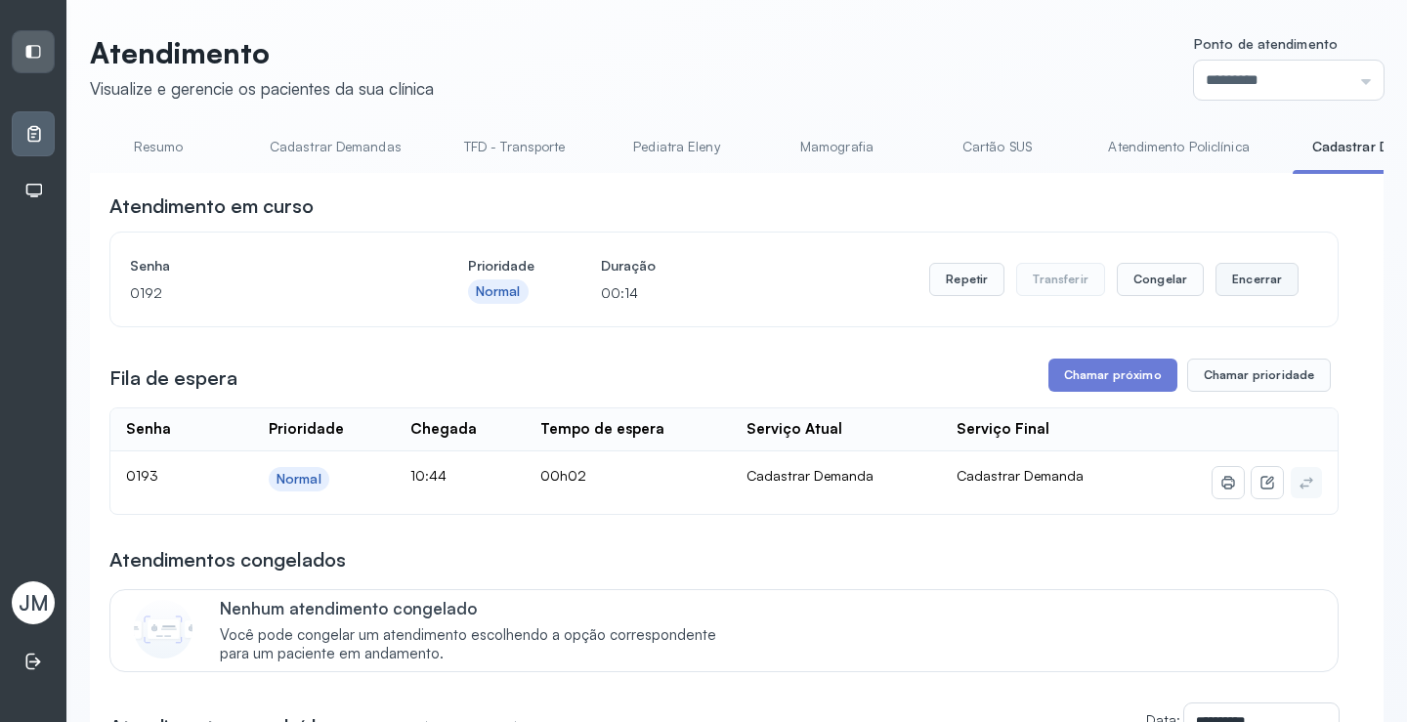
click at [1234, 289] on button "Encerrar" at bounding box center [1257, 279] width 83 height 33
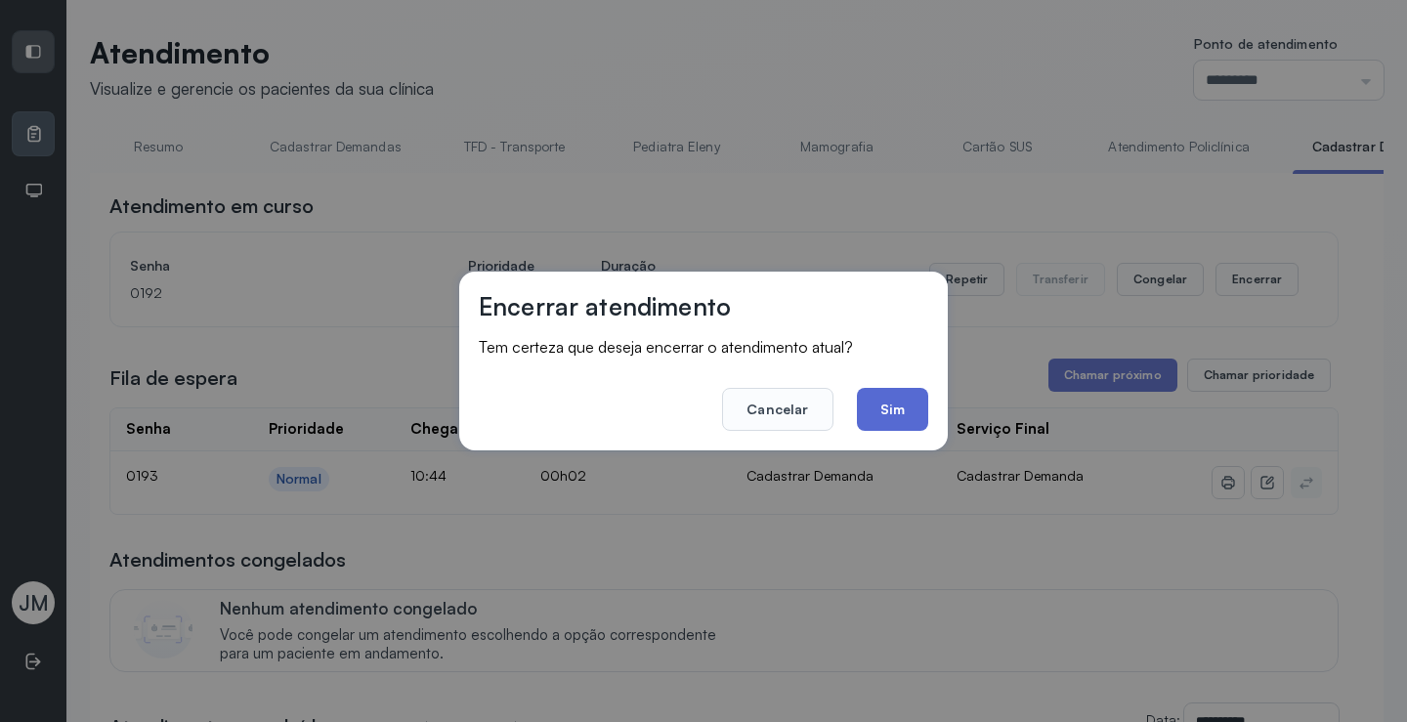
click at [893, 414] on button "Sim" at bounding box center [892, 409] width 71 height 43
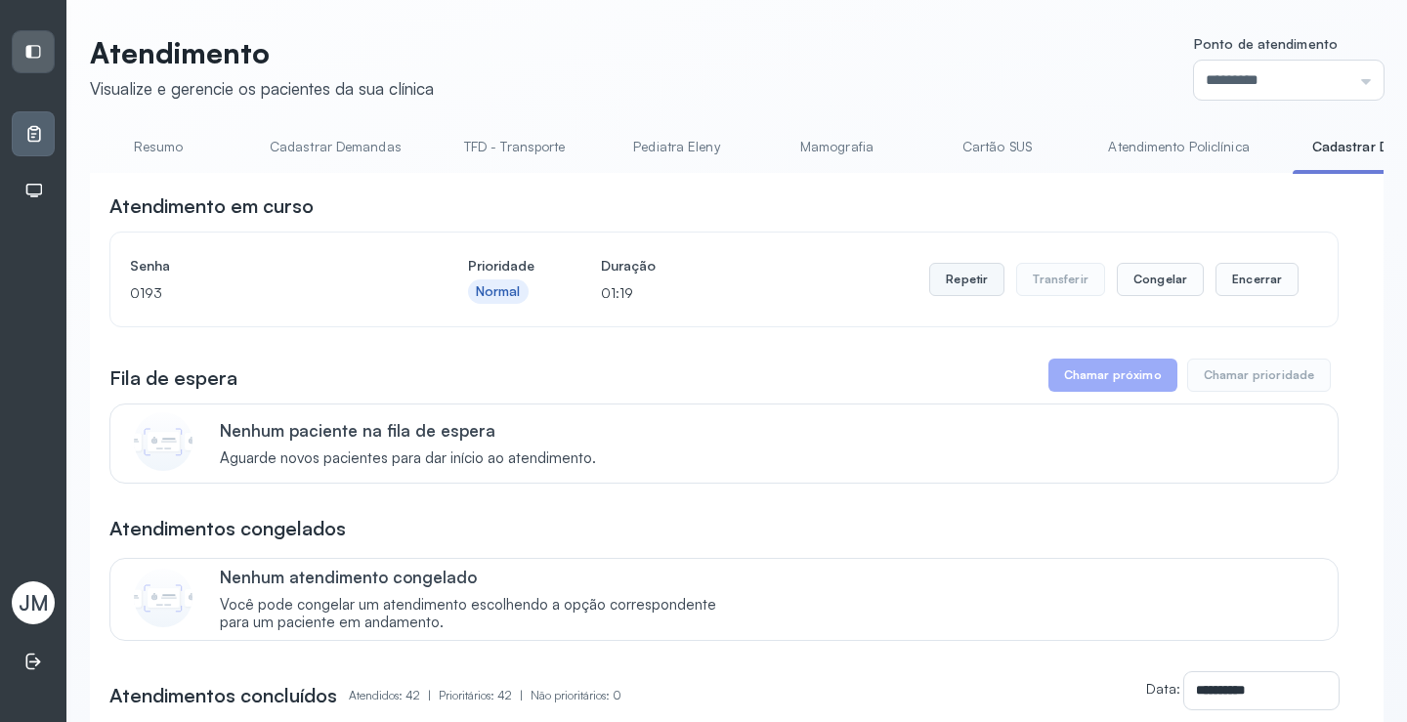
click at [949, 282] on button "Repetir" at bounding box center [966, 279] width 75 height 33
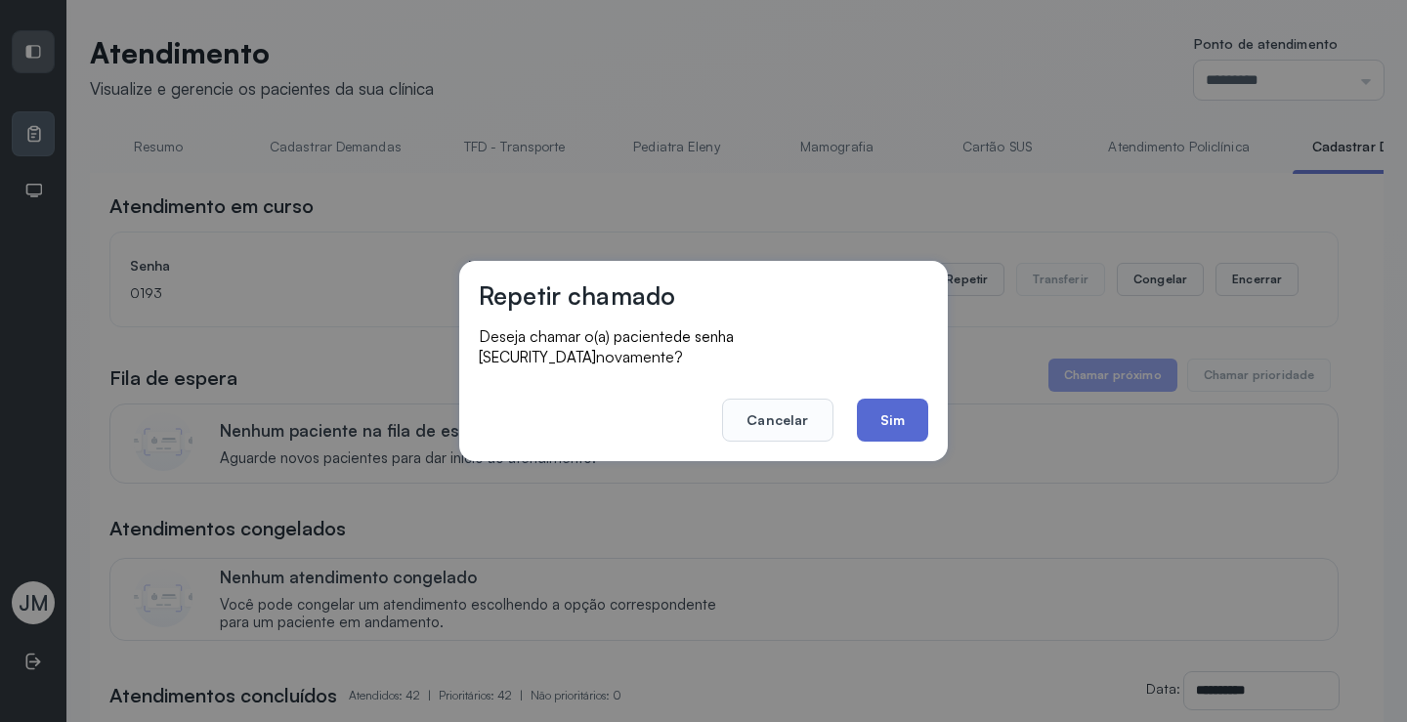
click at [859, 415] on button "Sim" at bounding box center [892, 420] width 71 height 43
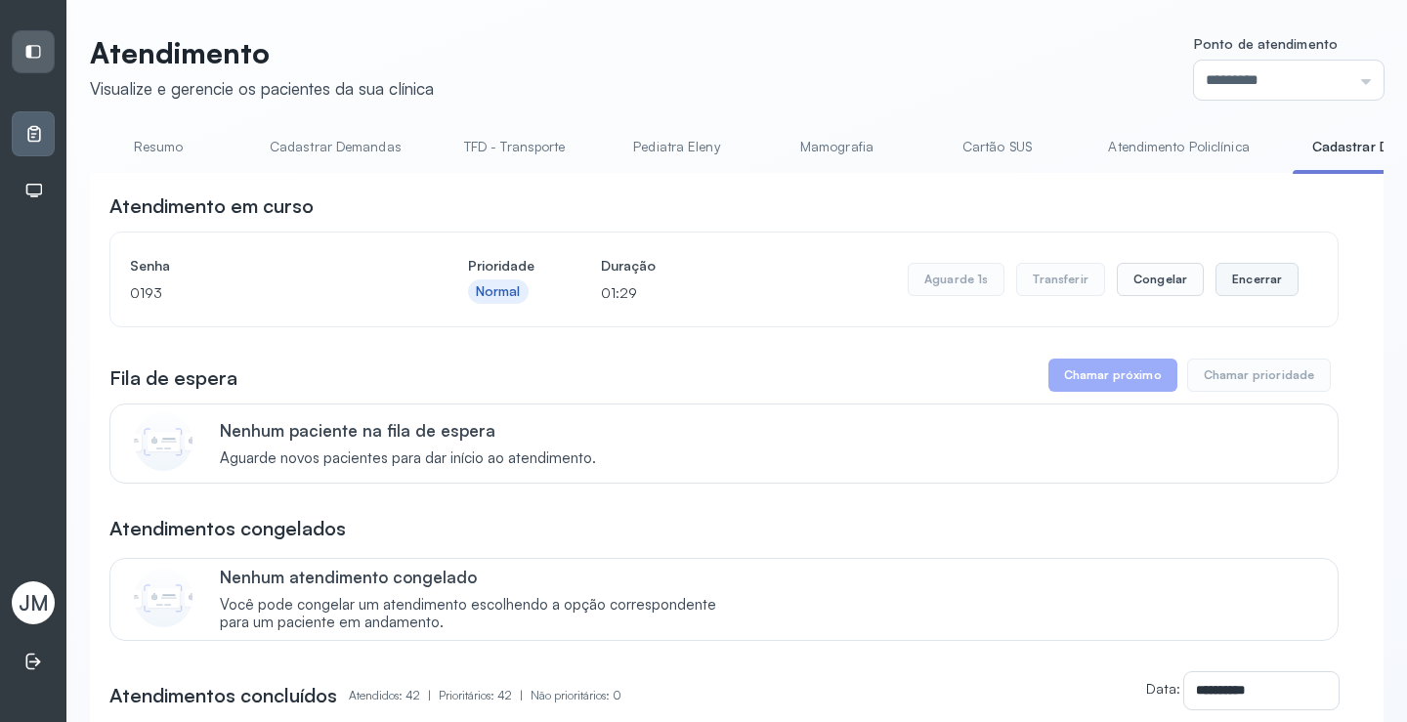
click at [1263, 281] on button "Encerrar" at bounding box center [1257, 279] width 83 height 33
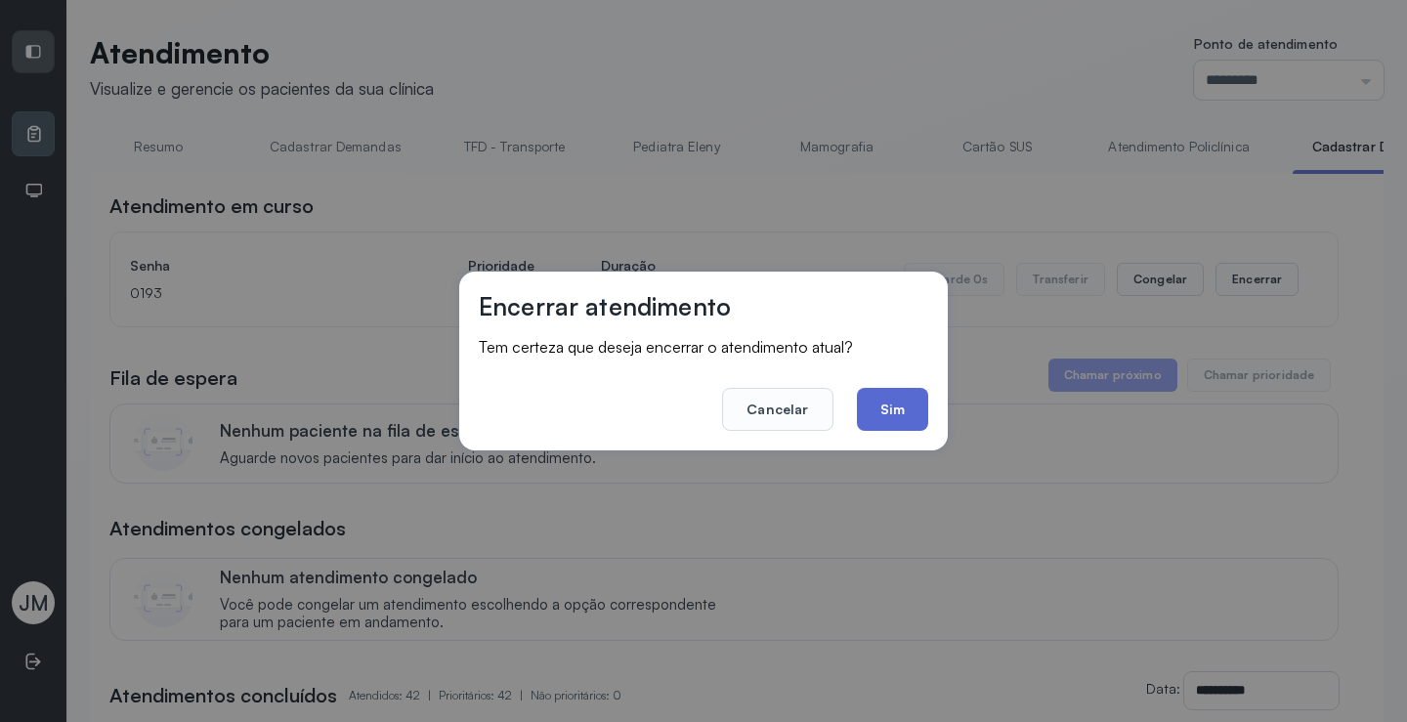
click at [888, 411] on button "Sim" at bounding box center [892, 409] width 71 height 43
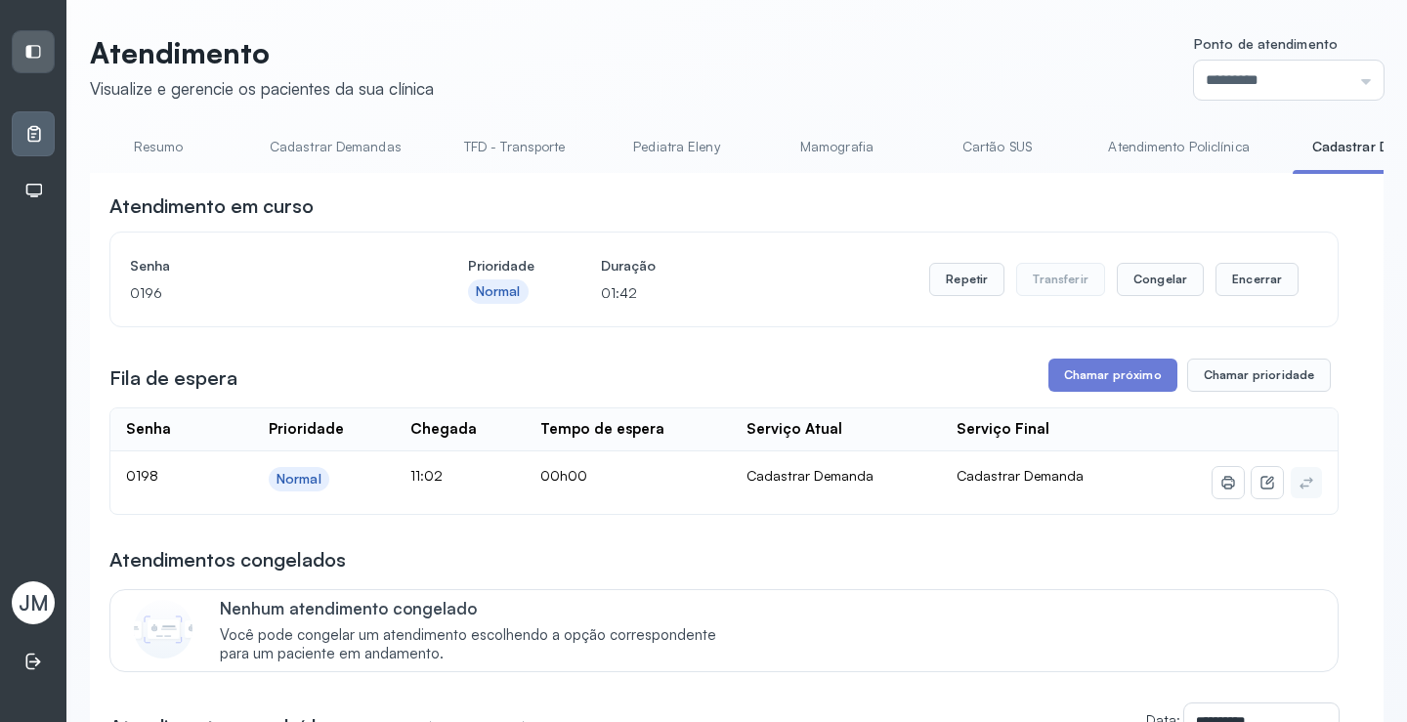
click at [971, 59] on header "Atendimento Visualize e gerencie os pacientes da sua clínica Ponto de atendimen…" at bounding box center [737, 67] width 1294 height 65
click at [1249, 284] on button "Encerrar" at bounding box center [1257, 279] width 83 height 33
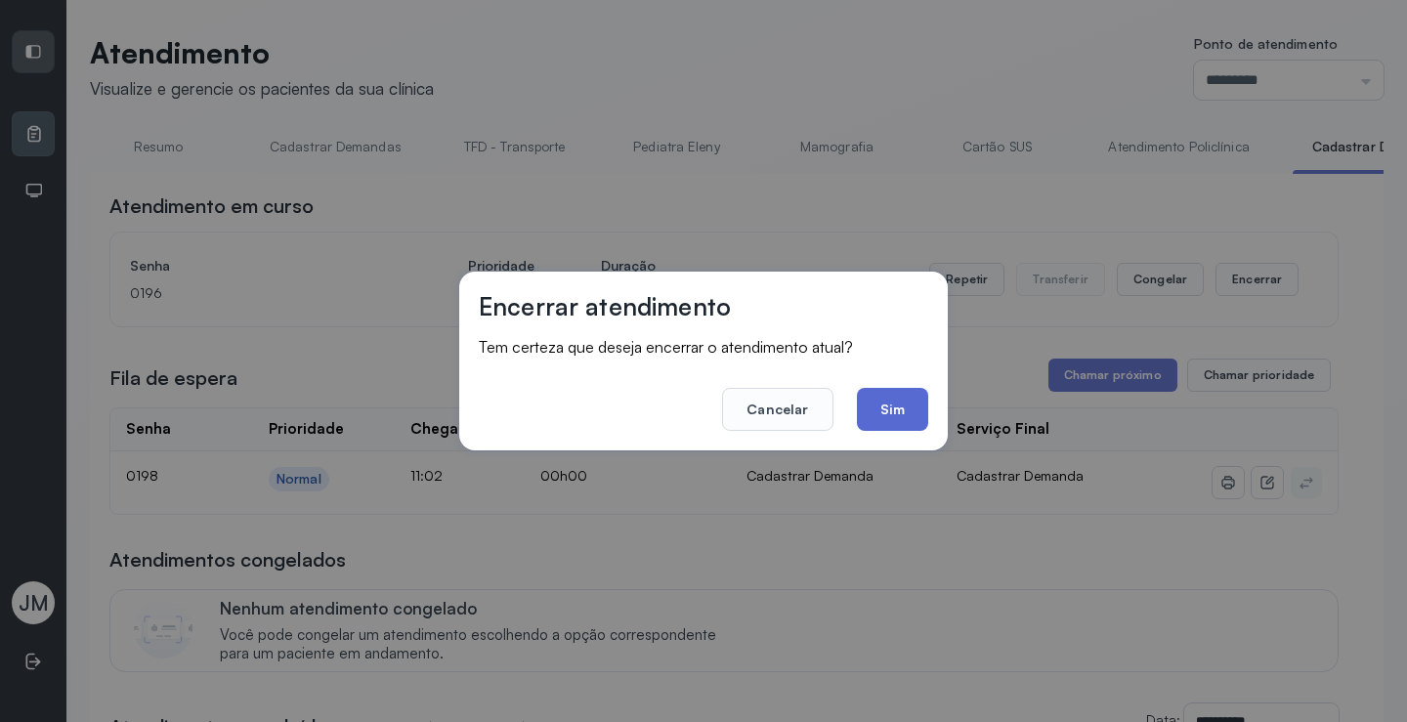
click at [922, 400] on button "Sim" at bounding box center [892, 409] width 71 height 43
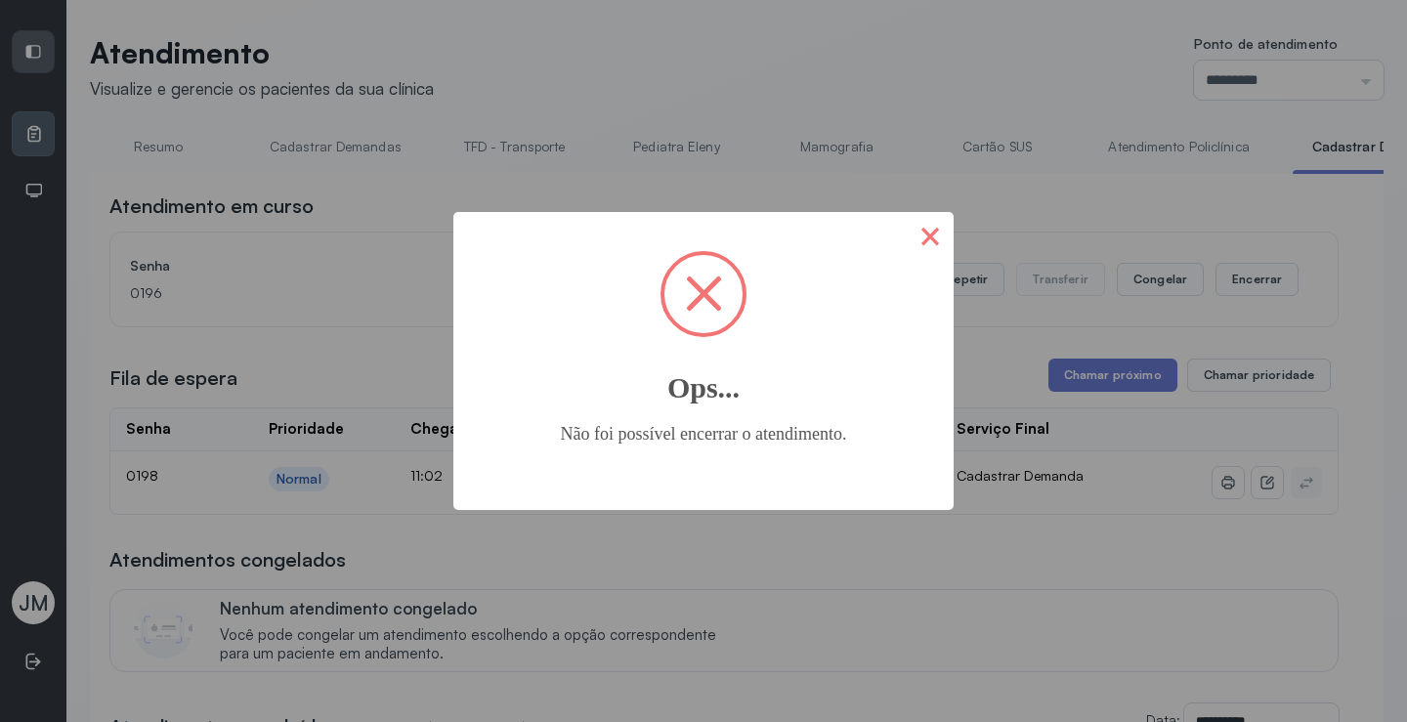
click at [929, 246] on button "×" at bounding box center [930, 235] width 47 height 47
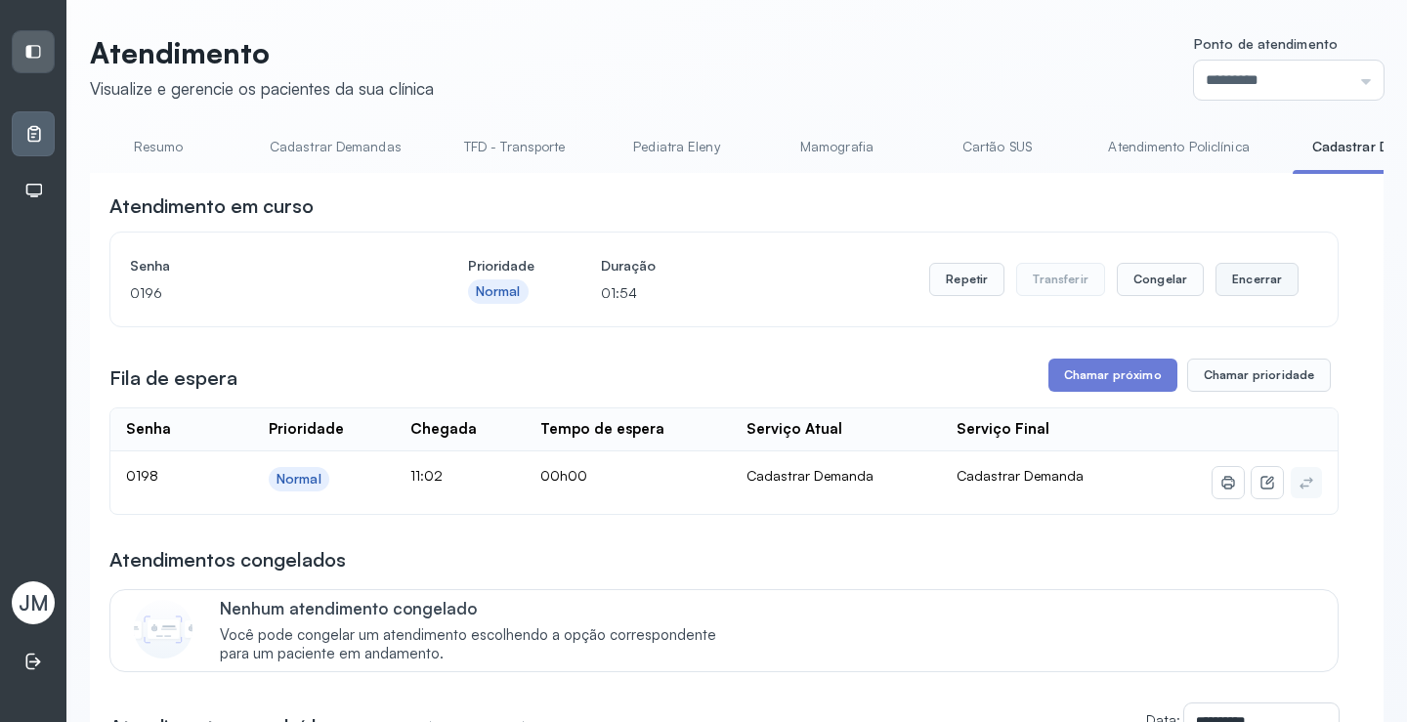
click at [1262, 281] on button "Encerrar" at bounding box center [1257, 279] width 83 height 33
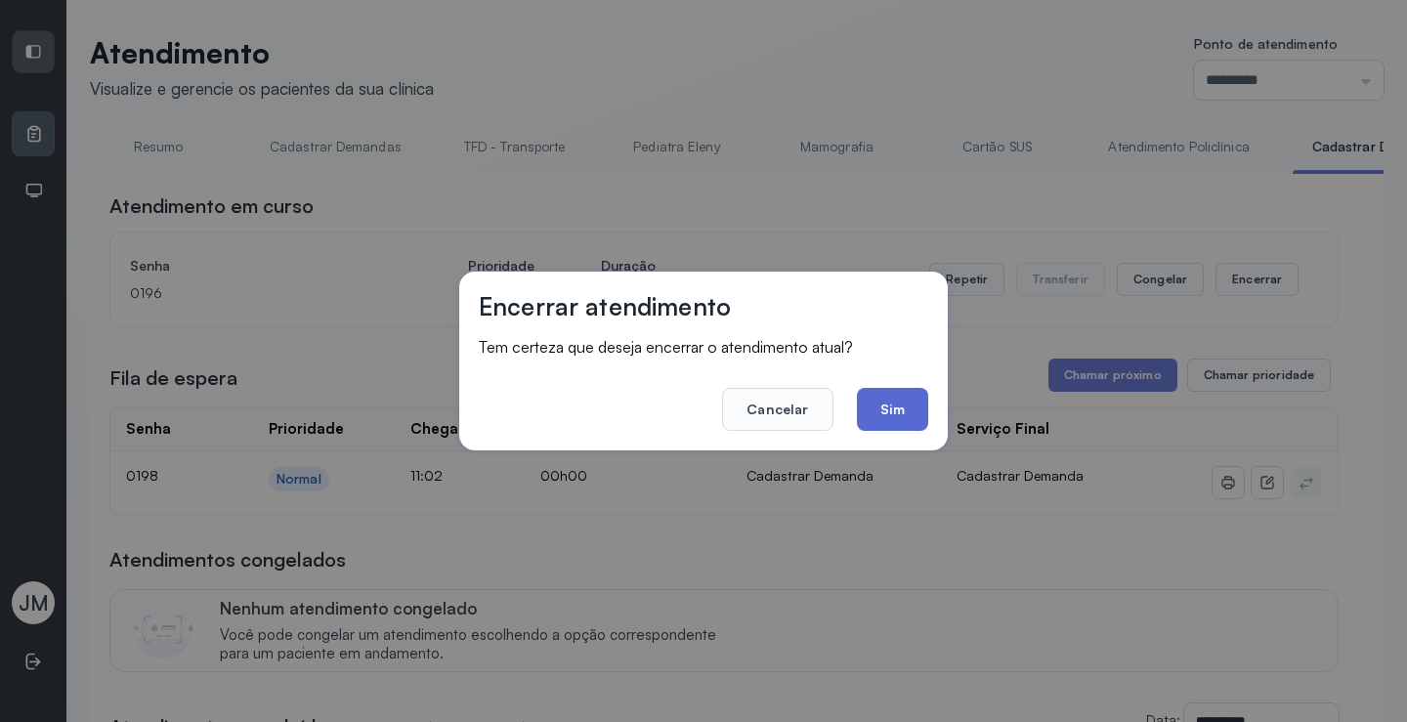
click at [919, 404] on button "Sim" at bounding box center [892, 409] width 71 height 43
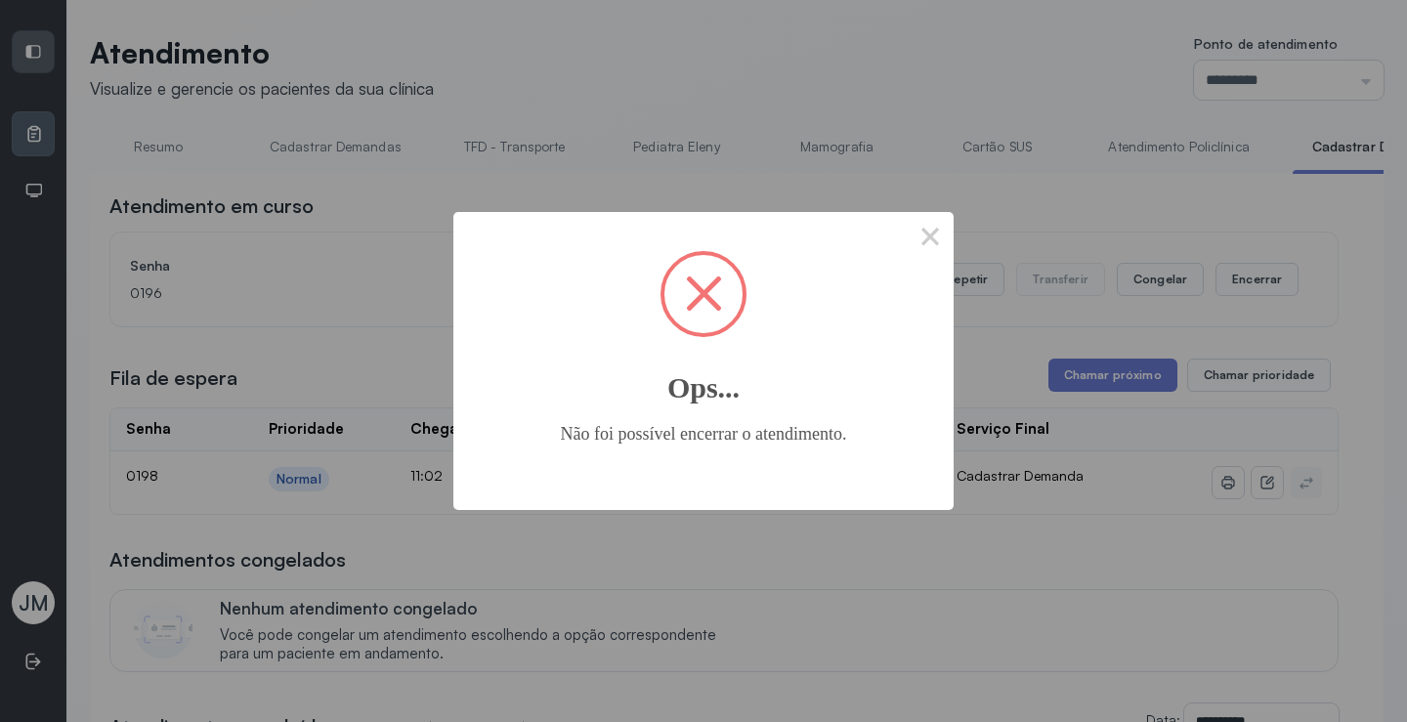
click at [907, 212] on button "×" at bounding box center [930, 235] width 47 height 47
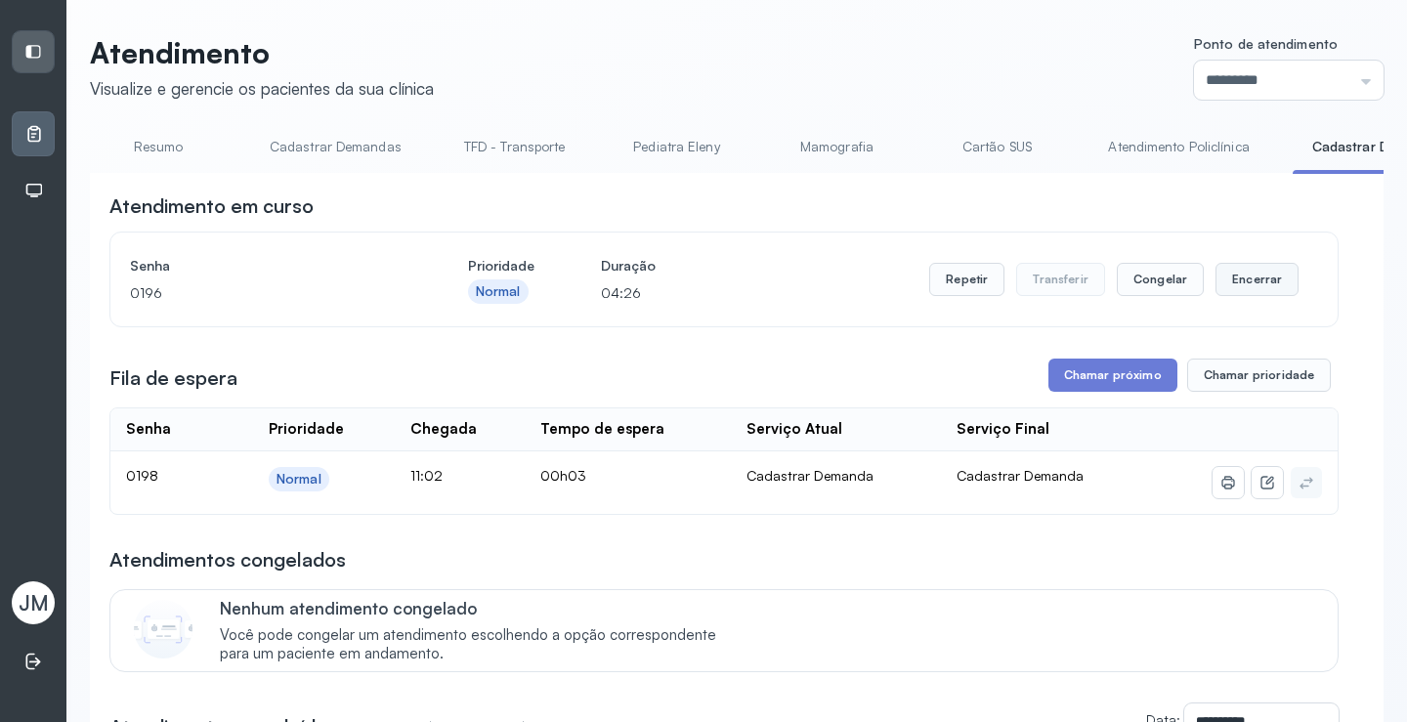
click at [1219, 276] on button "Encerrar" at bounding box center [1257, 279] width 83 height 33
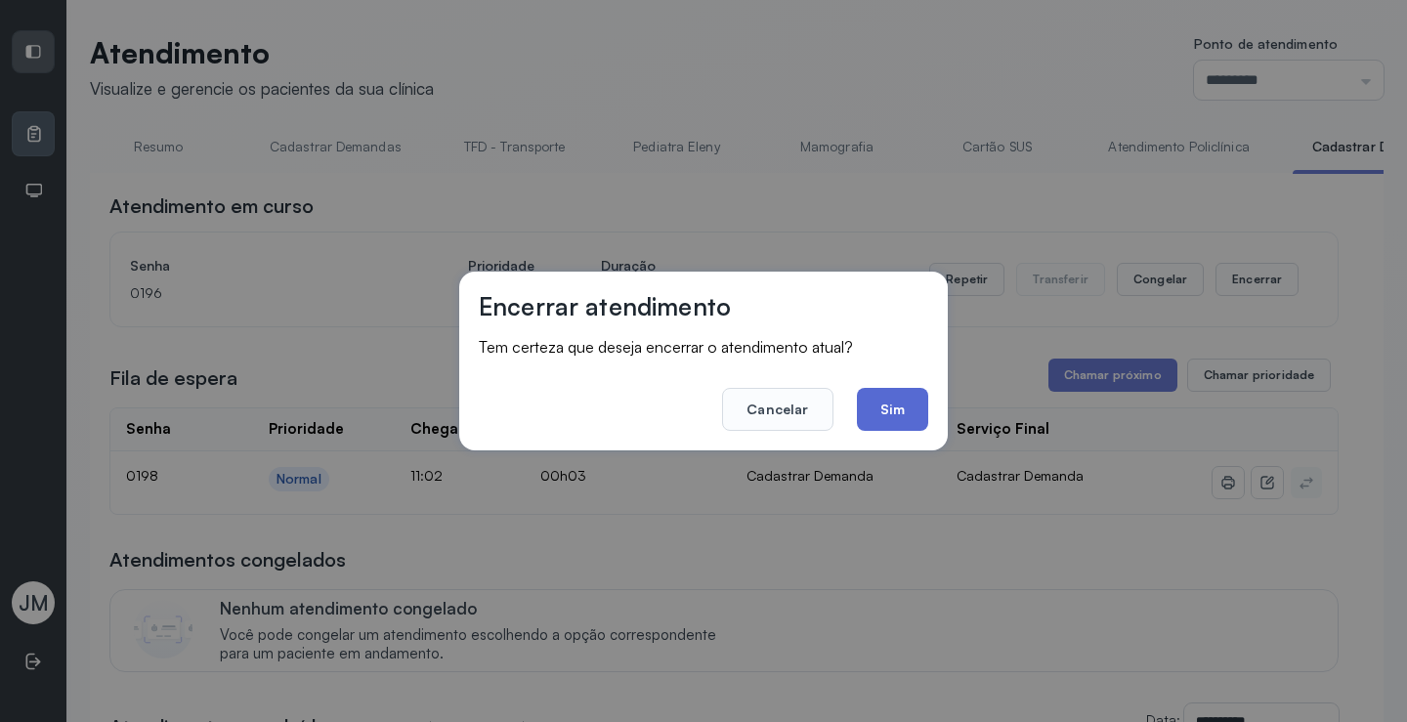
click at [907, 420] on button "Sim" at bounding box center [892, 409] width 71 height 43
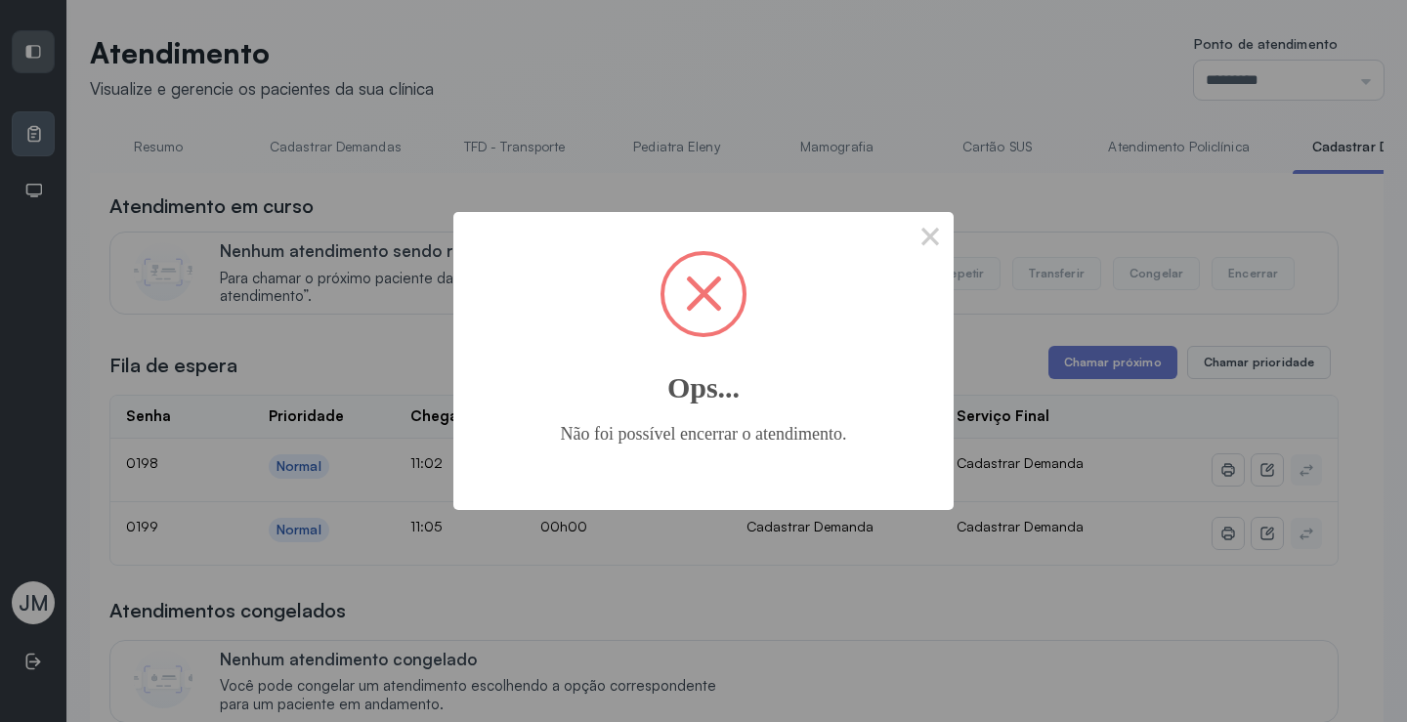
click at [907, 212] on button "×" at bounding box center [930, 235] width 47 height 47
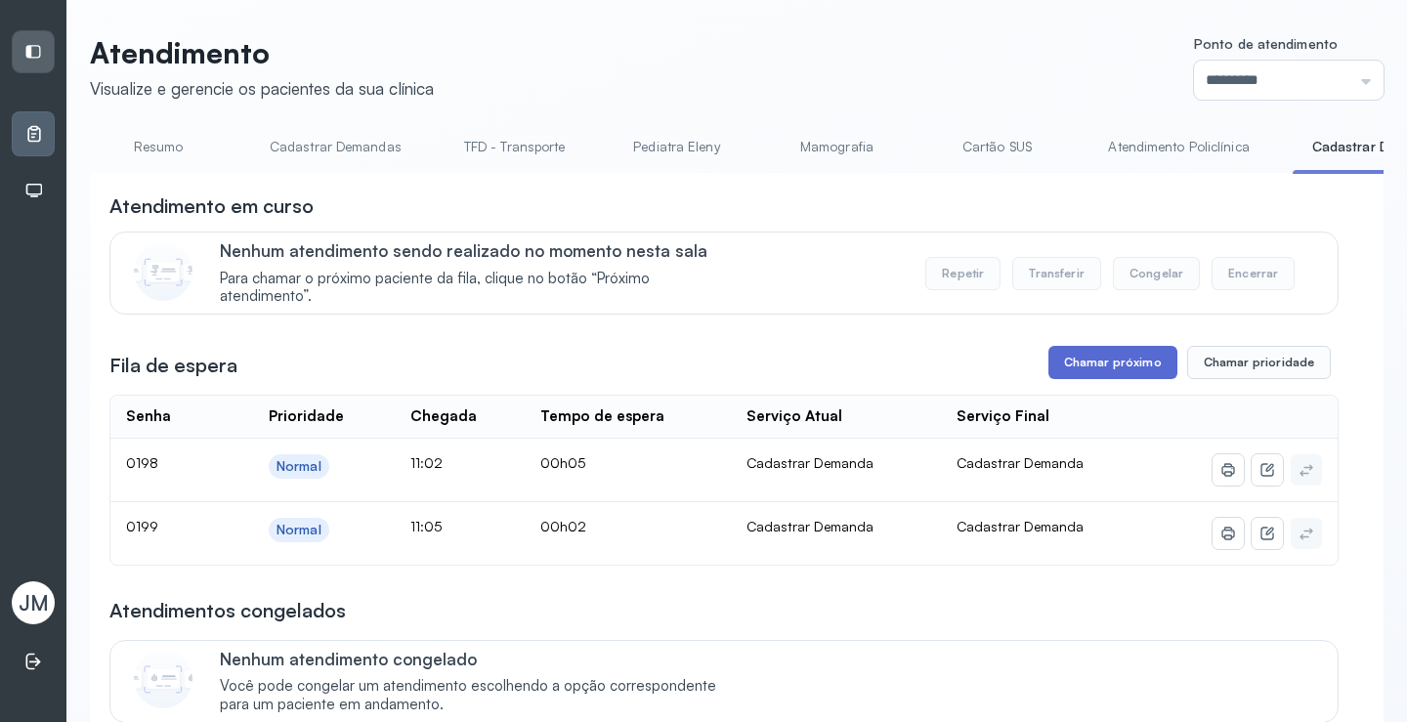
click at [1127, 370] on button "Chamar próximo" at bounding box center [1113, 362] width 129 height 33
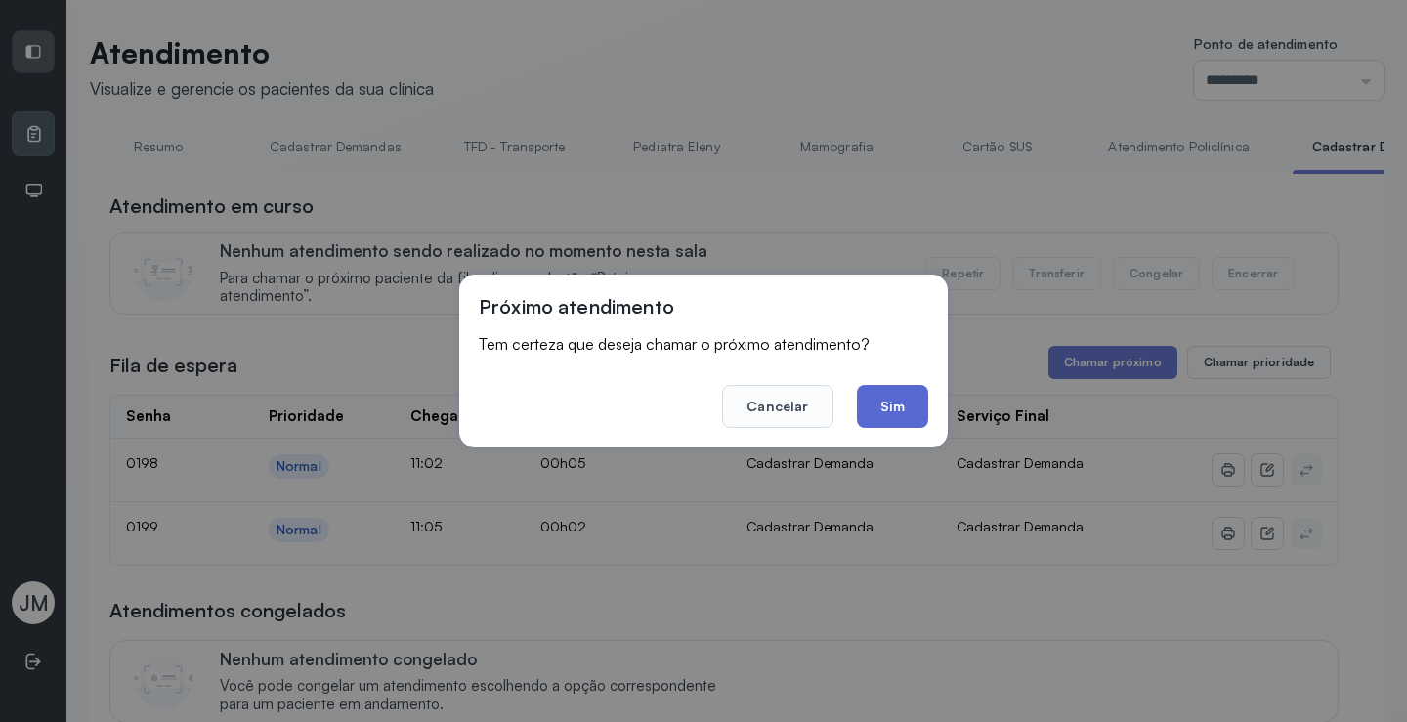
click at [889, 391] on button "Sim" at bounding box center [892, 406] width 71 height 43
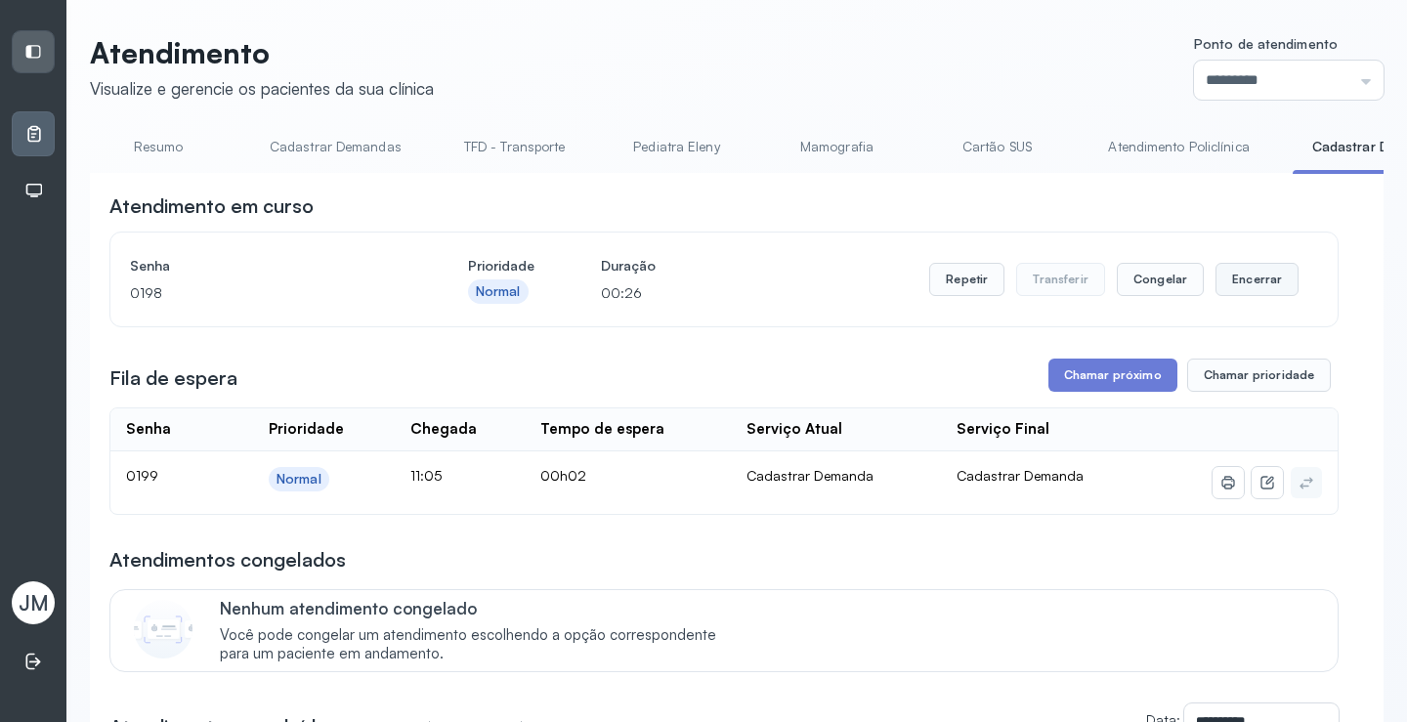
click at [1223, 278] on button "Encerrar" at bounding box center [1257, 279] width 83 height 33
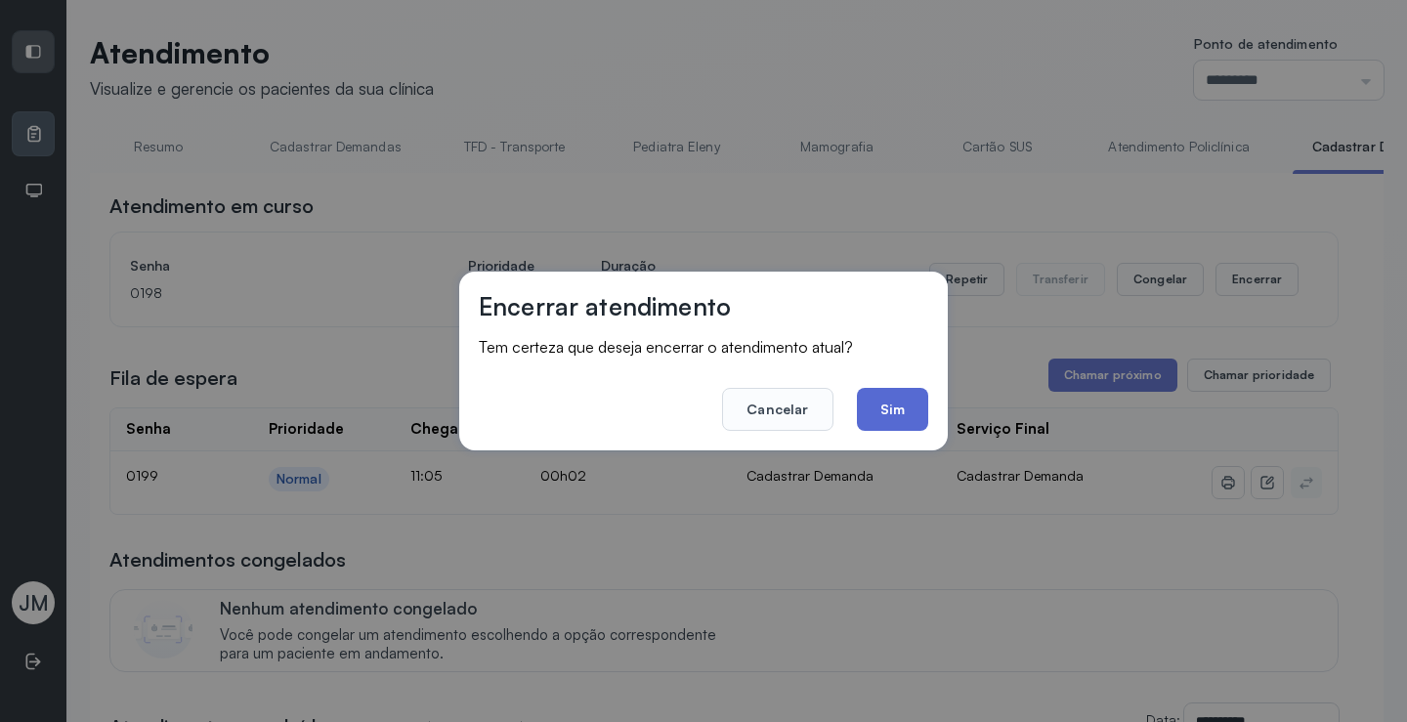
click at [924, 414] on button "Sim" at bounding box center [892, 409] width 71 height 43
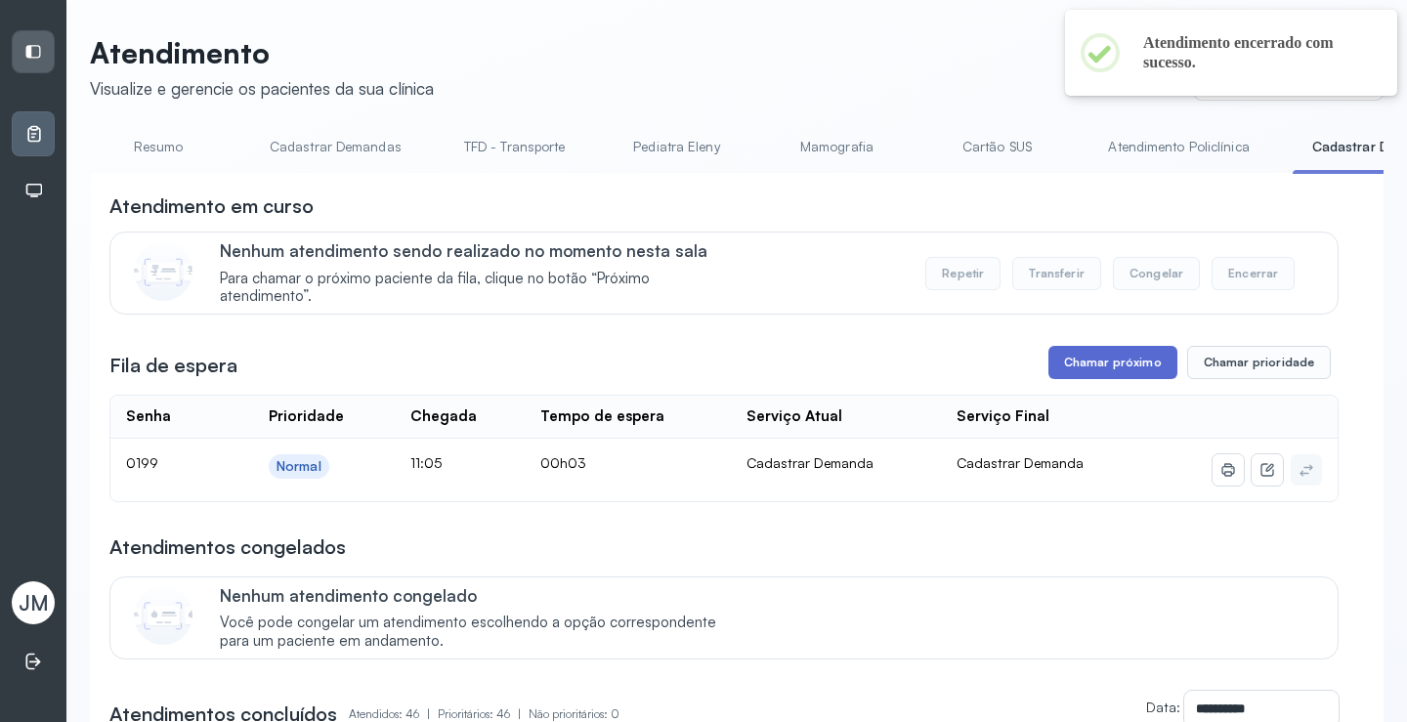
click at [1114, 367] on button "Chamar próximo" at bounding box center [1113, 362] width 129 height 33
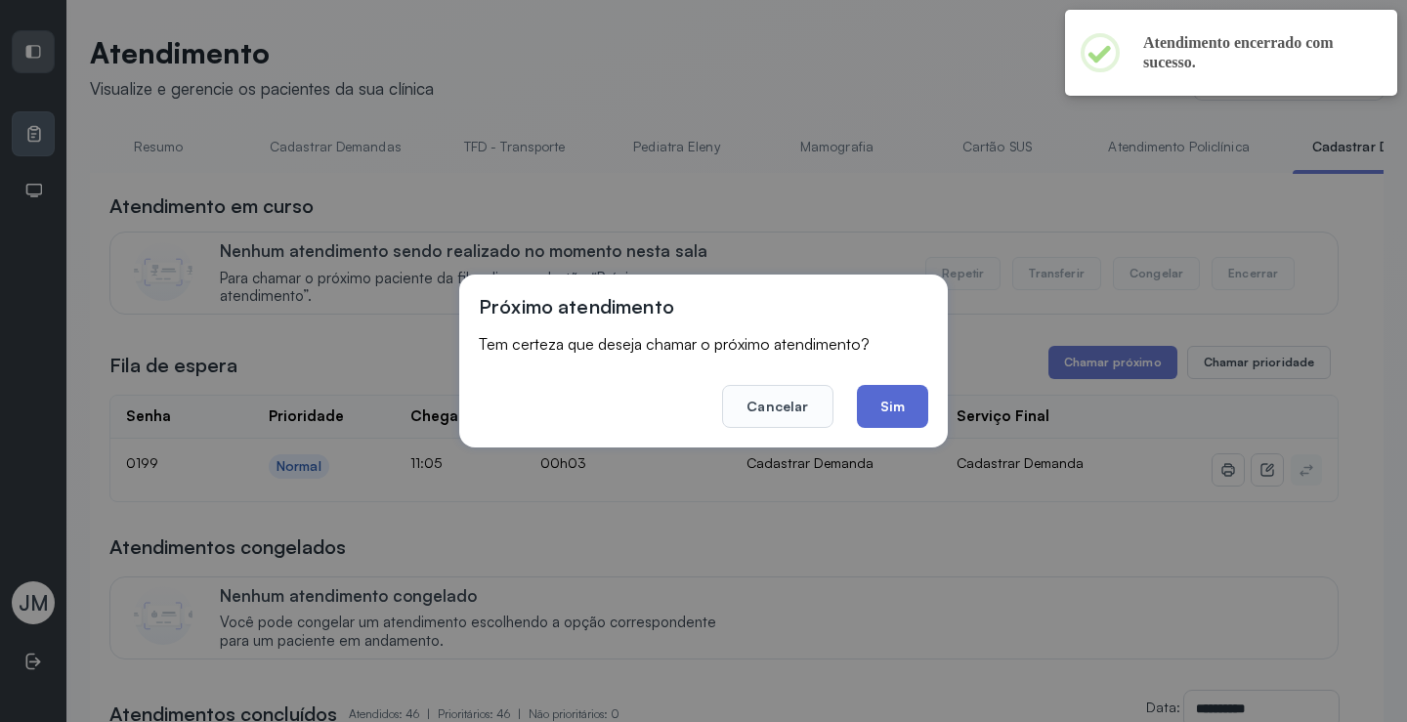
click at [899, 410] on button "Sim" at bounding box center [892, 406] width 71 height 43
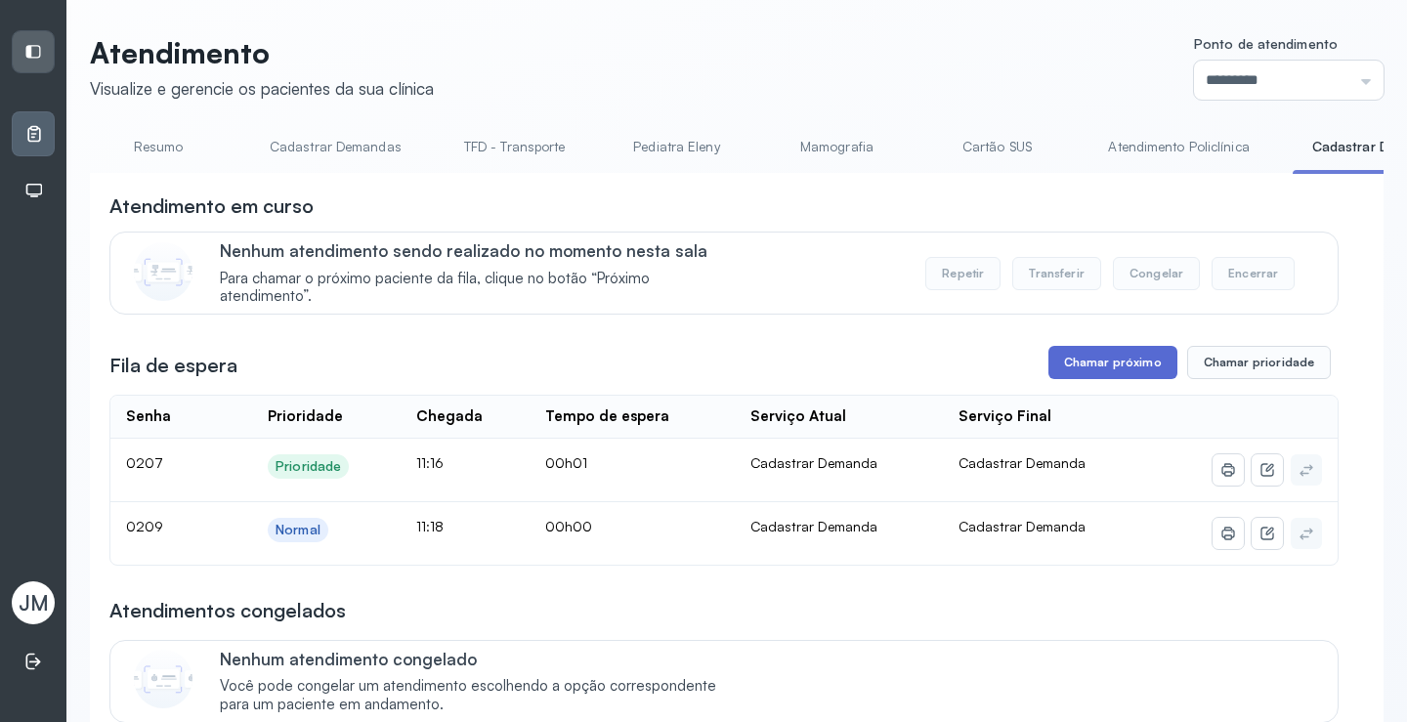
click at [1134, 379] on button "Chamar próximo" at bounding box center [1113, 362] width 129 height 33
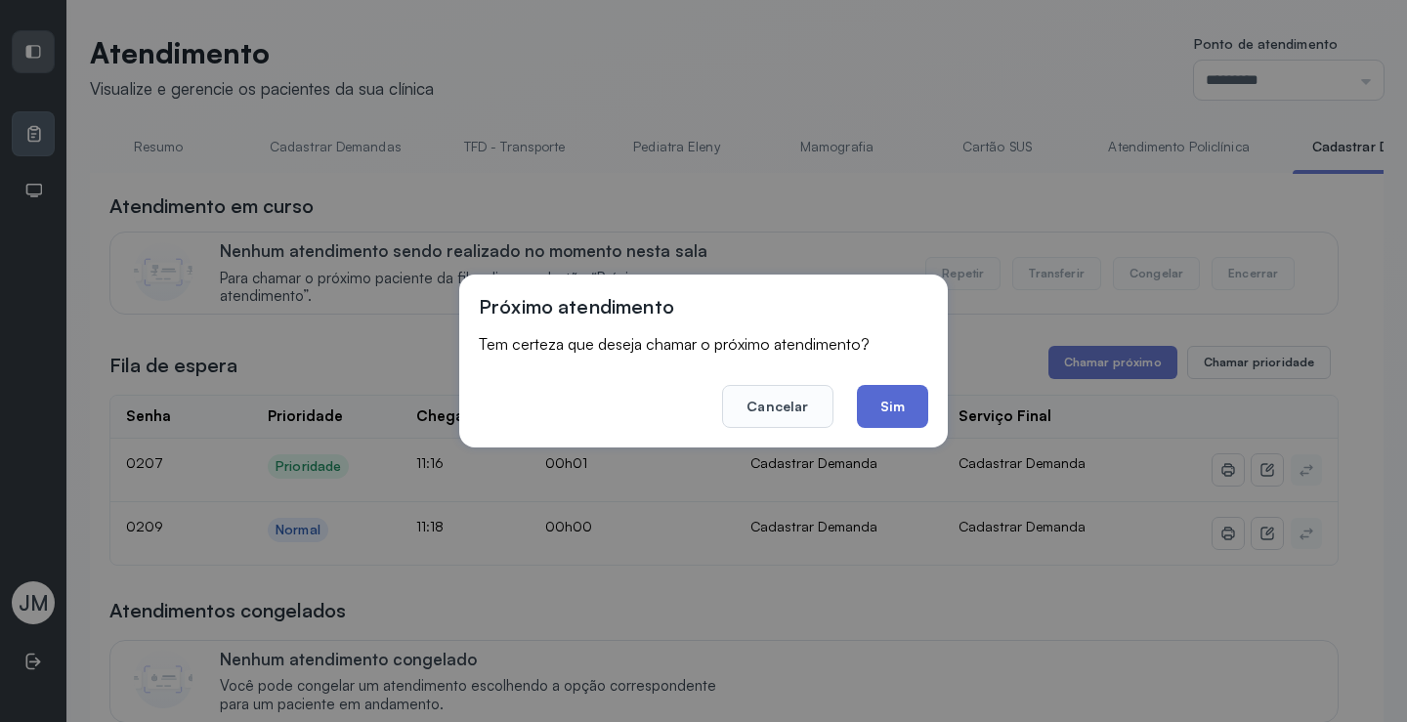
click at [911, 411] on button "Sim" at bounding box center [892, 406] width 71 height 43
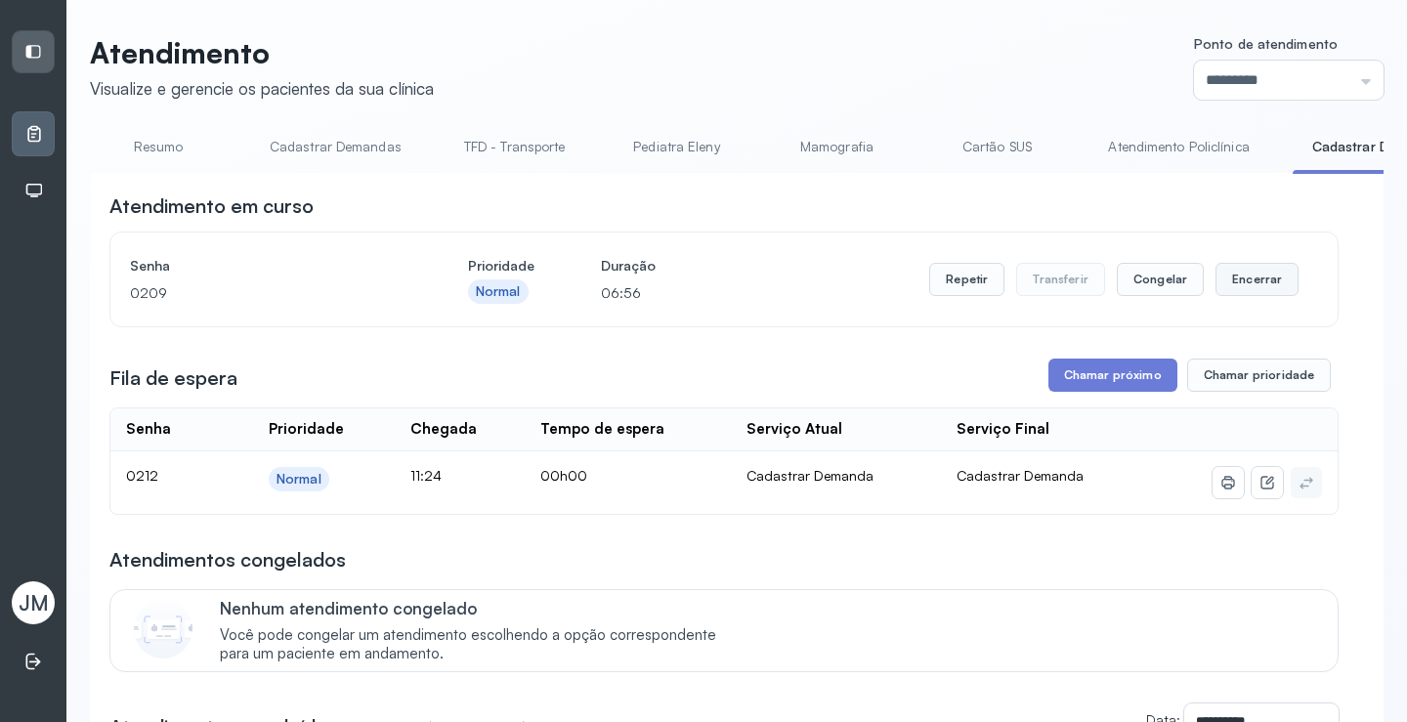
click at [1216, 274] on button "Encerrar" at bounding box center [1257, 279] width 83 height 33
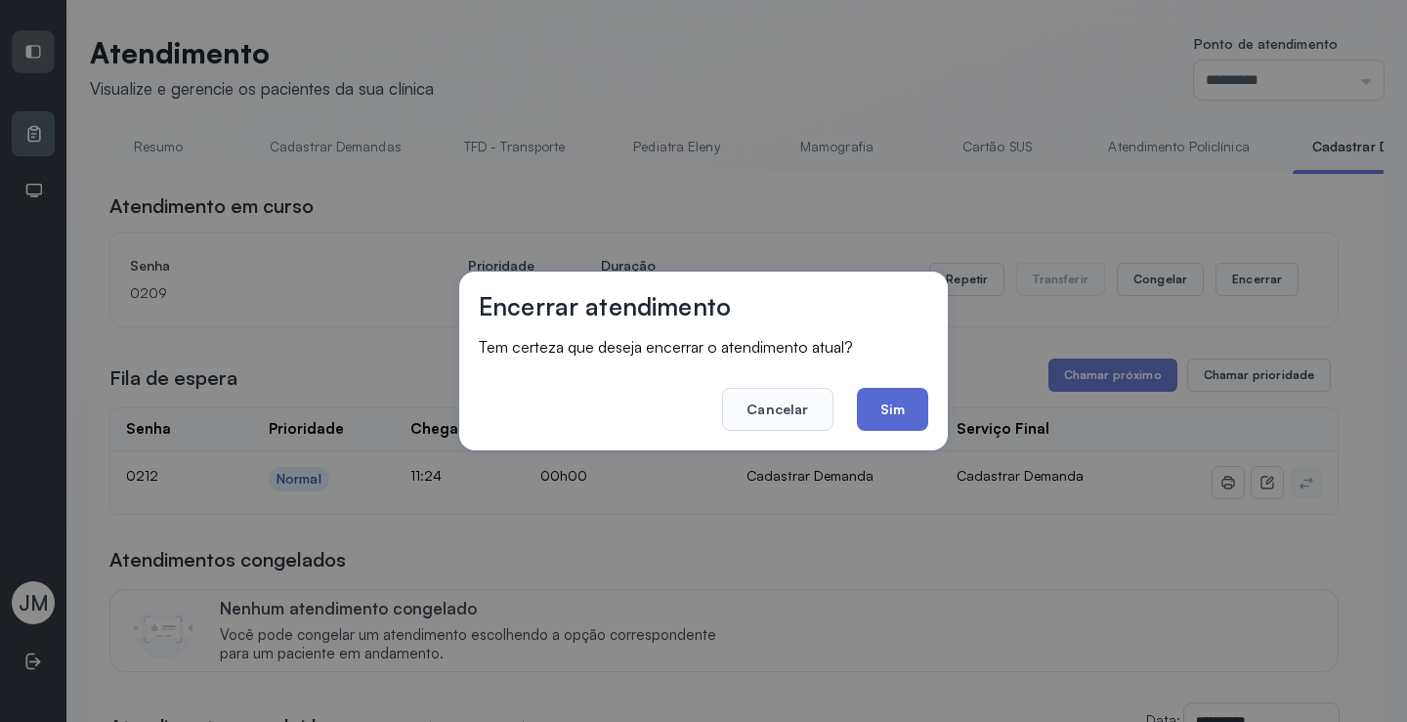
click at [899, 409] on button "Sim" at bounding box center [892, 409] width 71 height 43
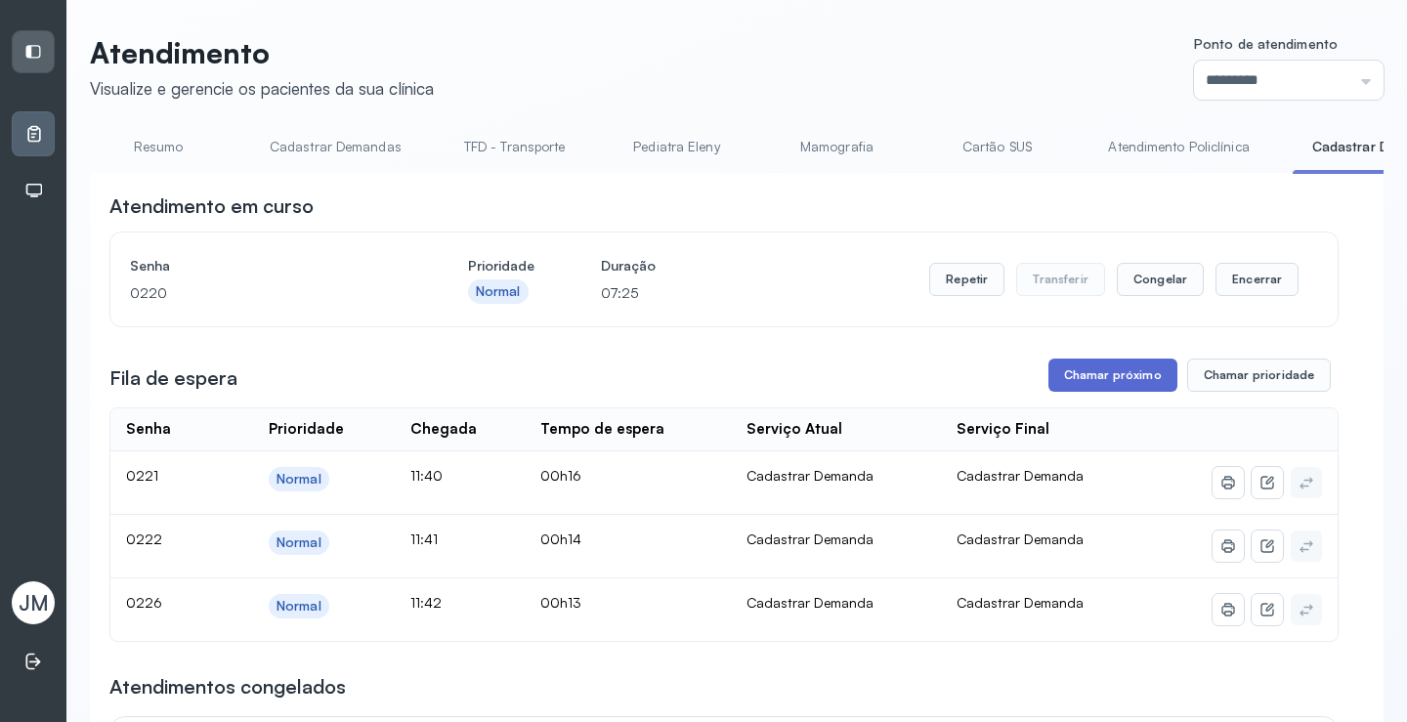
click at [1103, 371] on button "Chamar próximo" at bounding box center [1113, 375] width 129 height 33
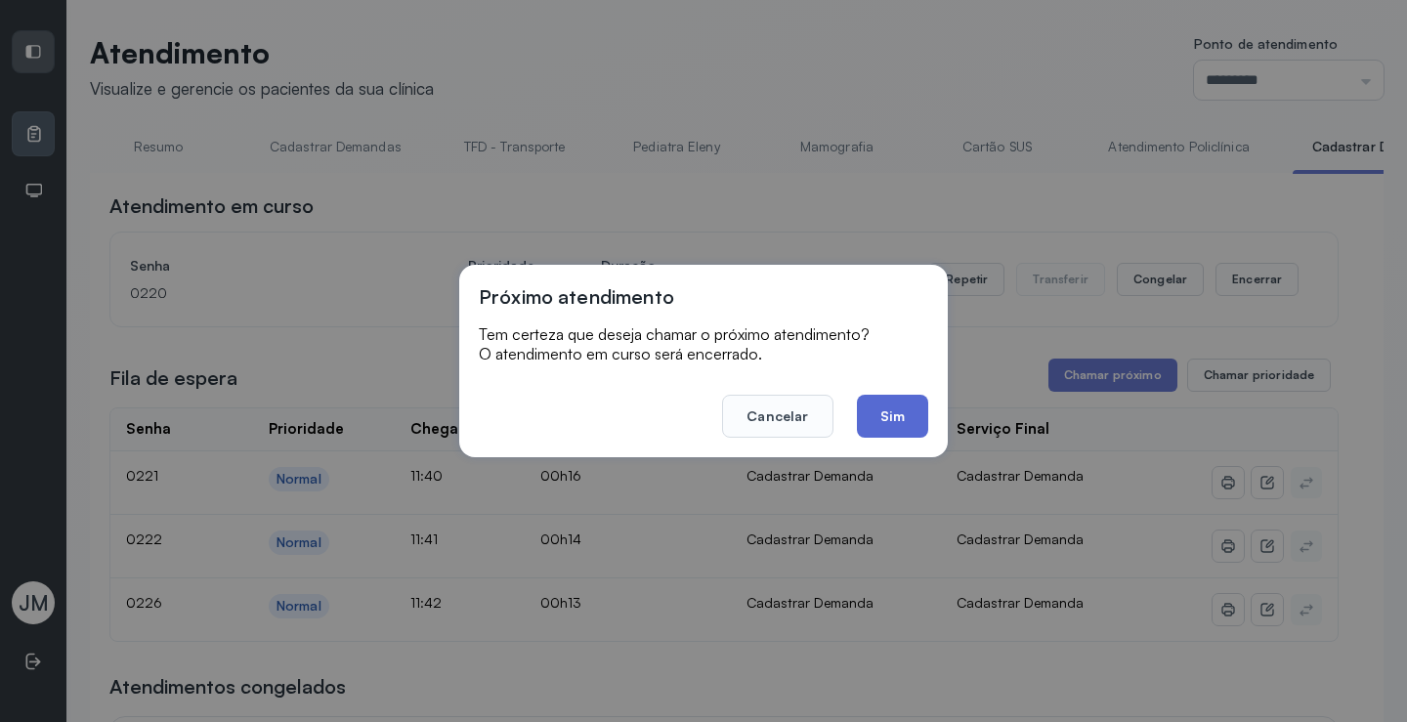
click at [922, 412] on button "Sim" at bounding box center [892, 416] width 71 height 43
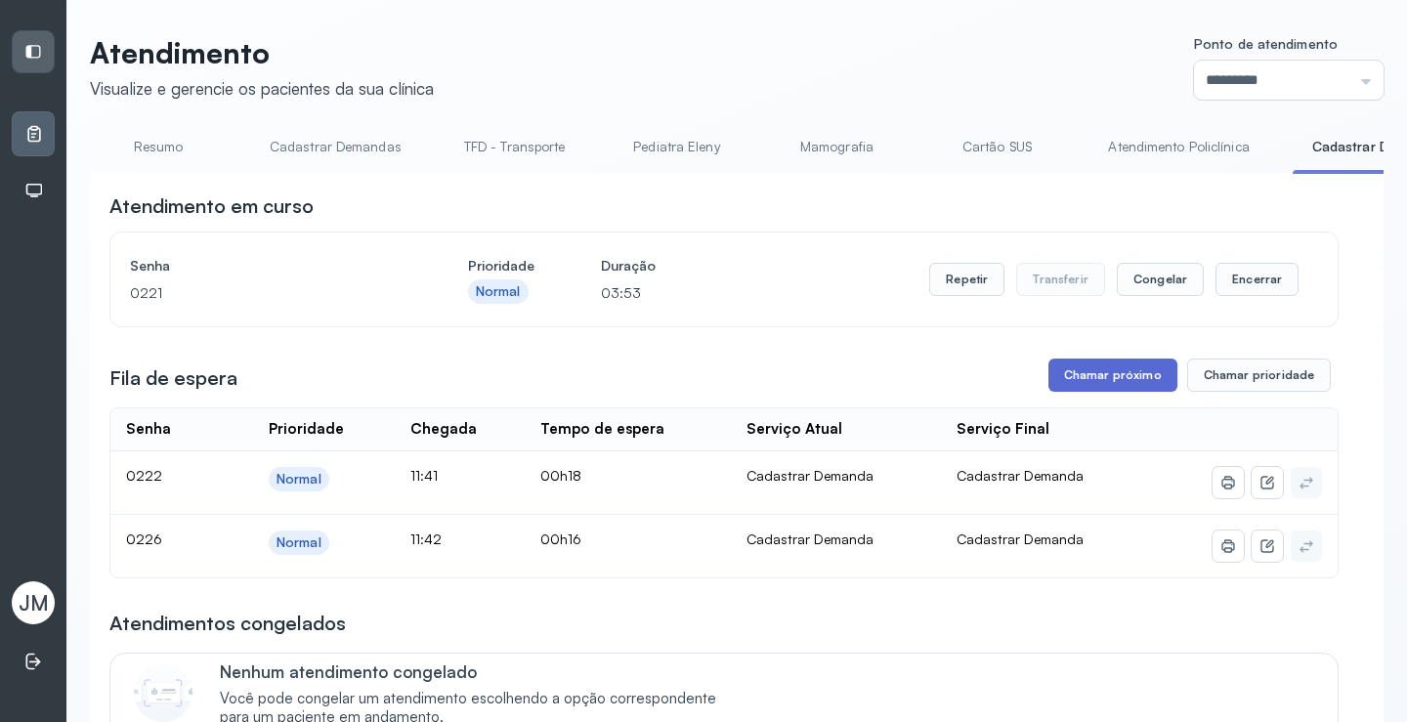
click at [1122, 375] on button "Chamar próximo" at bounding box center [1113, 375] width 129 height 33
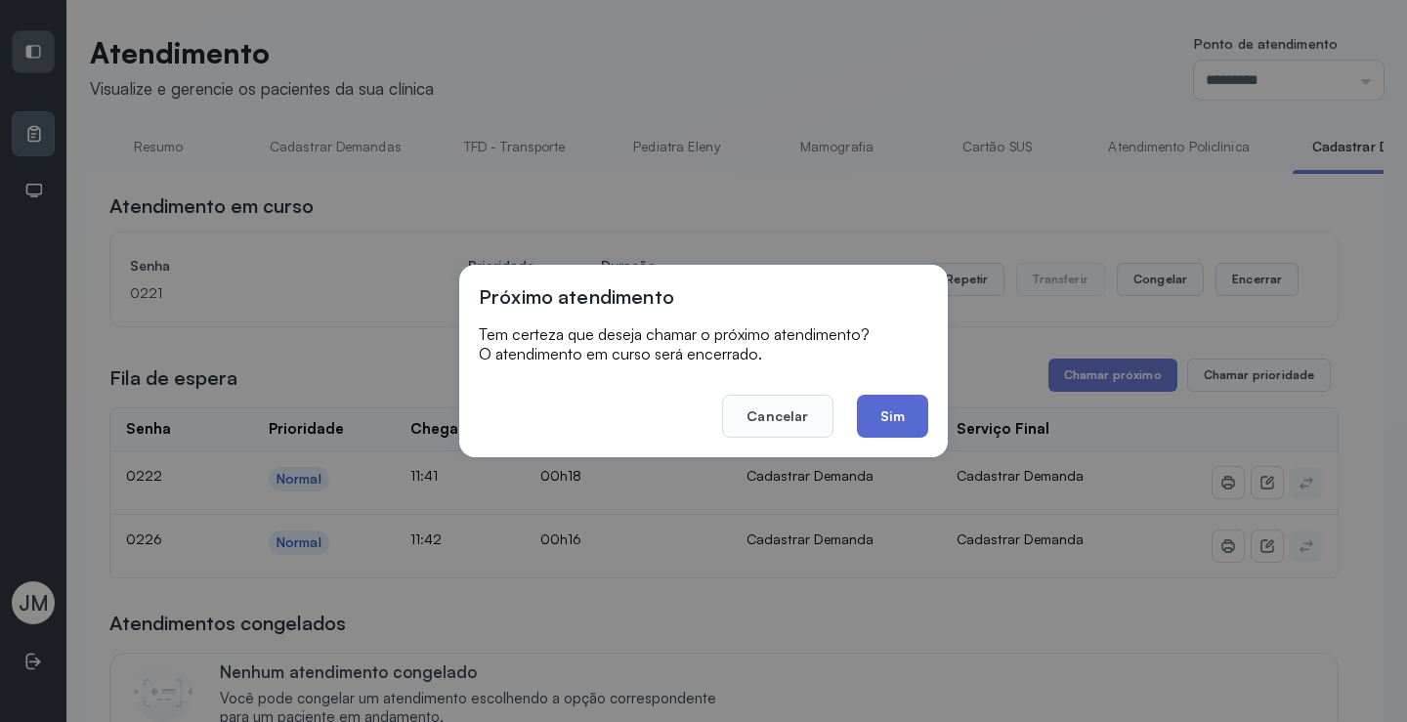
click at [887, 420] on button "Sim" at bounding box center [892, 416] width 71 height 43
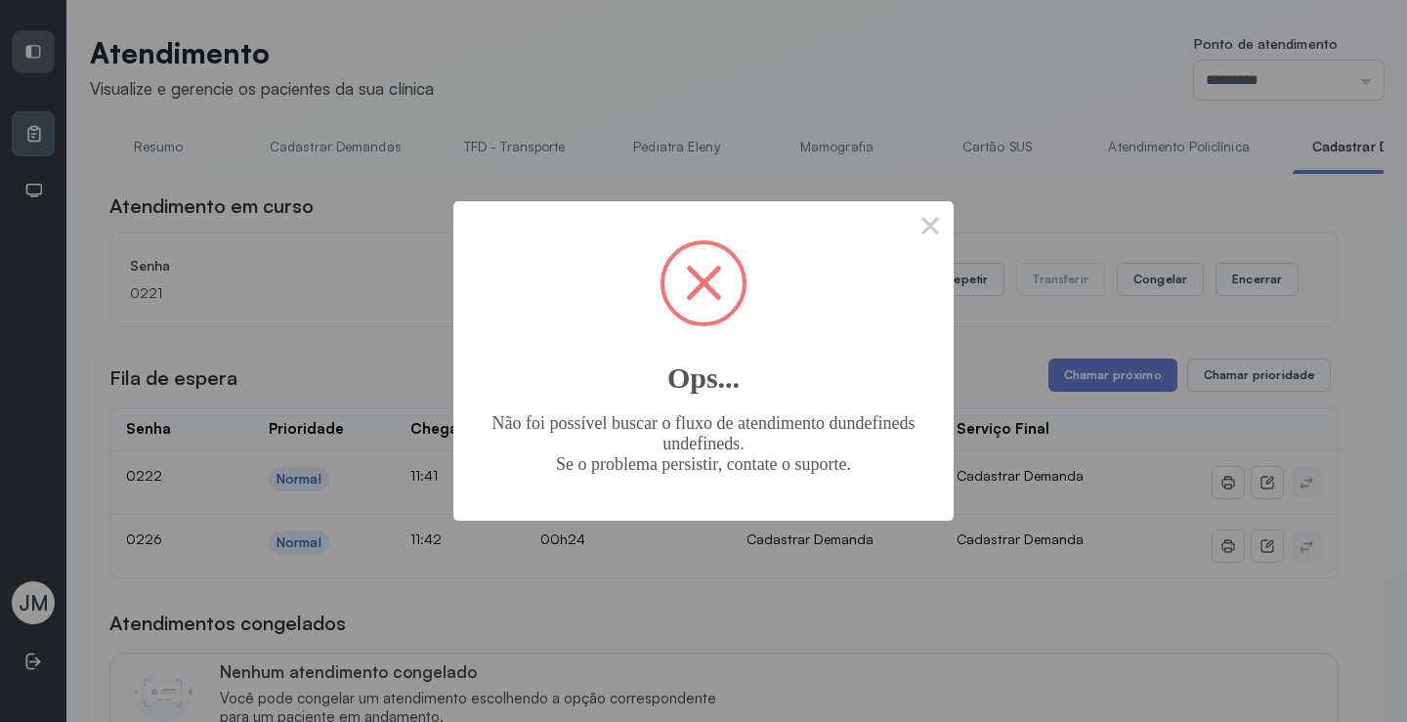
click at [711, 288] on span at bounding box center [704, 283] width 36 height 36
click at [941, 232] on button "×" at bounding box center [930, 224] width 47 height 47
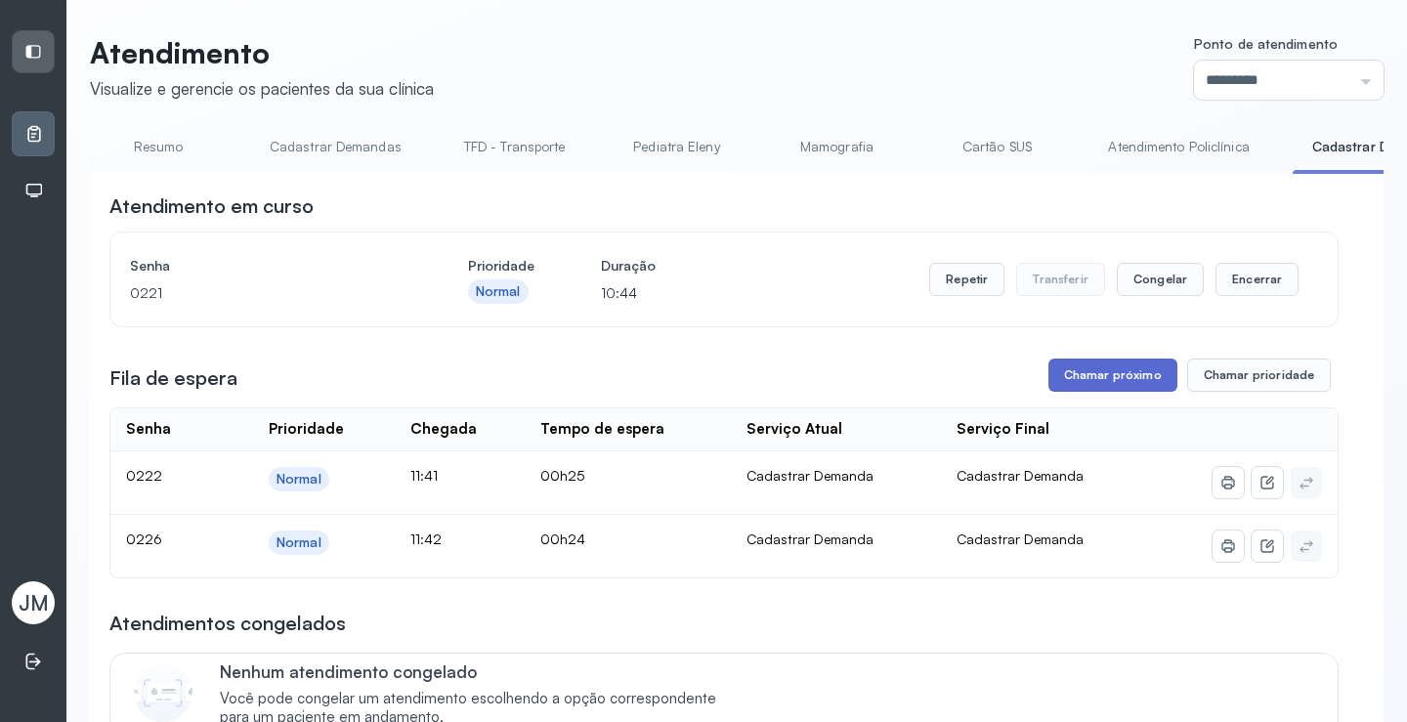
click at [1096, 373] on button "Chamar próximo" at bounding box center [1113, 375] width 129 height 33
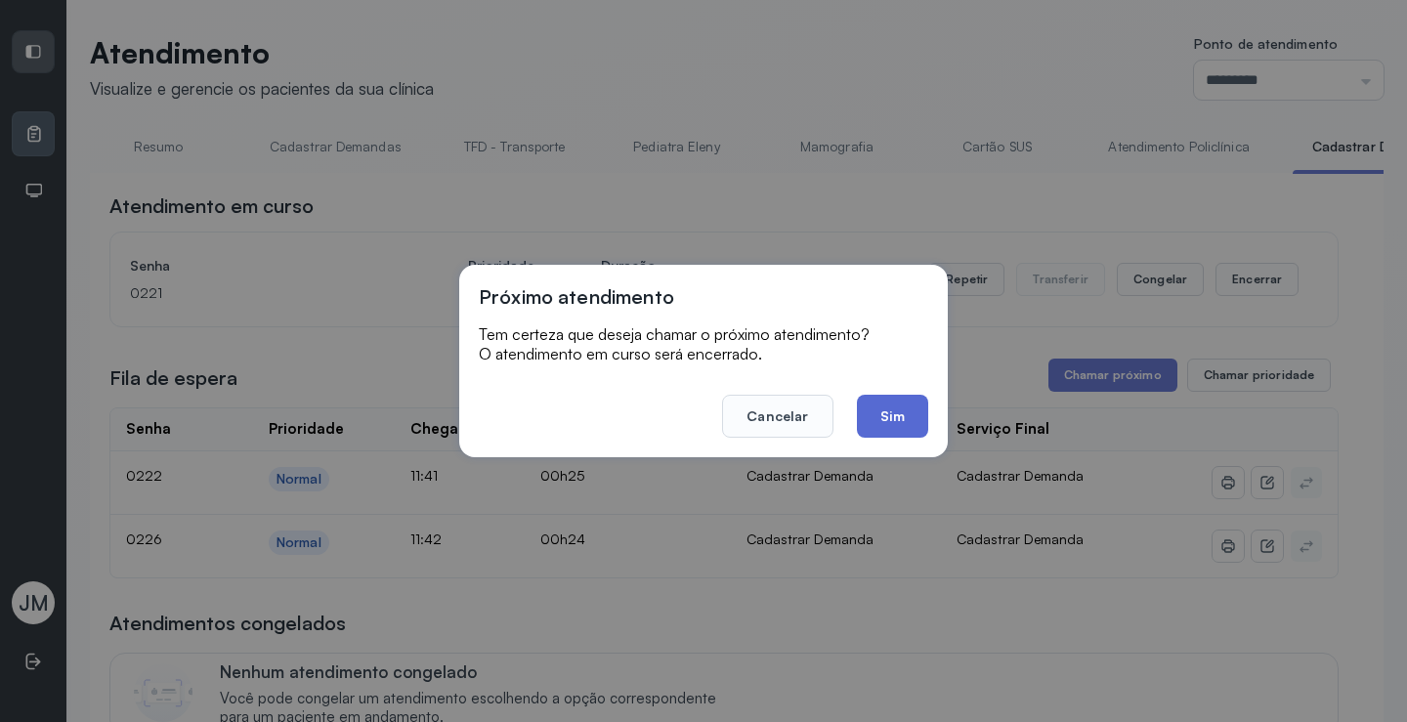
click at [912, 416] on button "Sim" at bounding box center [892, 416] width 71 height 43
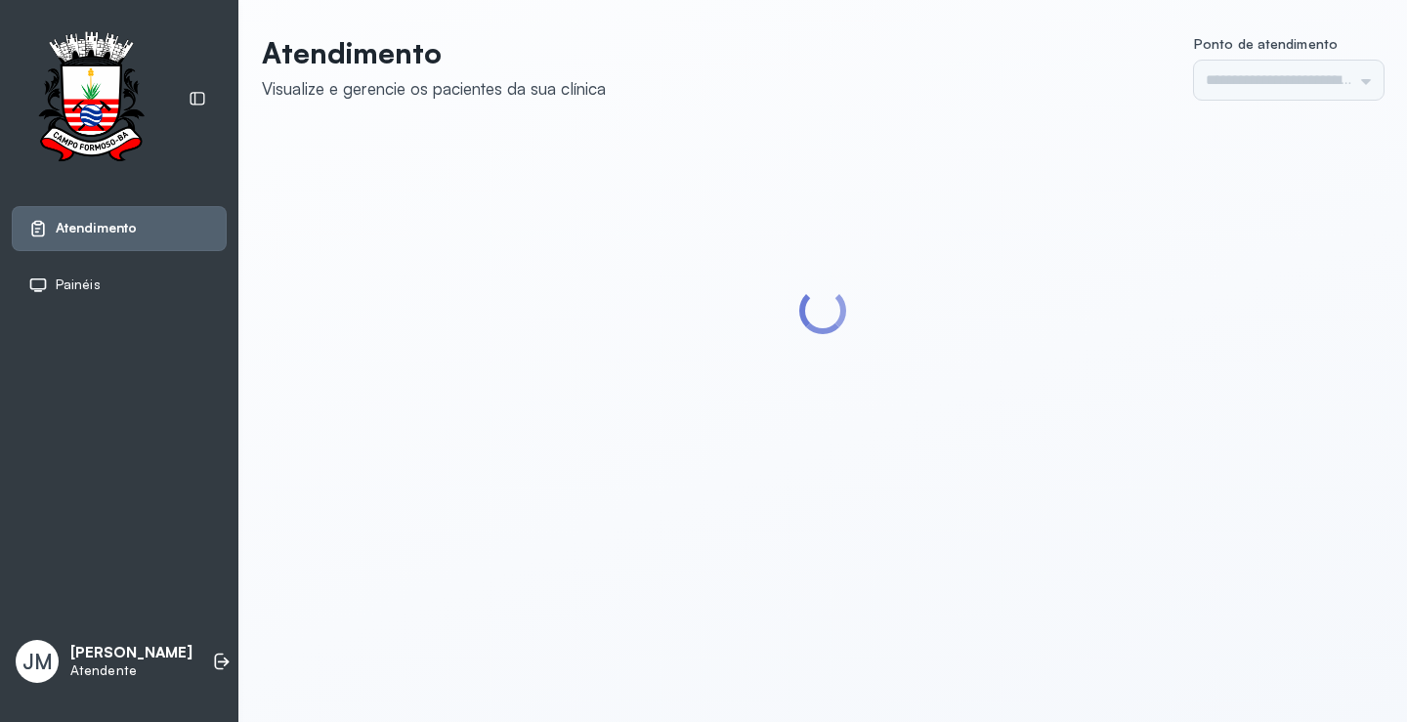
type input "*********"
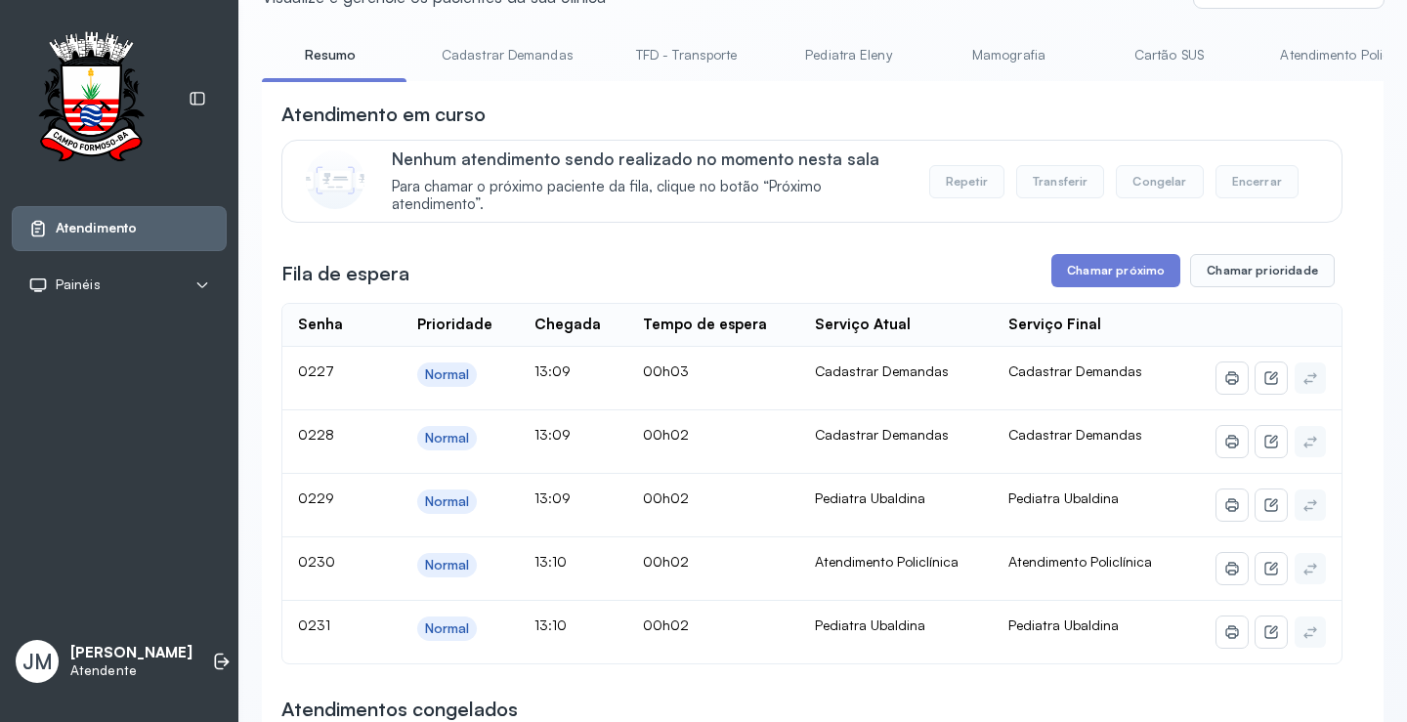
scroll to position [195, 0]
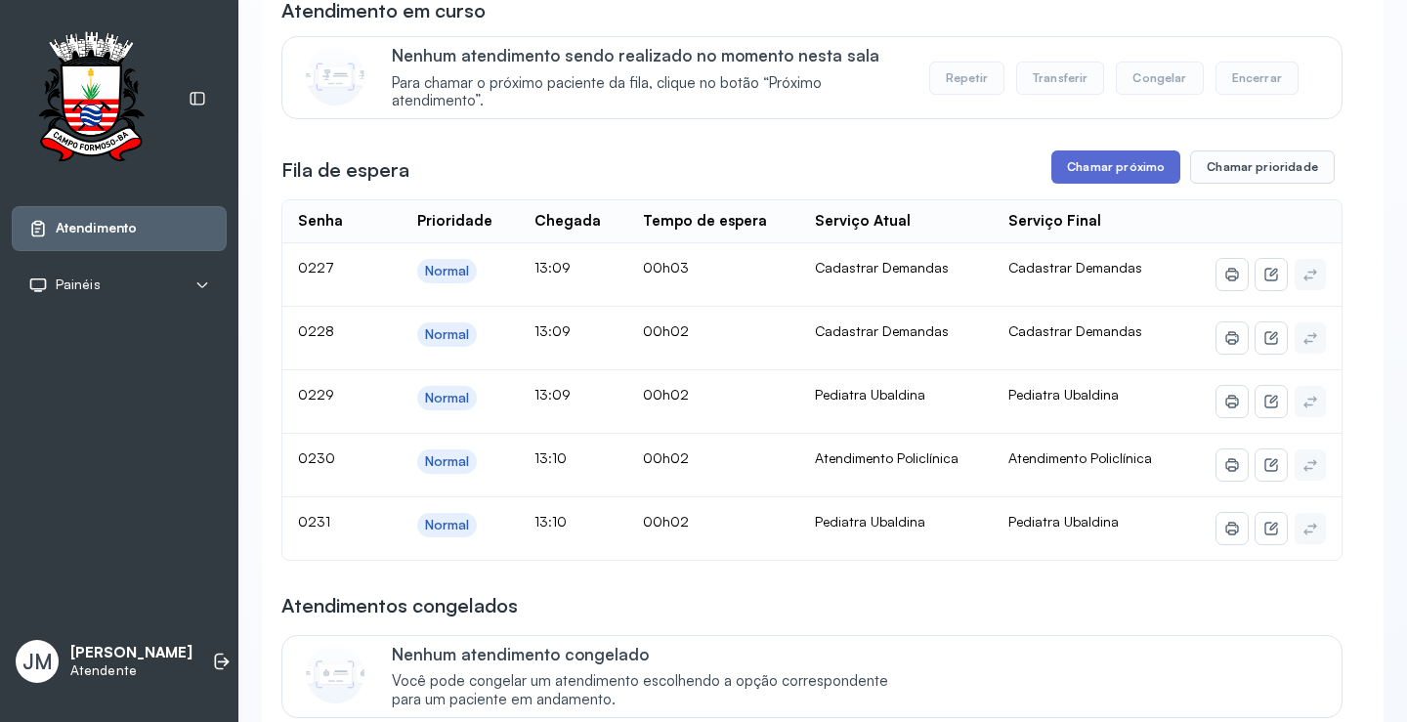
click at [1113, 166] on button "Chamar próximo" at bounding box center [1116, 167] width 129 height 33
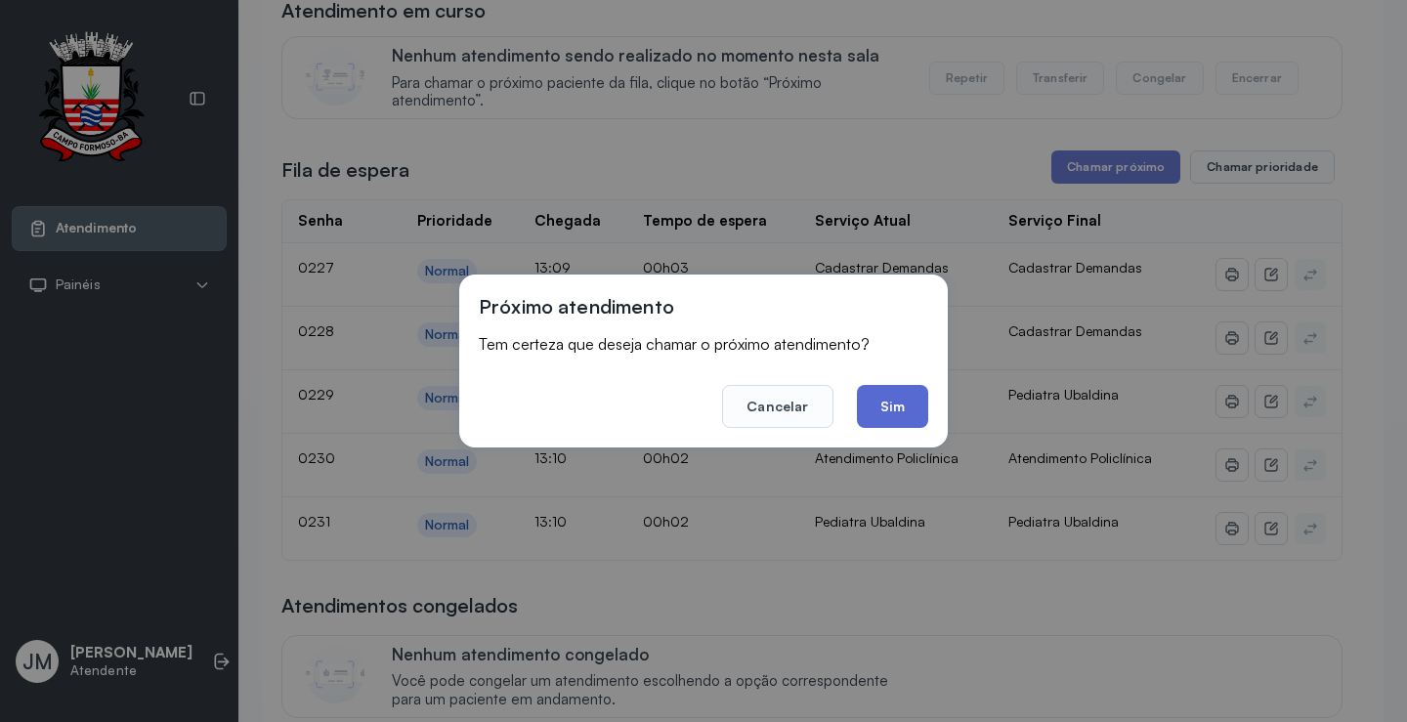
click at [896, 397] on button "Sim" at bounding box center [892, 406] width 71 height 43
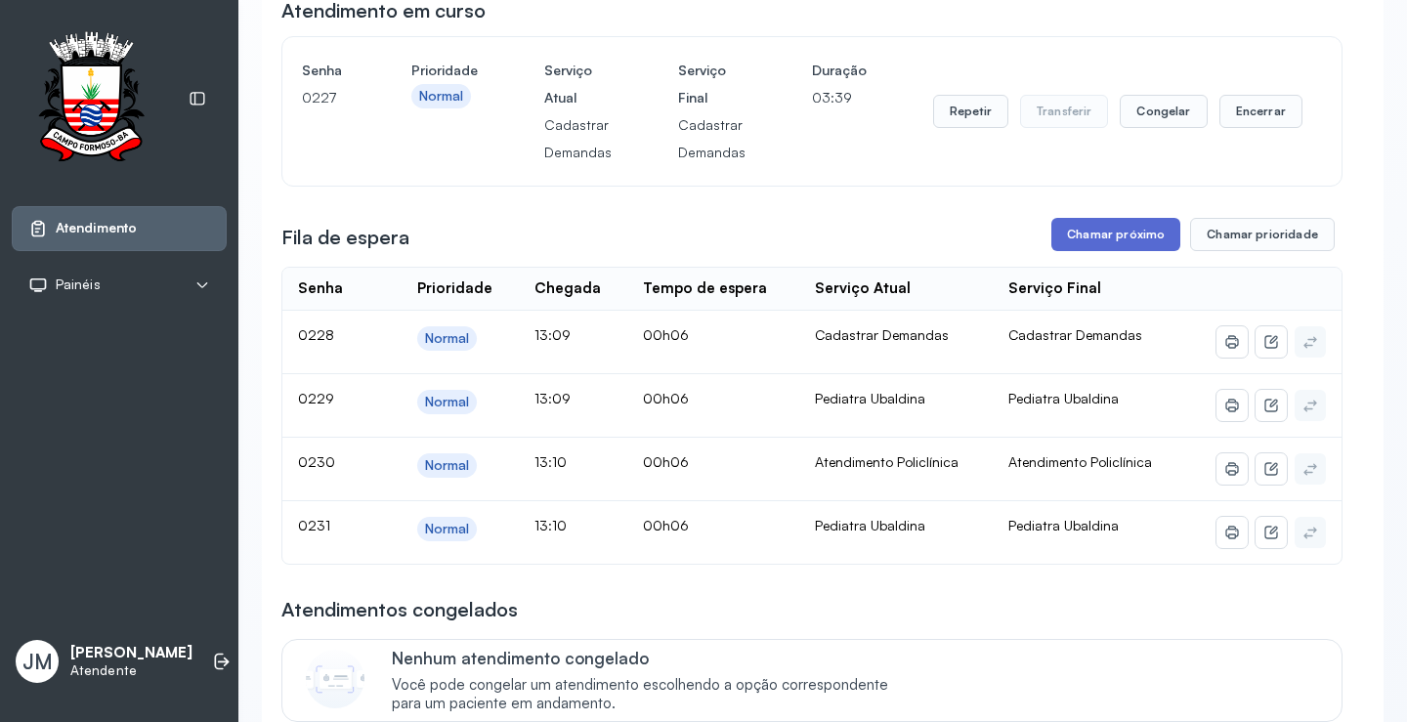
click at [1088, 234] on button "Chamar próximo" at bounding box center [1116, 234] width 129 height 33
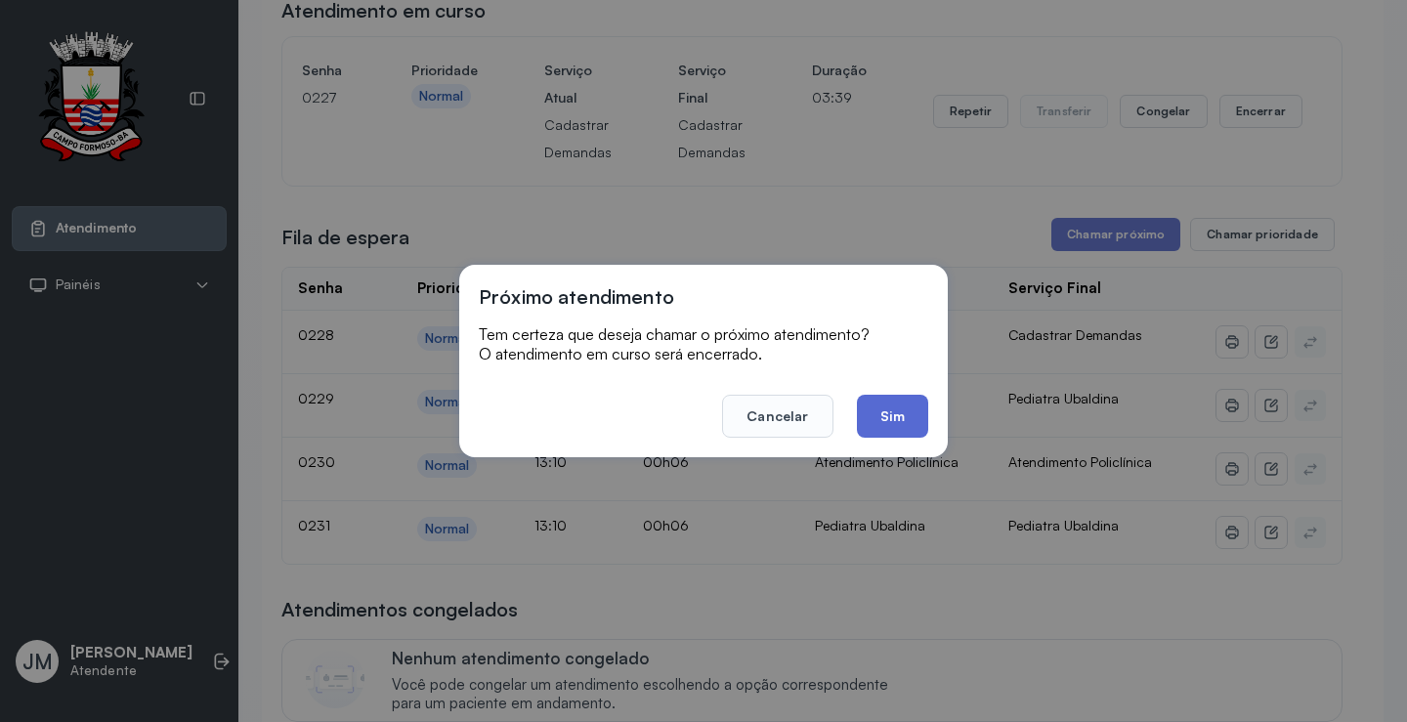
click at [886, 410] on button "Sim" at bounding box center [892, 416] width 71 height 43
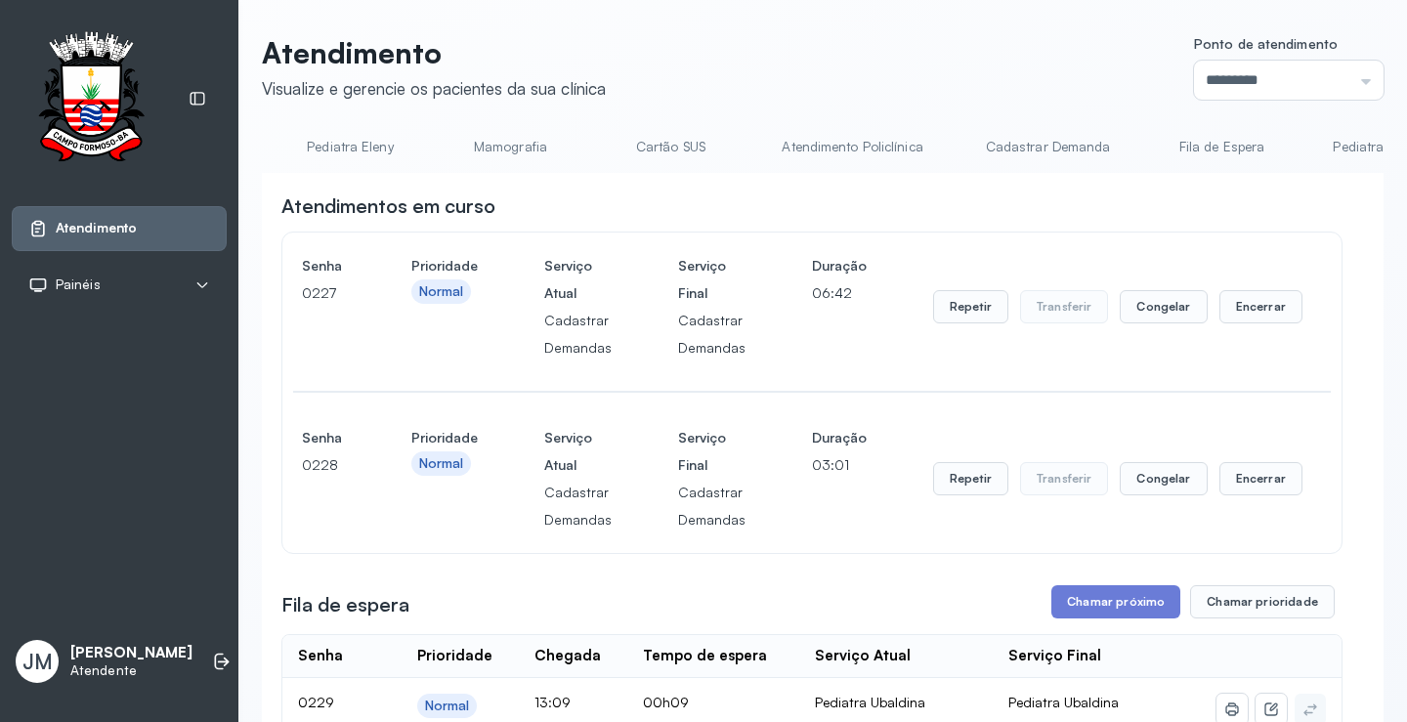
scroll to position [0, 501]
click at [834, 147] on link "Atendimento Policlínica" at bounding box center [849, 147] width 180 height 32
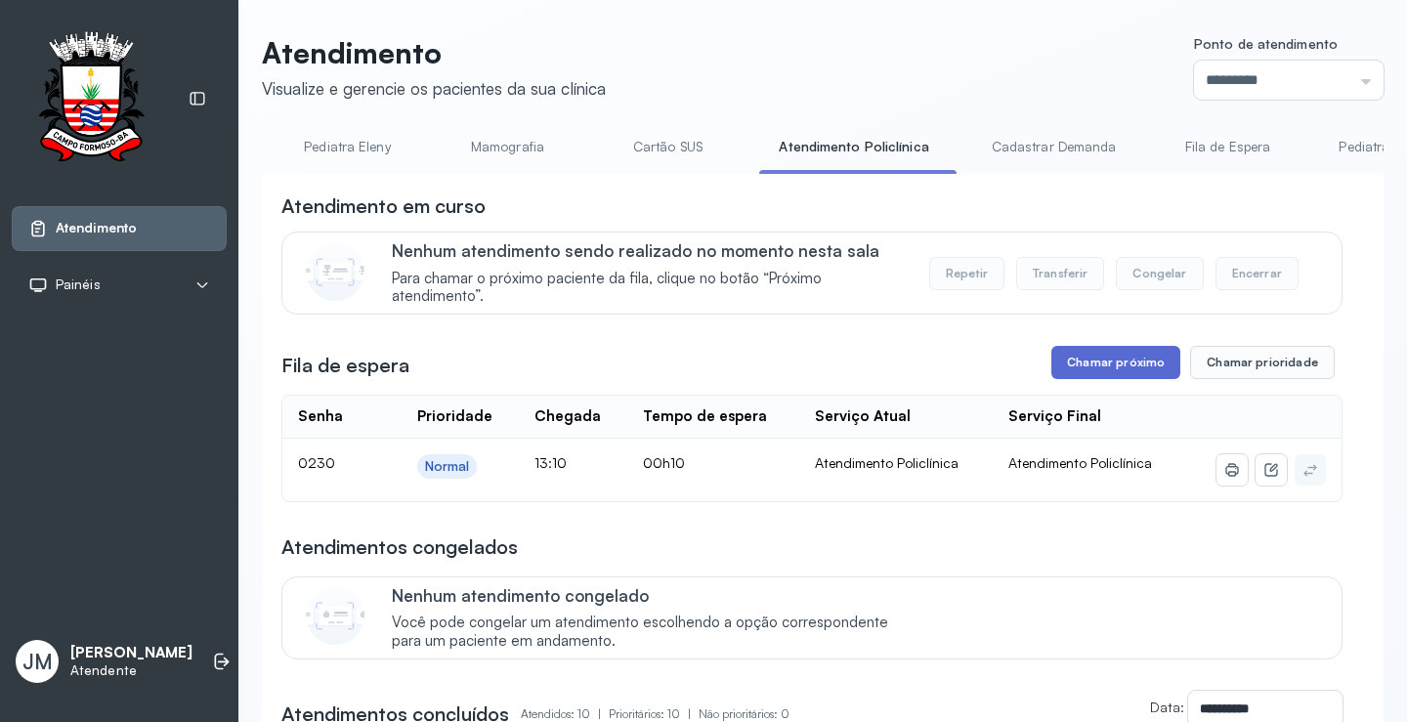
click at [1116, 368] on button "Chamar próximo" at bounding box center [1116, 362] width 129 height 33
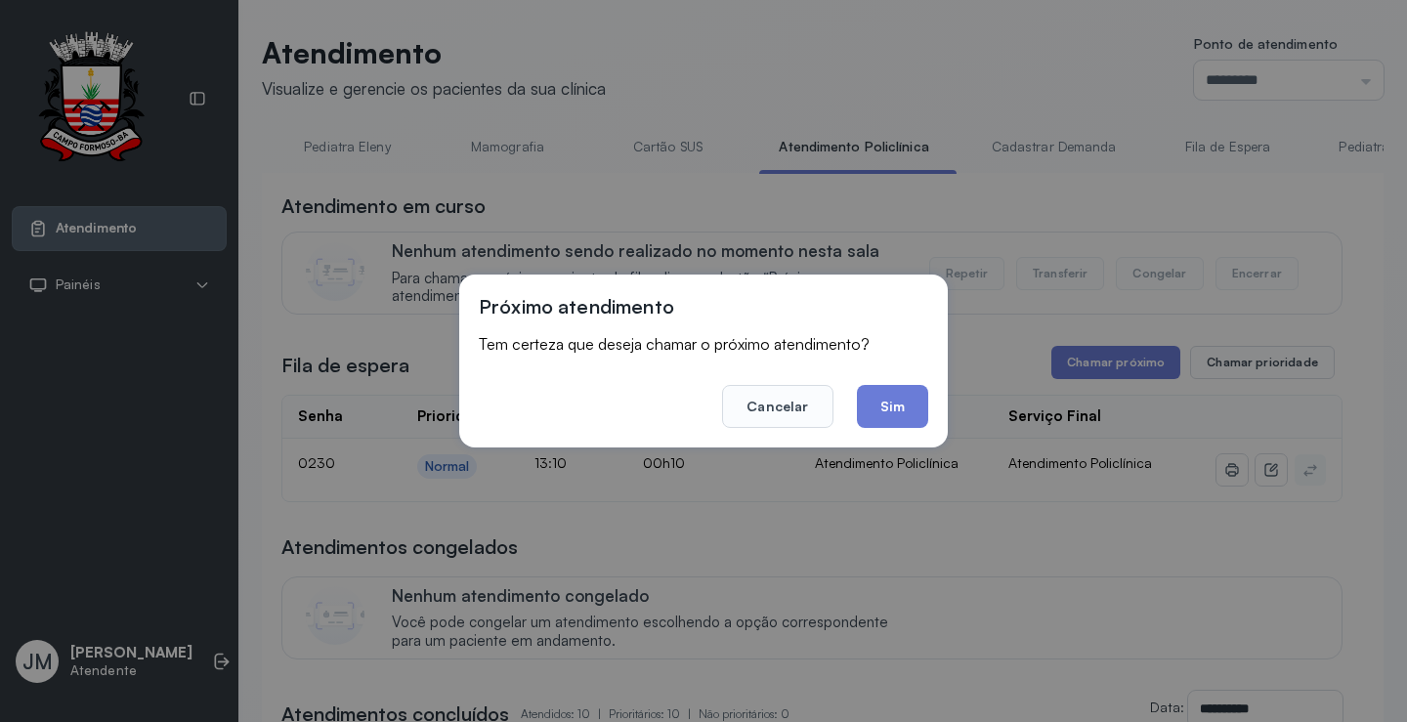
drag, startPoint x: 888, startPoint y: 409, endPoint x: 893, endPoint y: 397, distance: 13.6
click at [891, 409] on button "Sim" at bounding box center [892, 406] width 71 height 43
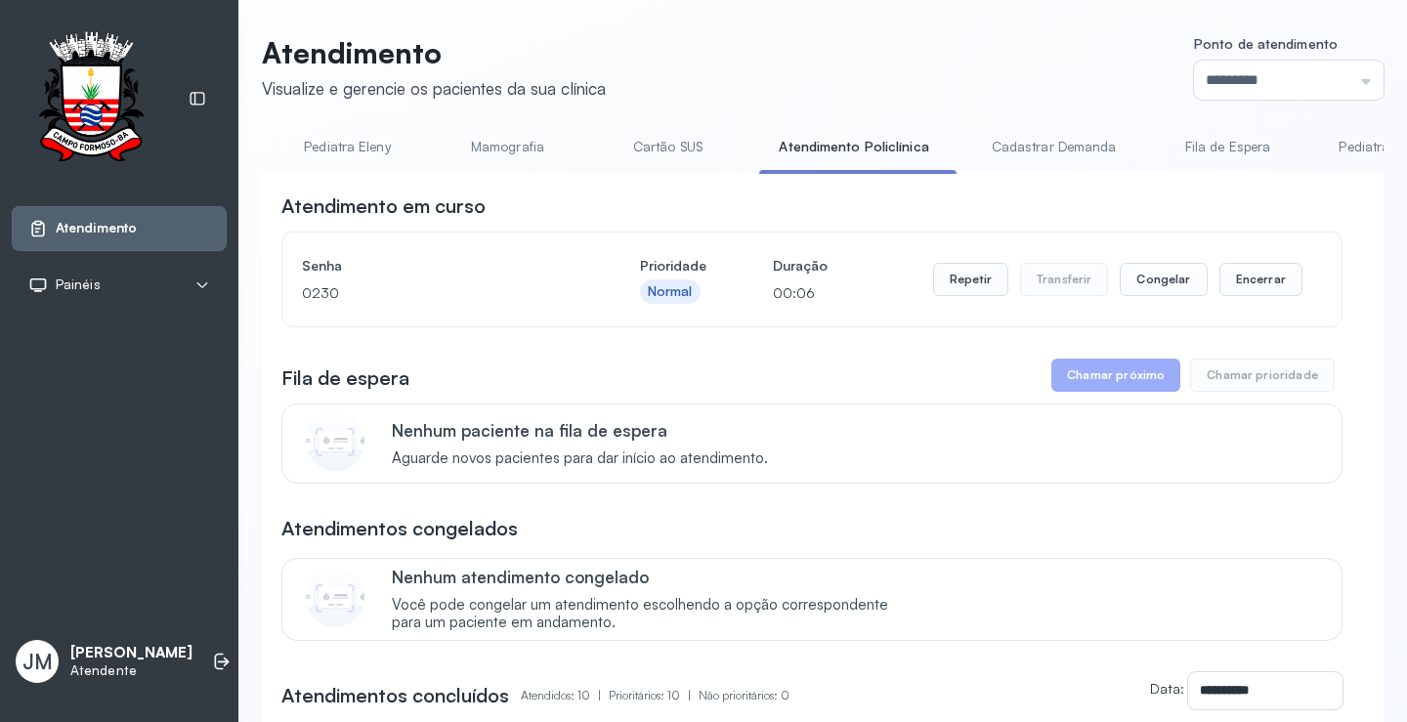
scroll to position [0, 1470]
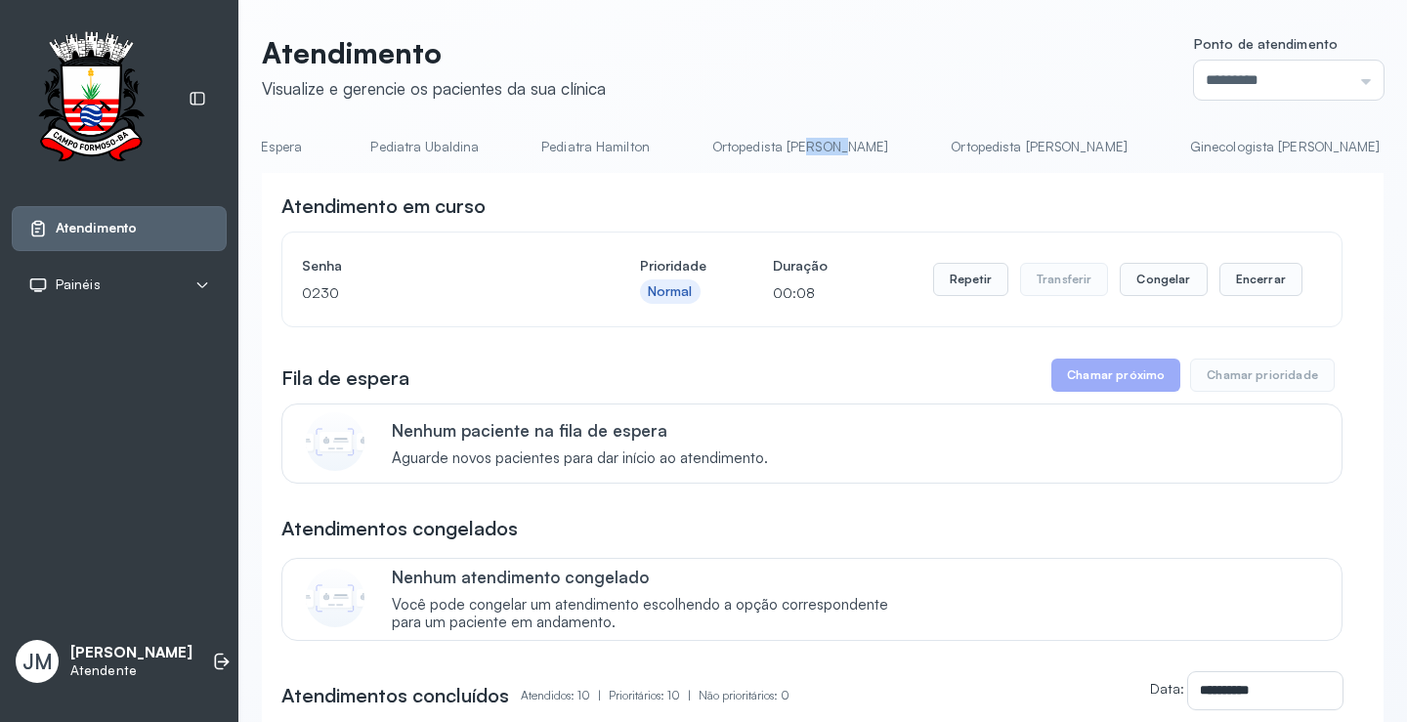
drag, startPoint x: 844, startPoint y: 167, endPoint x: 787, endPoint y: 171, distance: 57.8
click at [787, 171] on div "Resumo Cadastrar Demandas TFD - Transporte Pediatra Eleny Mamografia Cartão SUS…" at bounding box center [823, 153] width 1122 height 44
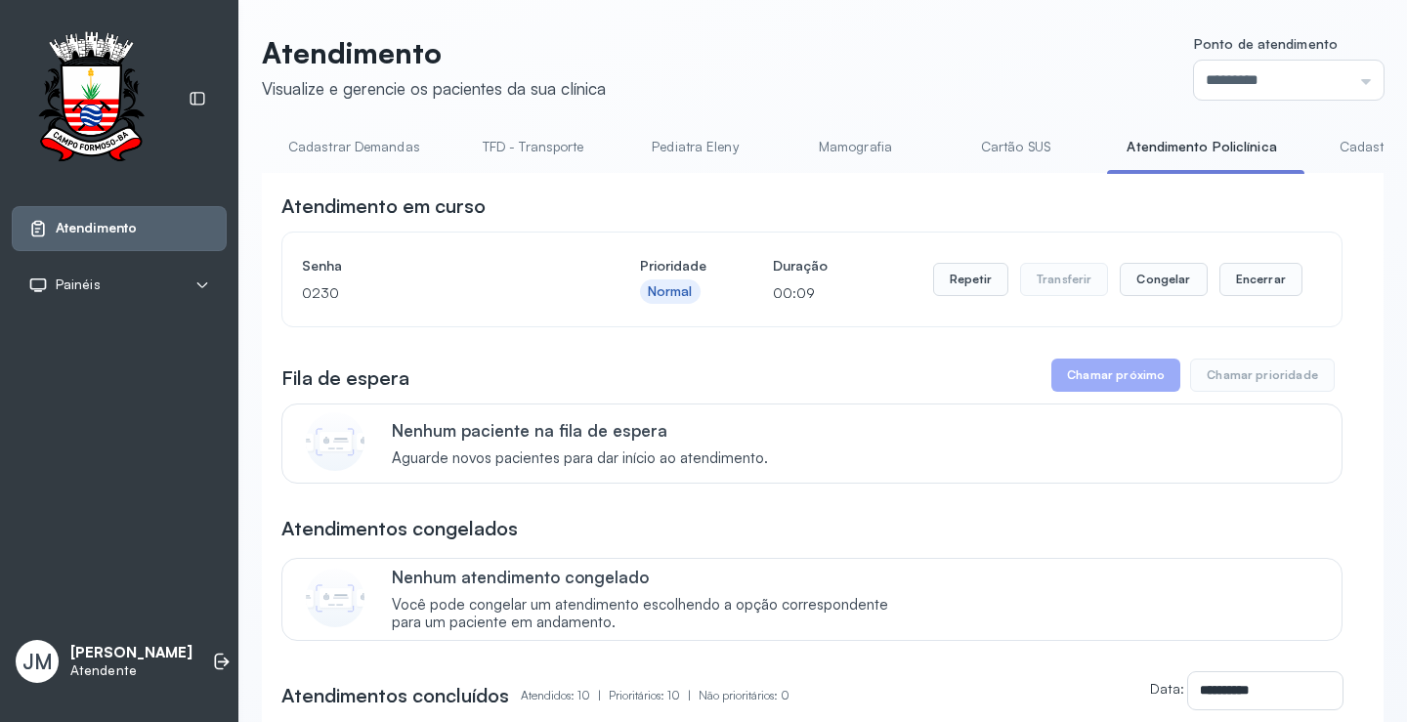
scroll to position [0, 0]
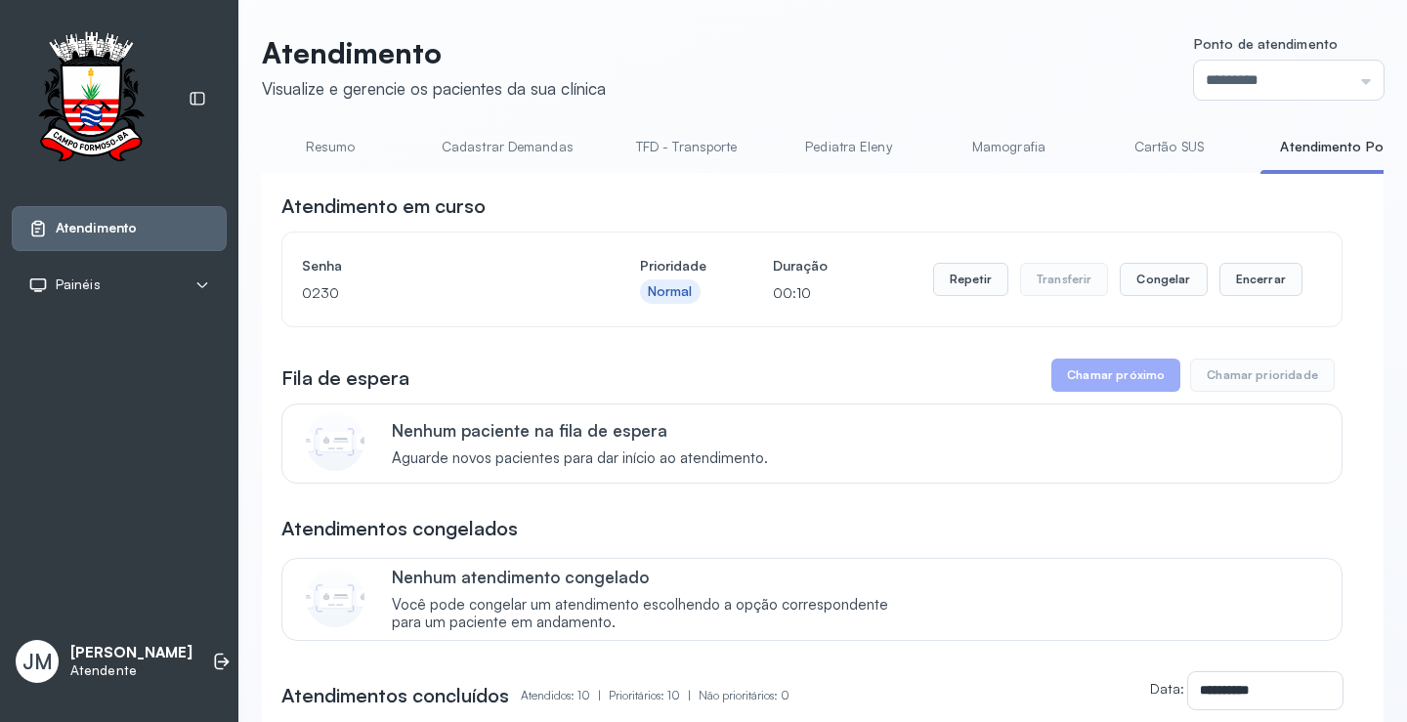
click at [333, 140] on link "Resumo" at bounding box center [330, 147] width 137 height 32
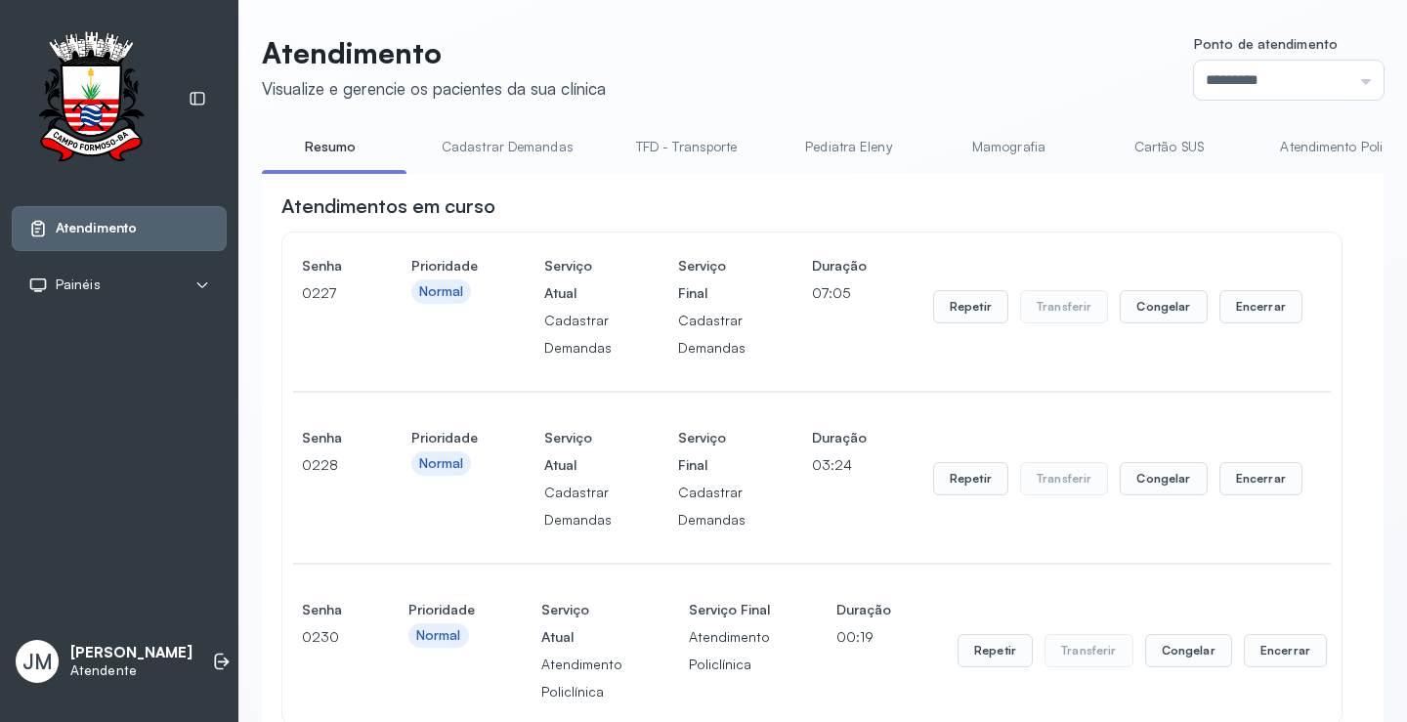
click at [617, 173] on li "Cadastrar Demandas" at bounding box center [691, 153] width 149 height 44
click at [335, 145] on link "Resumo" at bounding box center [330, 147] width 137 height 32
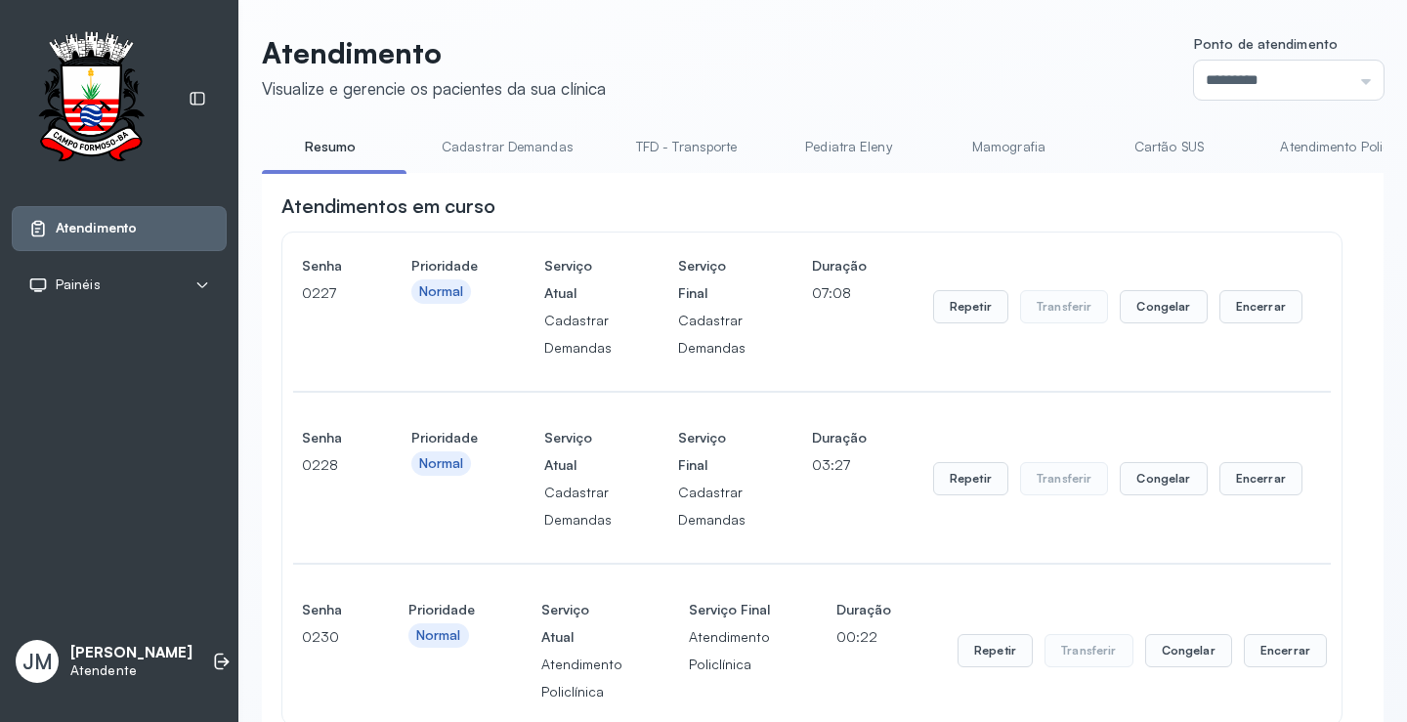
click at [335, 145] on link "Resumo" at bounding box center [330, 147] width 137 height 32
click at [571, 136] on link "Cadastrar Demandas" at bounding box center [507, 147] width 171 height 32
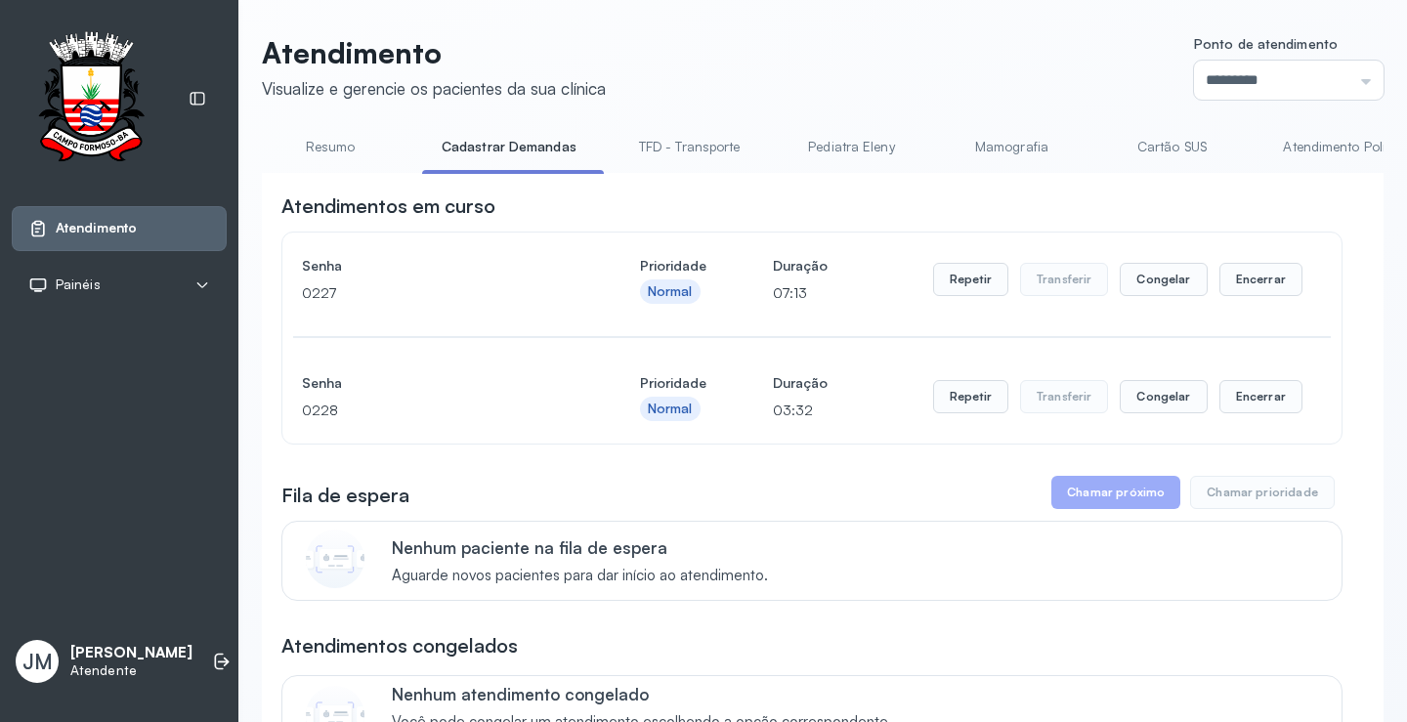
click at [718, 144] on link "TFD - Transporte" at bounding box center [690, 147] width 141 height 32
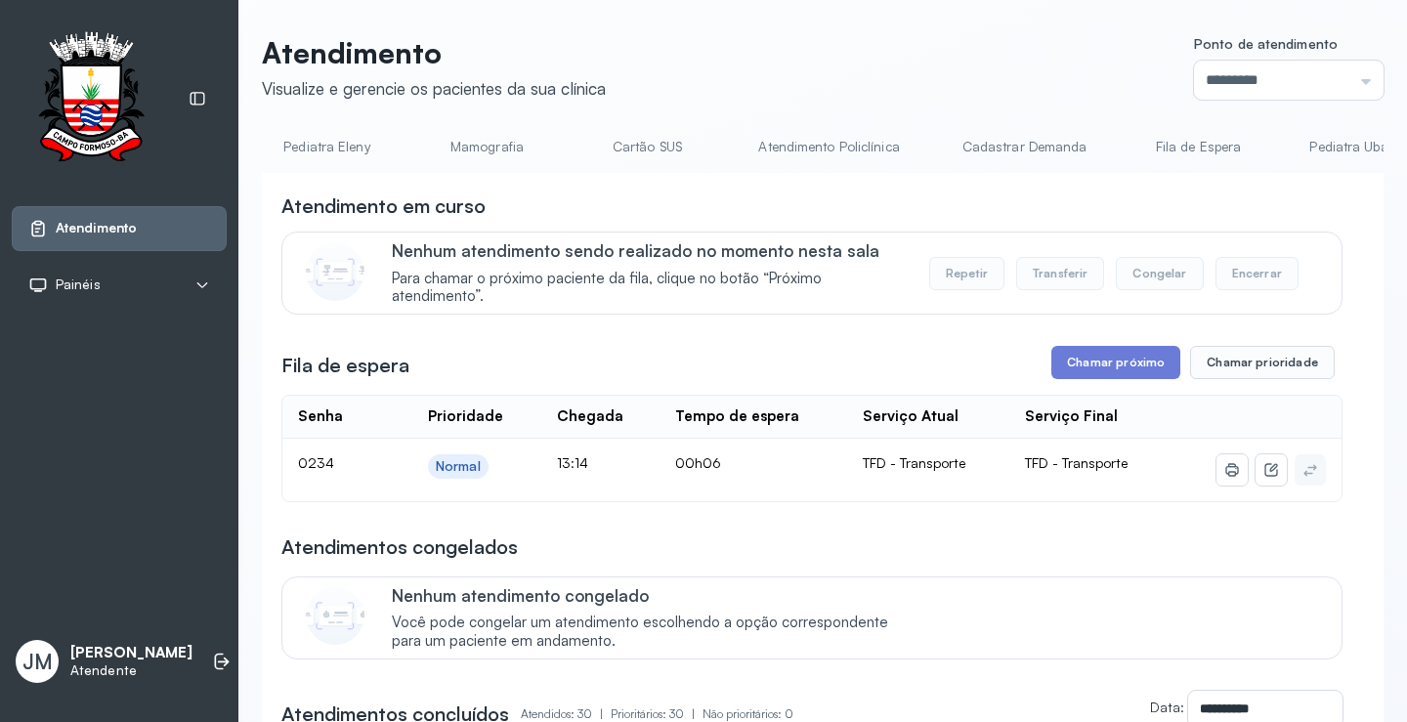
scroll to position [0, 545]
click at [983, 144] on link "Cadastrar Demanda" at bounding box center [1007, 147] width 164 height 32
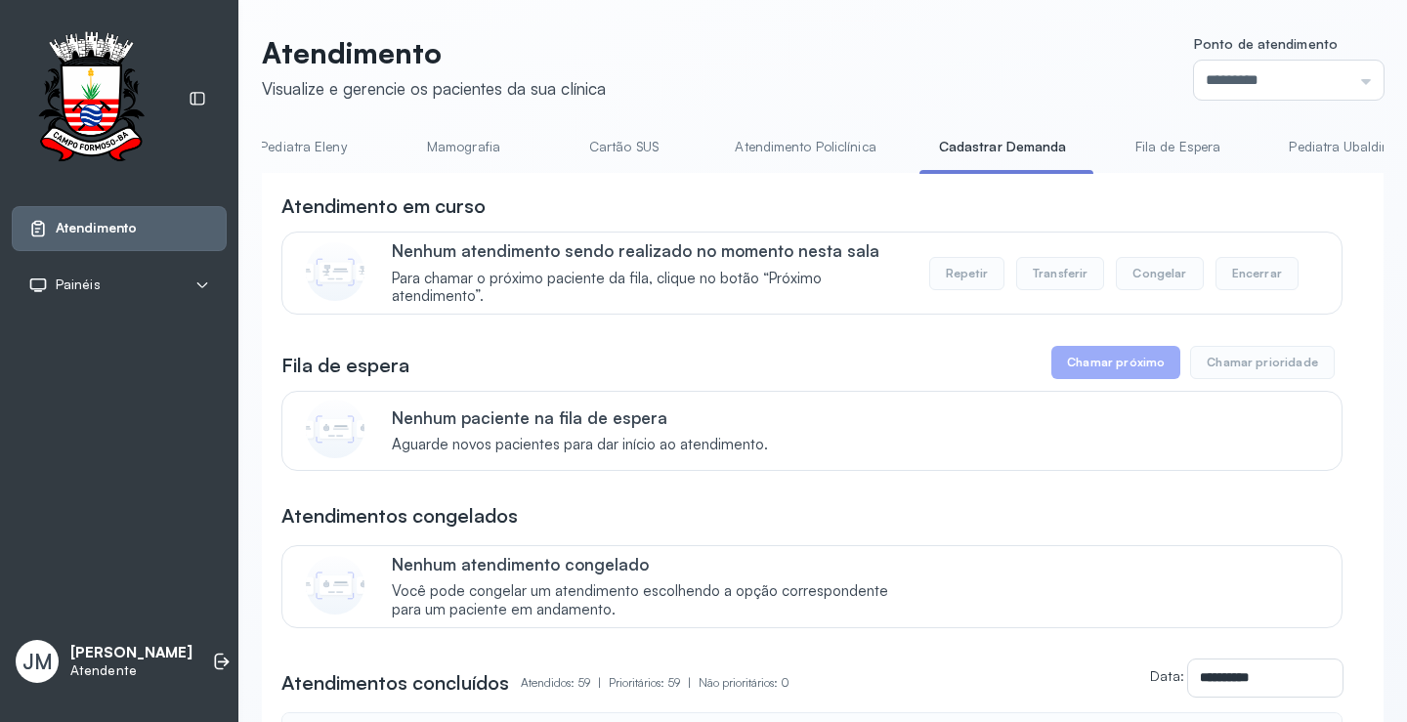
click at [629, 148] on link "Cartão SUS" at bounding box center [623, 147] width 137 height 32
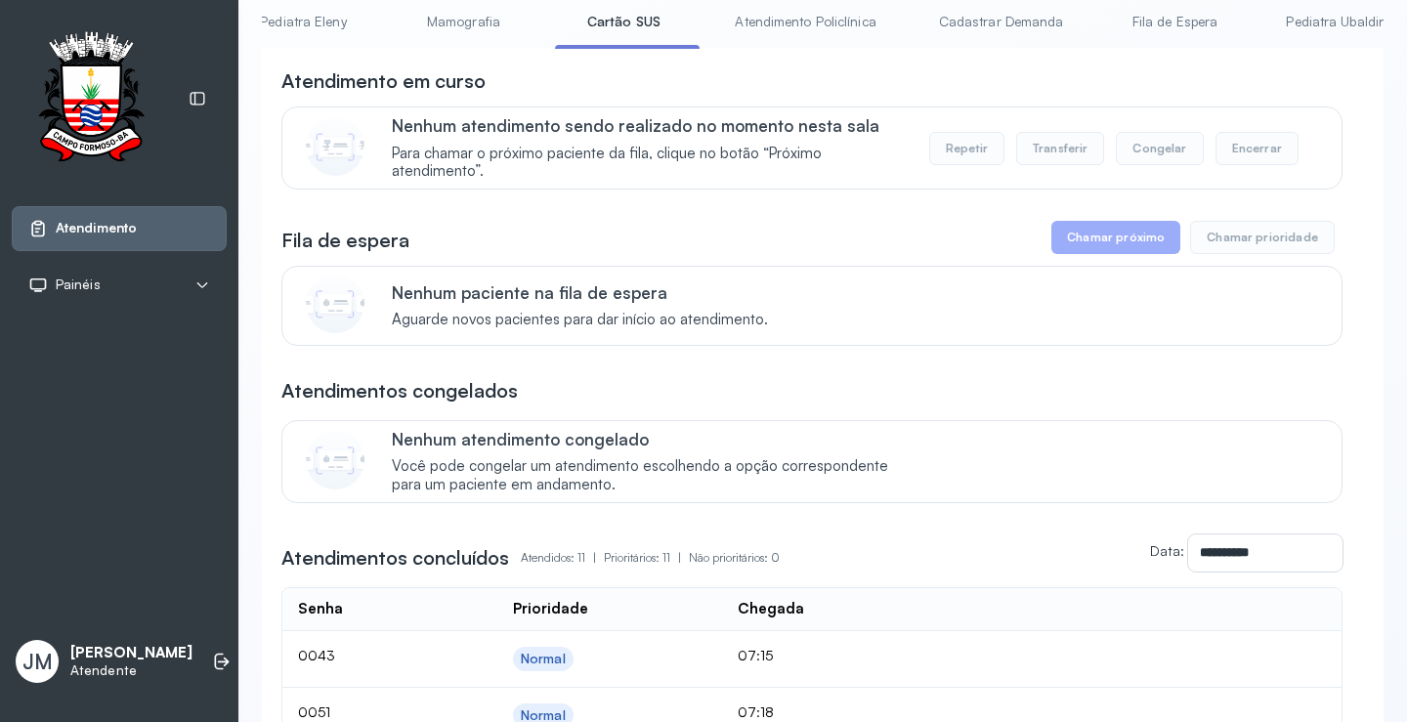
scroll to position [0, 0]
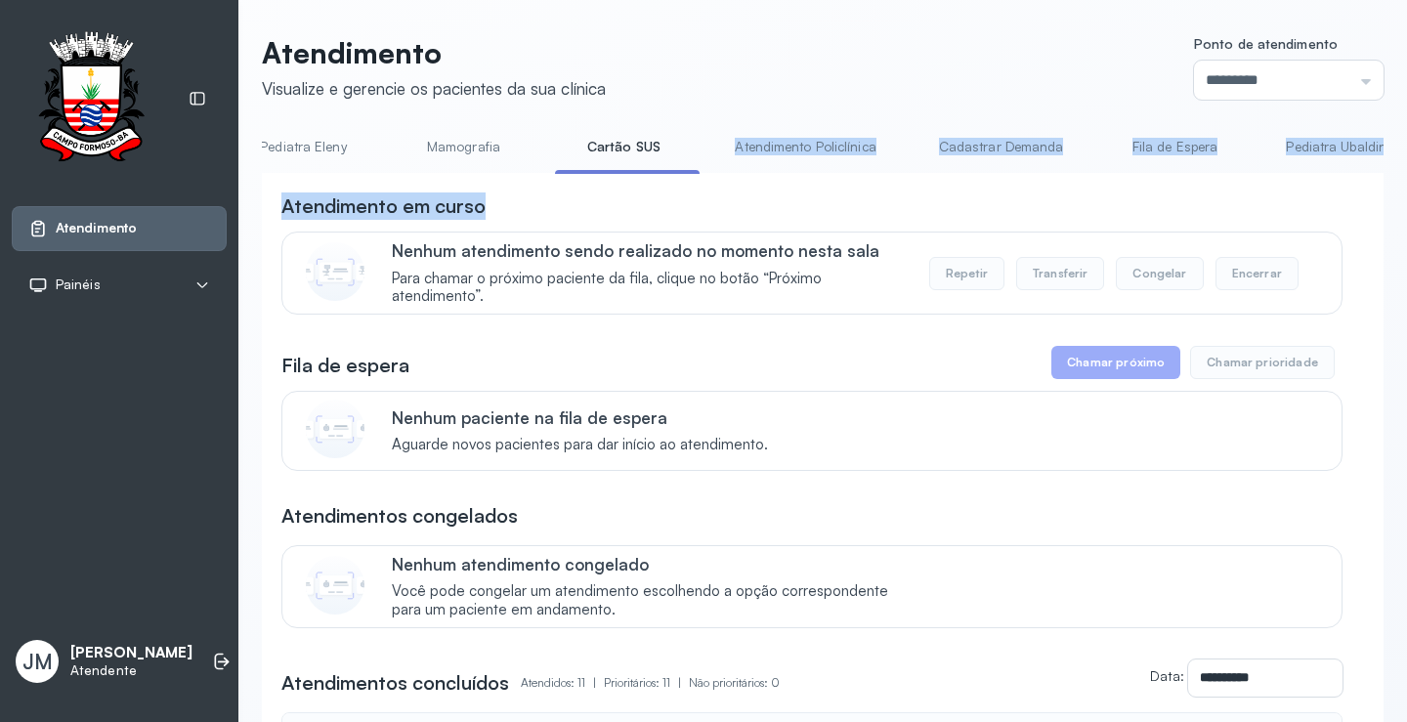
drag, startPoint x: 706, startPoint y: 172, endPoint x: 949, endPoint y: 180, distance: 243.5
drag, startPoint x: 877, startPoint y: 167, endPoint x: 812, endPoint y: 164, distance: 64.6
click at [920, 168] on li "Atendimento Policlínica" at bounding box center [1006, 153] width 172 height 44
click at [830, 208] on div "Atendimento em curso" at bounding box center [811, 206] width 1061 height 27
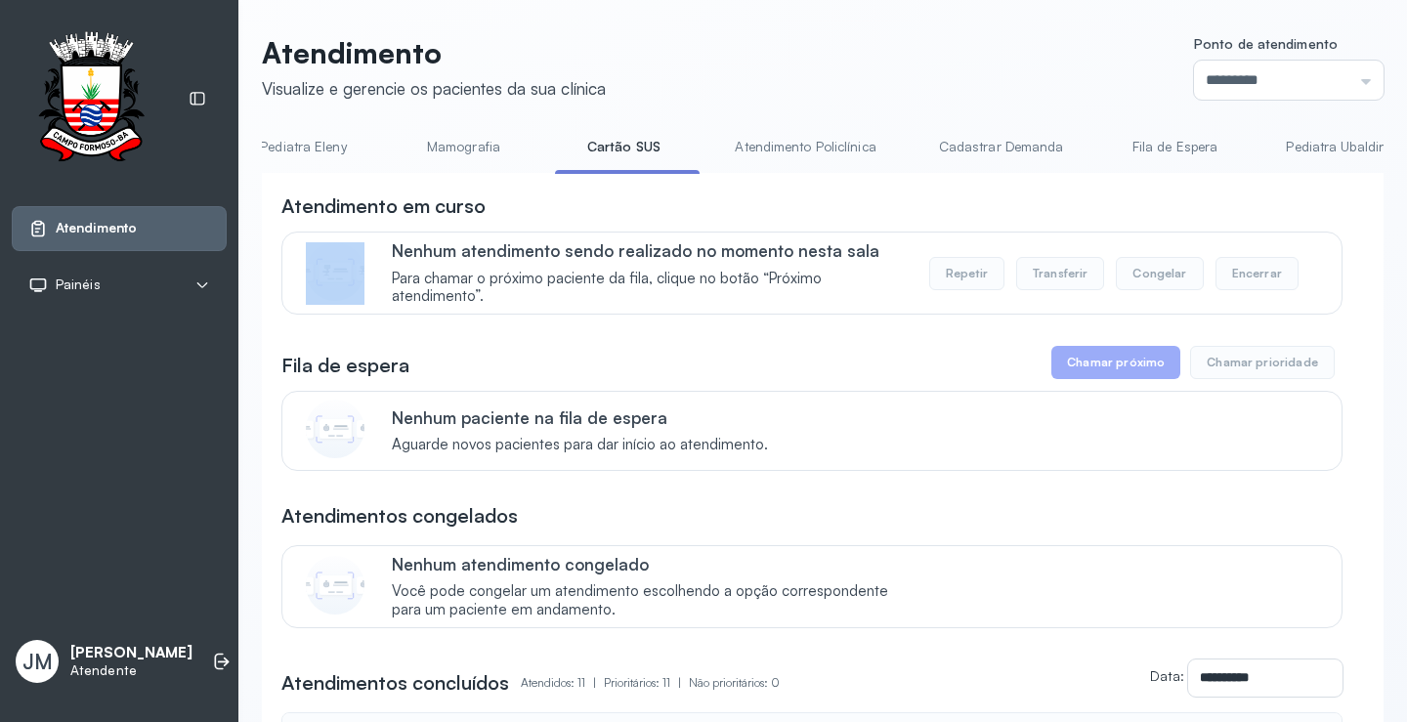
click at [830, 208] on div "Atendimento em curso" at bounding box center [811, 206] width 1061 height 27
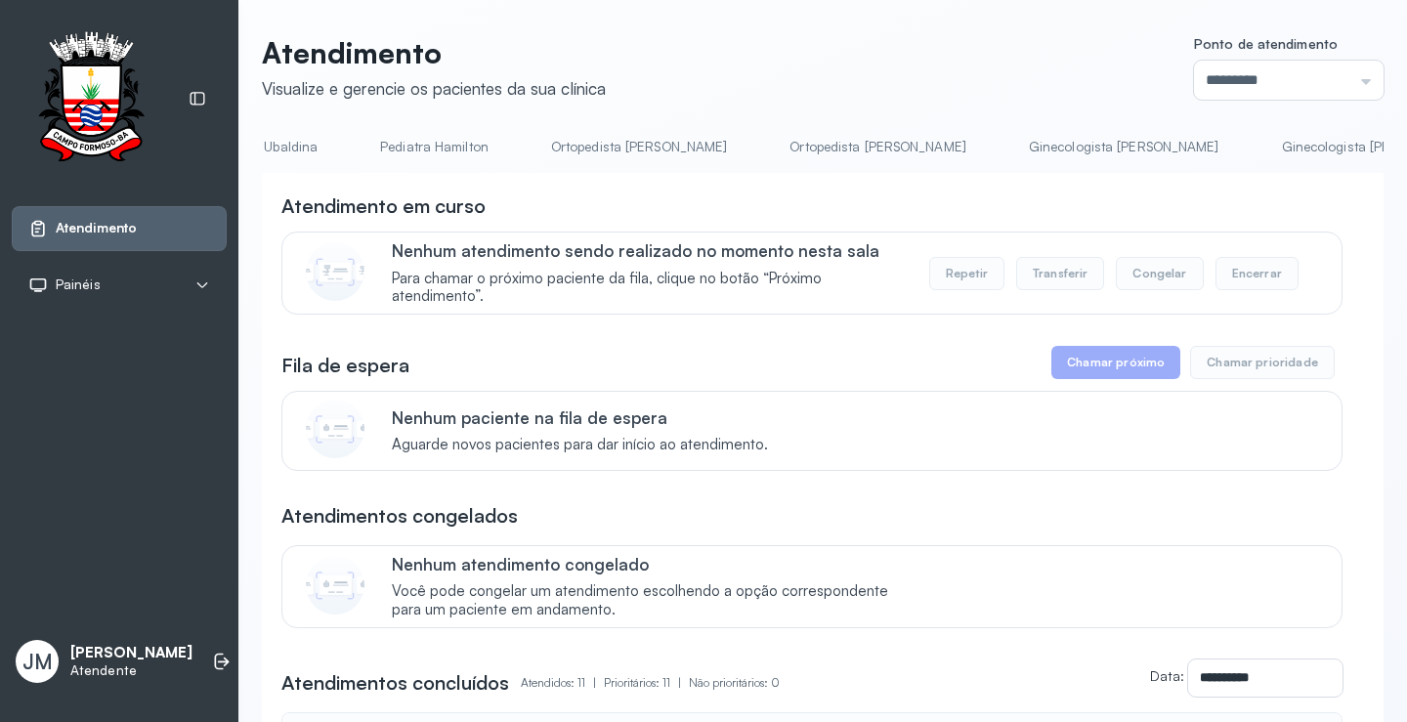
scroll to position [0, 1323]
click at [1069, 169] on li "Ortopedista Mauricio" at bounding box center [1181, 153] width 224 height 44
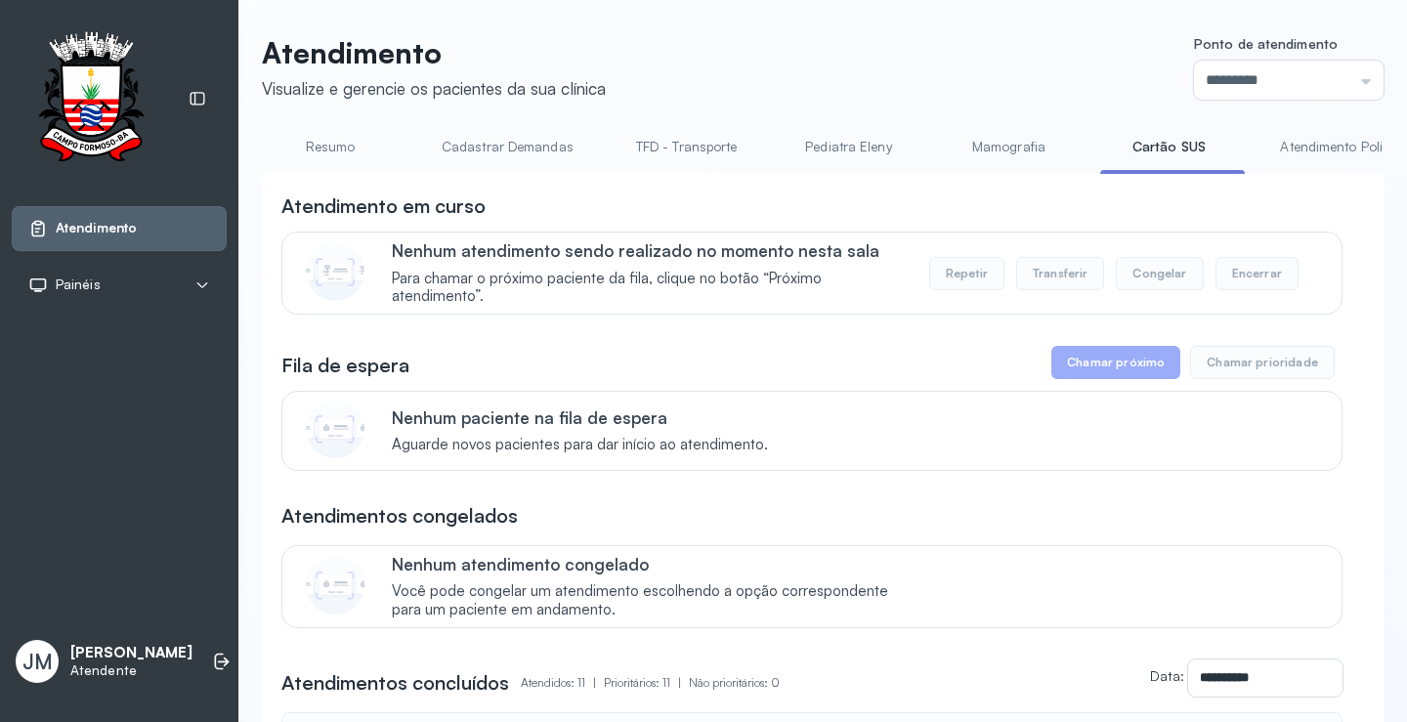
click at [323, 150] on link "Resumo" at bounding box center [330, 147] width 137 height 32
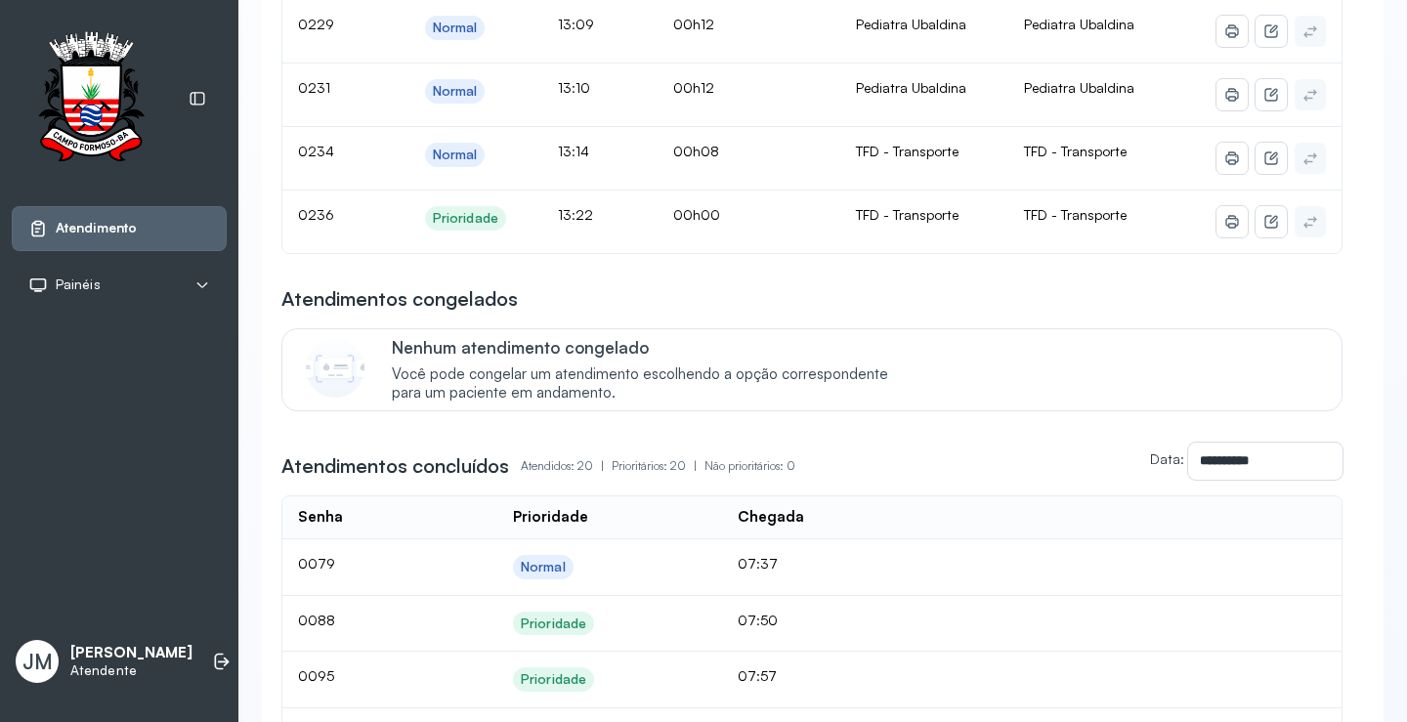
scroll to position [586, 0]
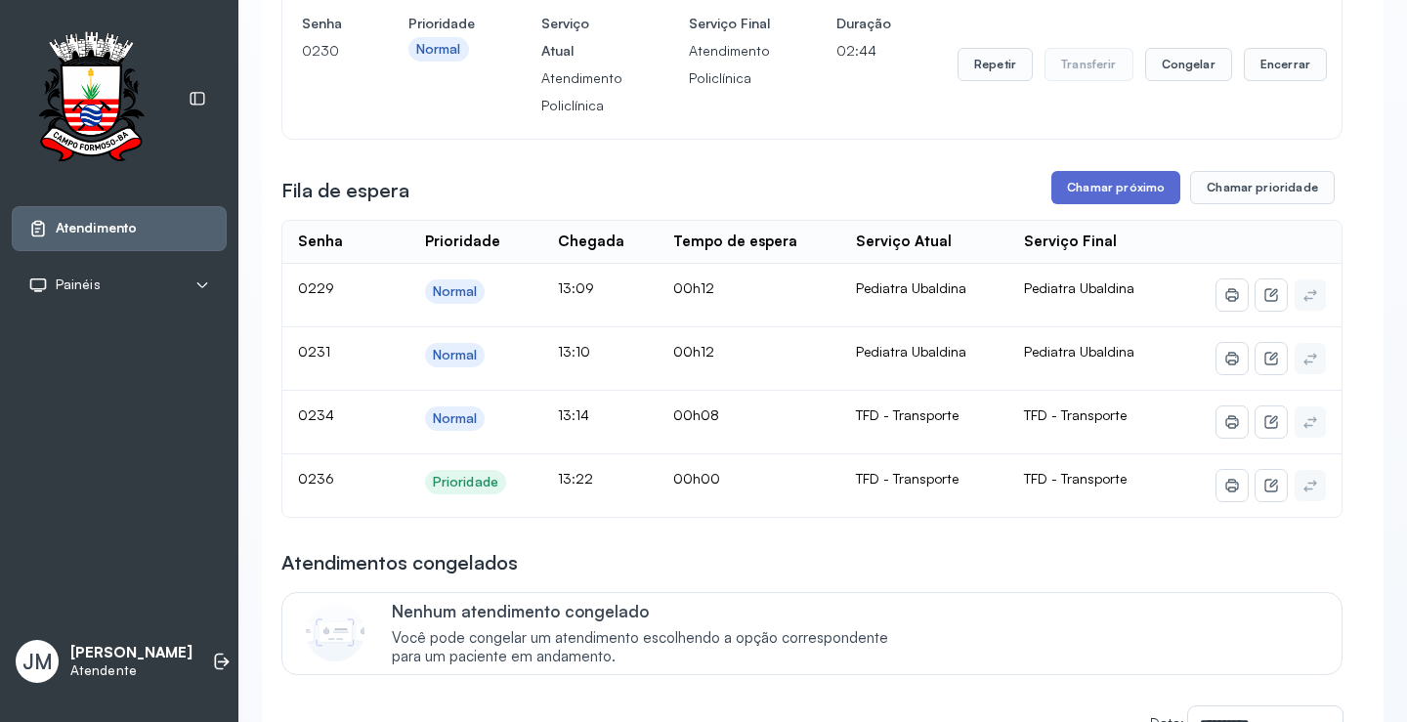
click at [1101, 185] on button "Chamar próximo" at bounding box center [1116, 187] width 129 height 33
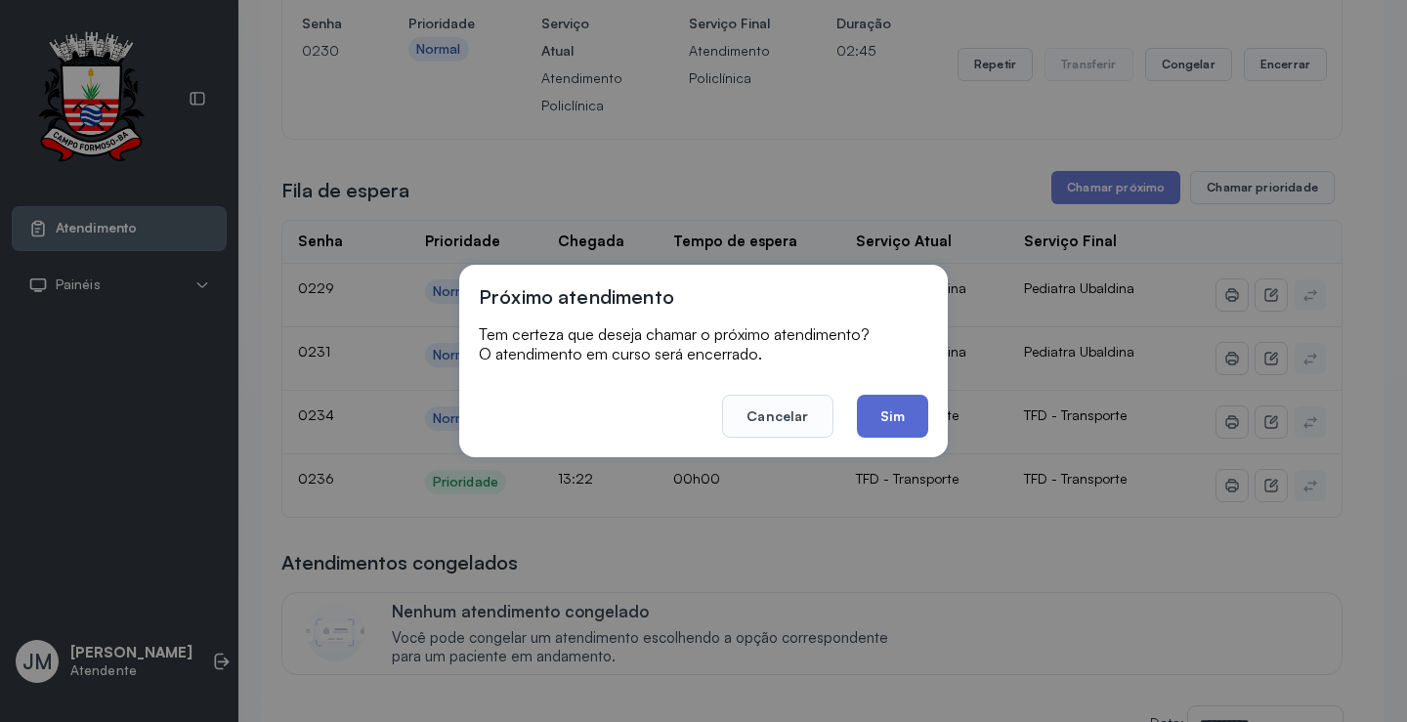
click at [904, 398] on button "Sim" at bounding box center [892, 416] width 71 height 43
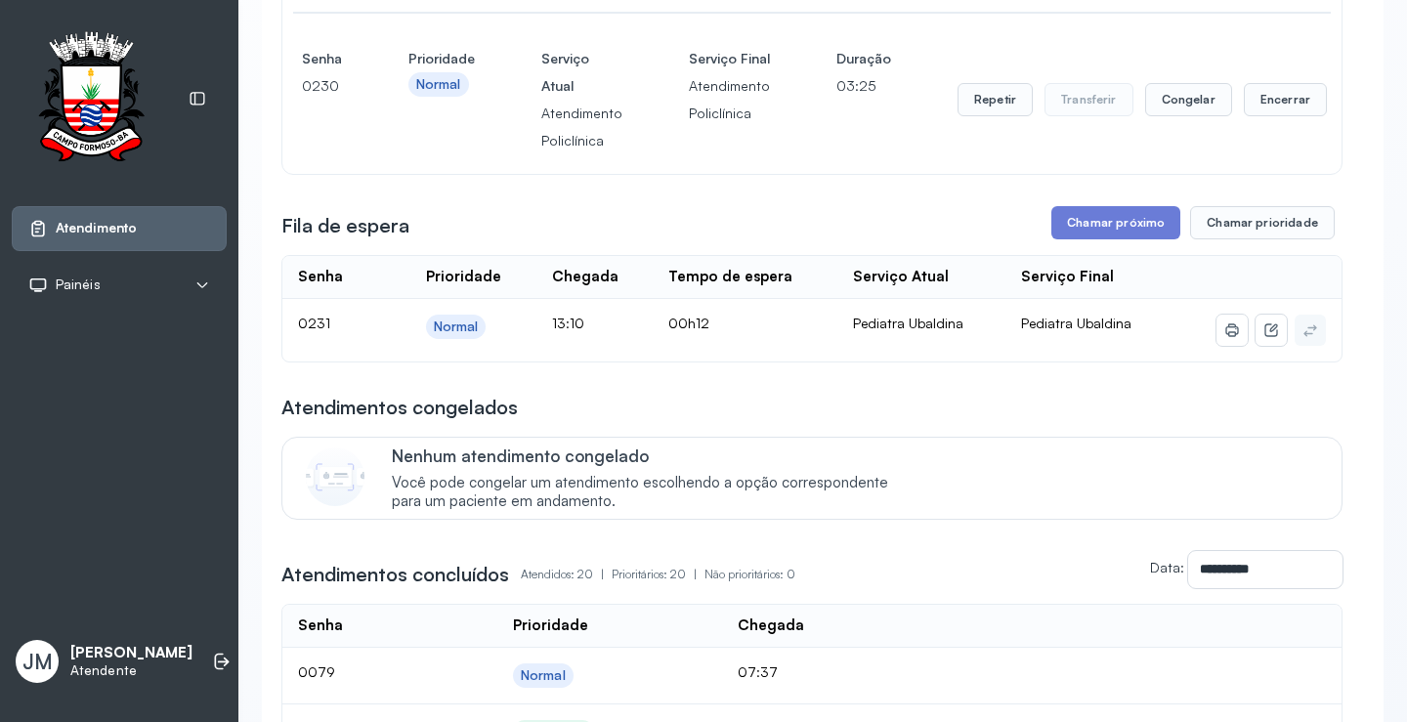
scroll to position [716, 0]
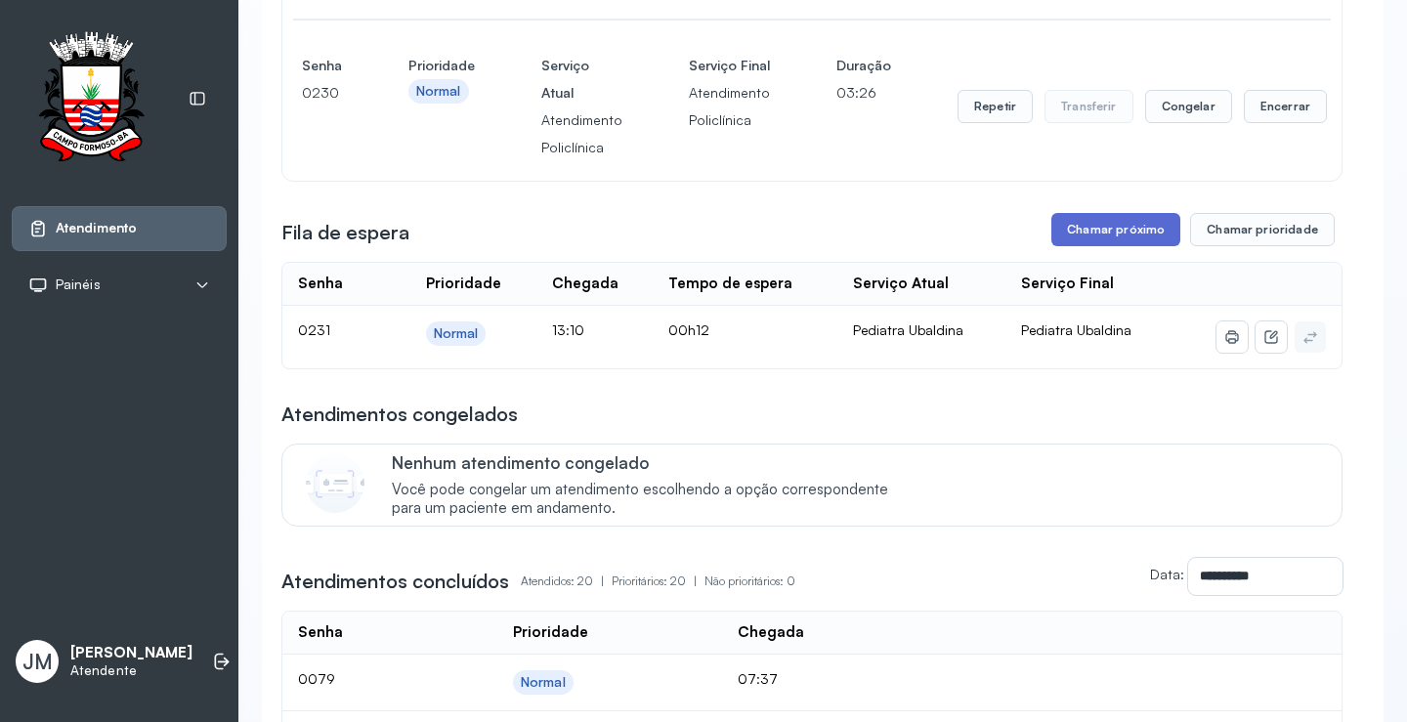
click at [1079, 227] on button "Chamar próximo" at bounding box center [1116, 229] width 129 height 33
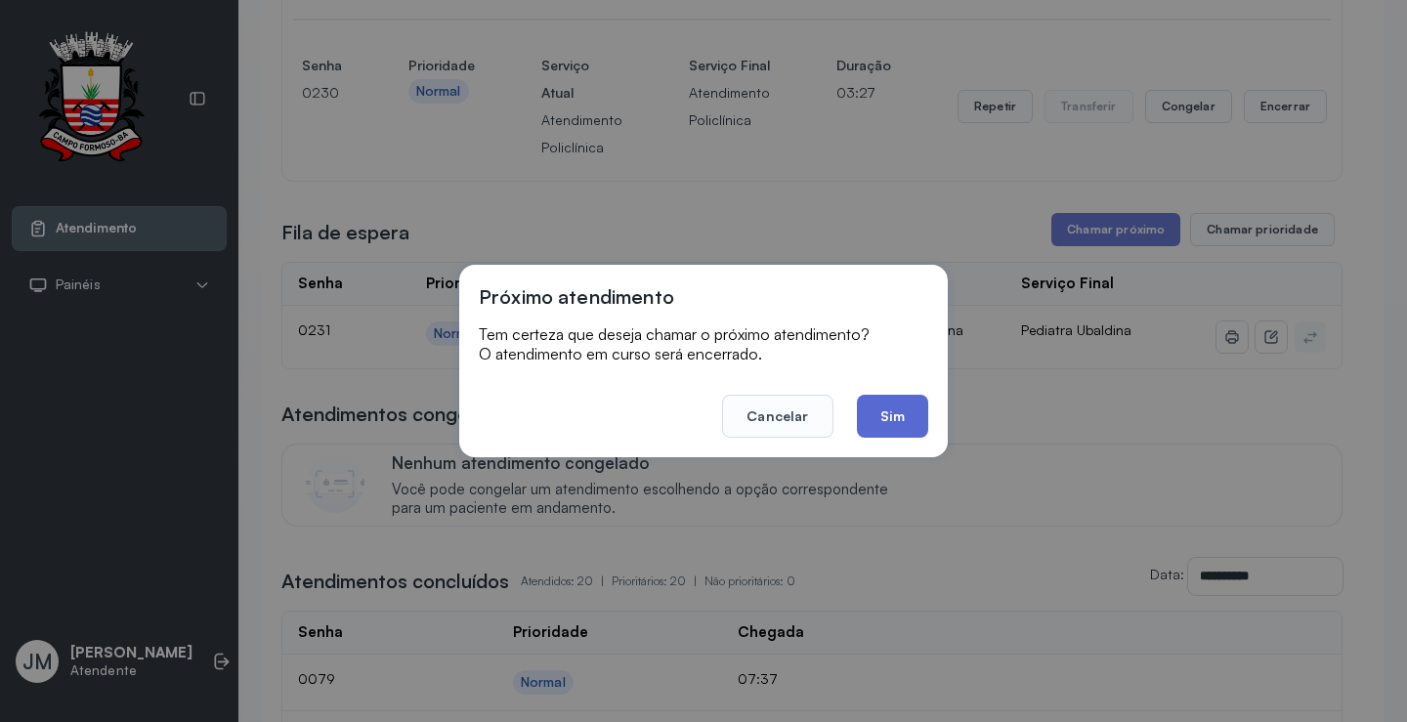
click at [907, 401] on button "Sim" at bounding box center [892, 416] width 71 height 43
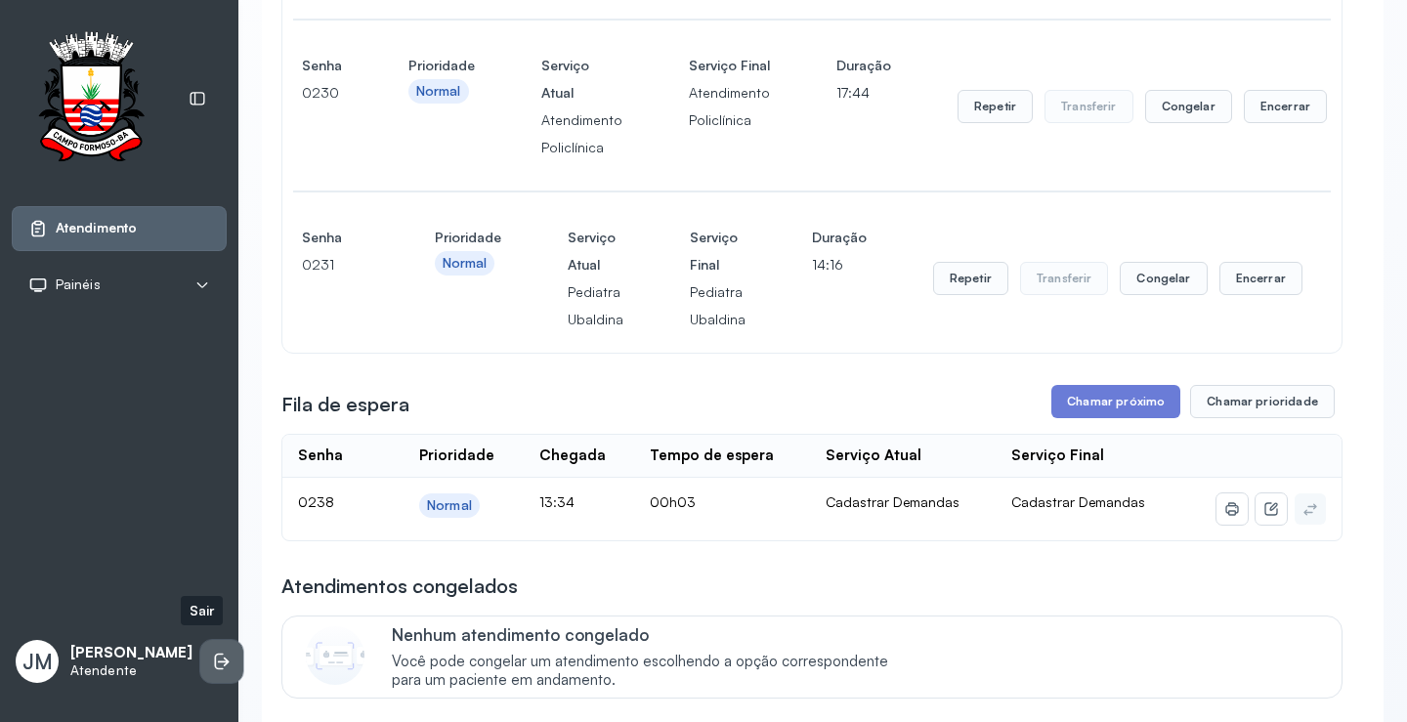
click at [218, 658] on icon at bounding box center [224, 662] width 12 height 9
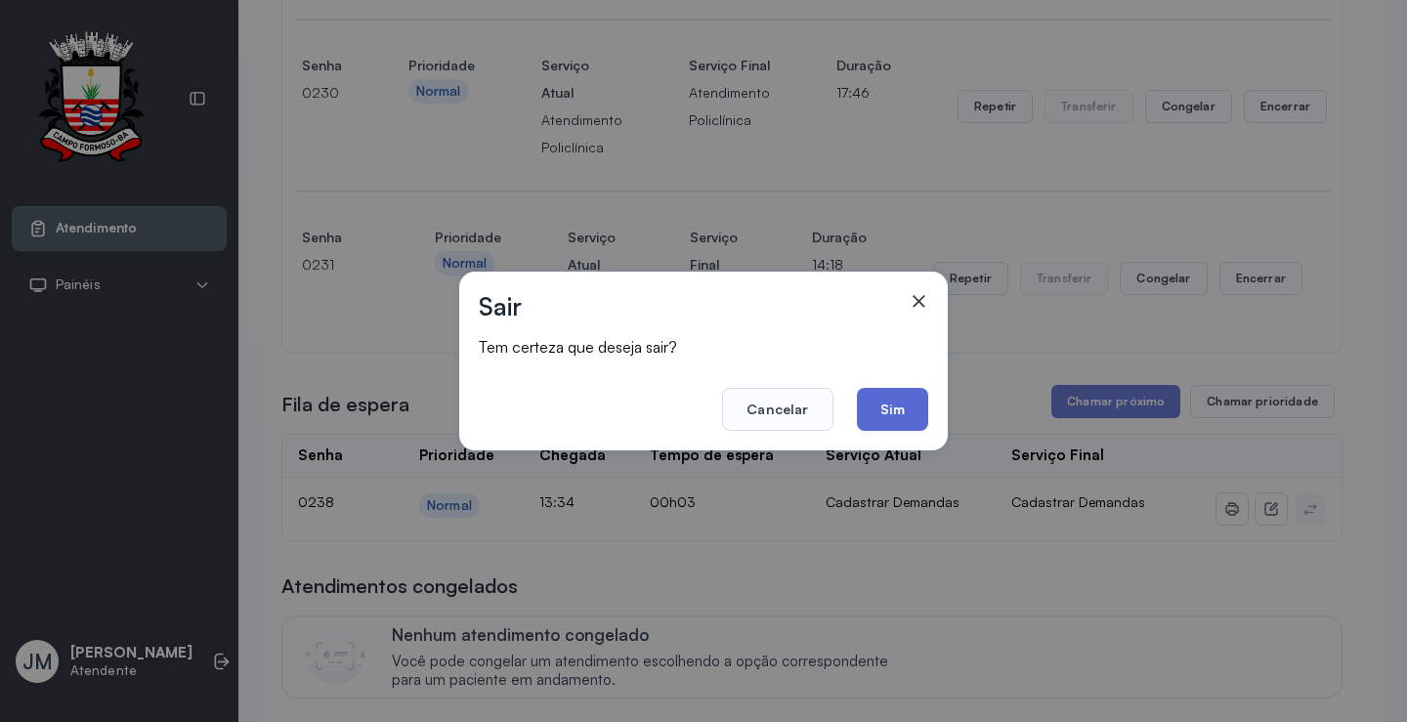
click at [883, 413] on button "Sim" at bounding box center [892, 409] width 71 height 43
